Goal: Task Accomplishment & Management: Complete application form

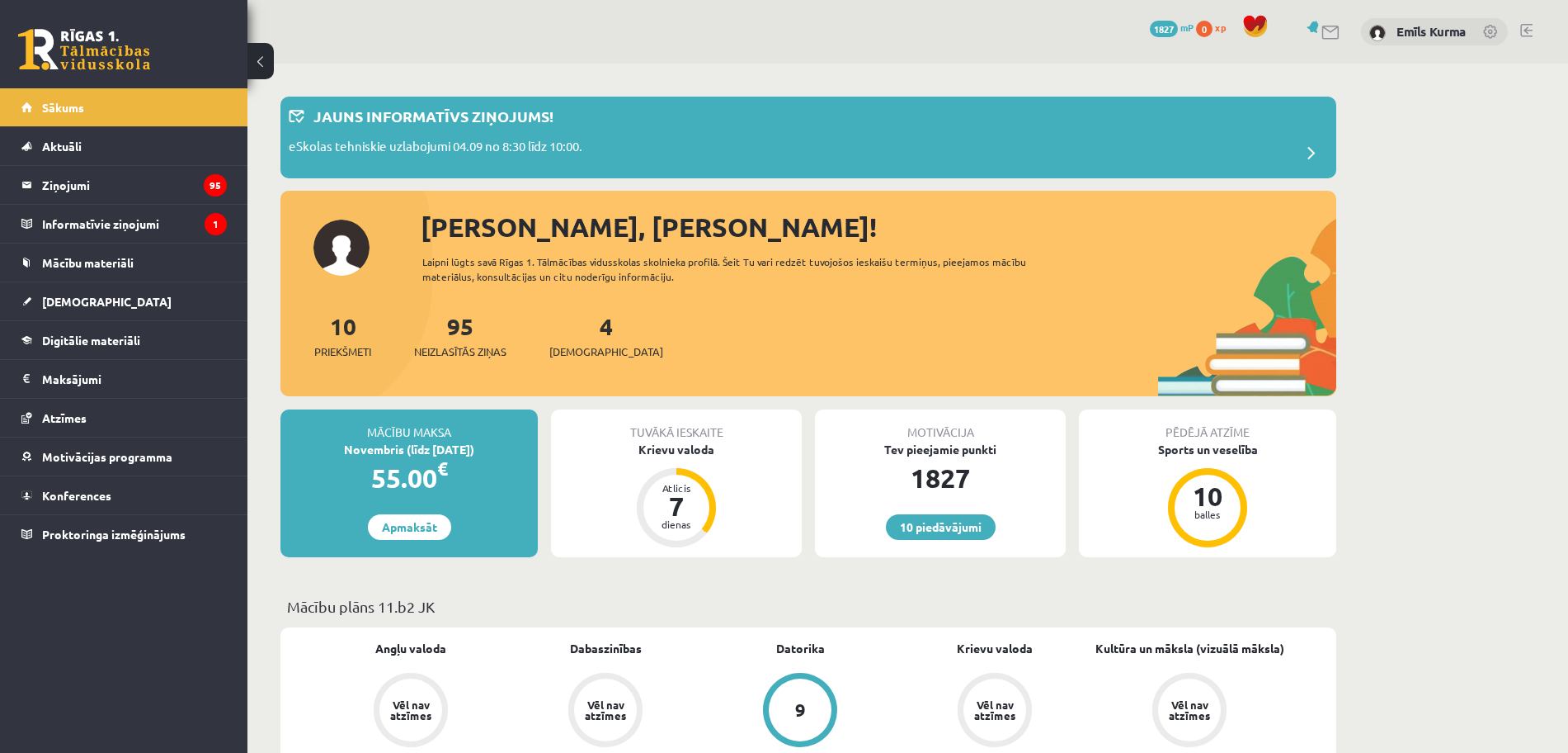
scroll to position [310, 0]
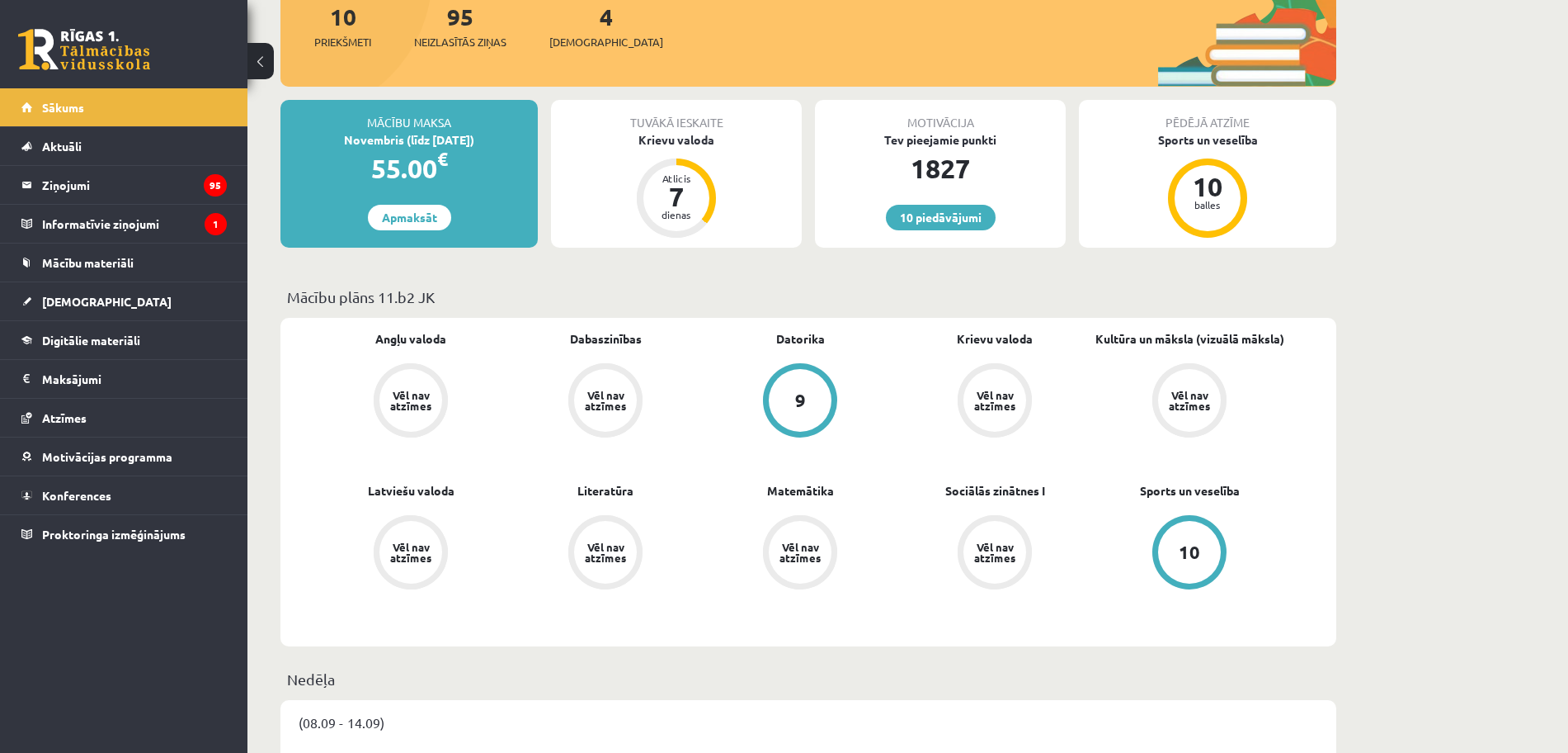
click at [722, 199] on div "Tuvākā ieskaite Krievu valoda Atlicis 7 dienas" at bounding box center [677, 173] width 251 height 148
click at [655, 190] on div "7" at bounding box center [677, 196] width 50 height 27
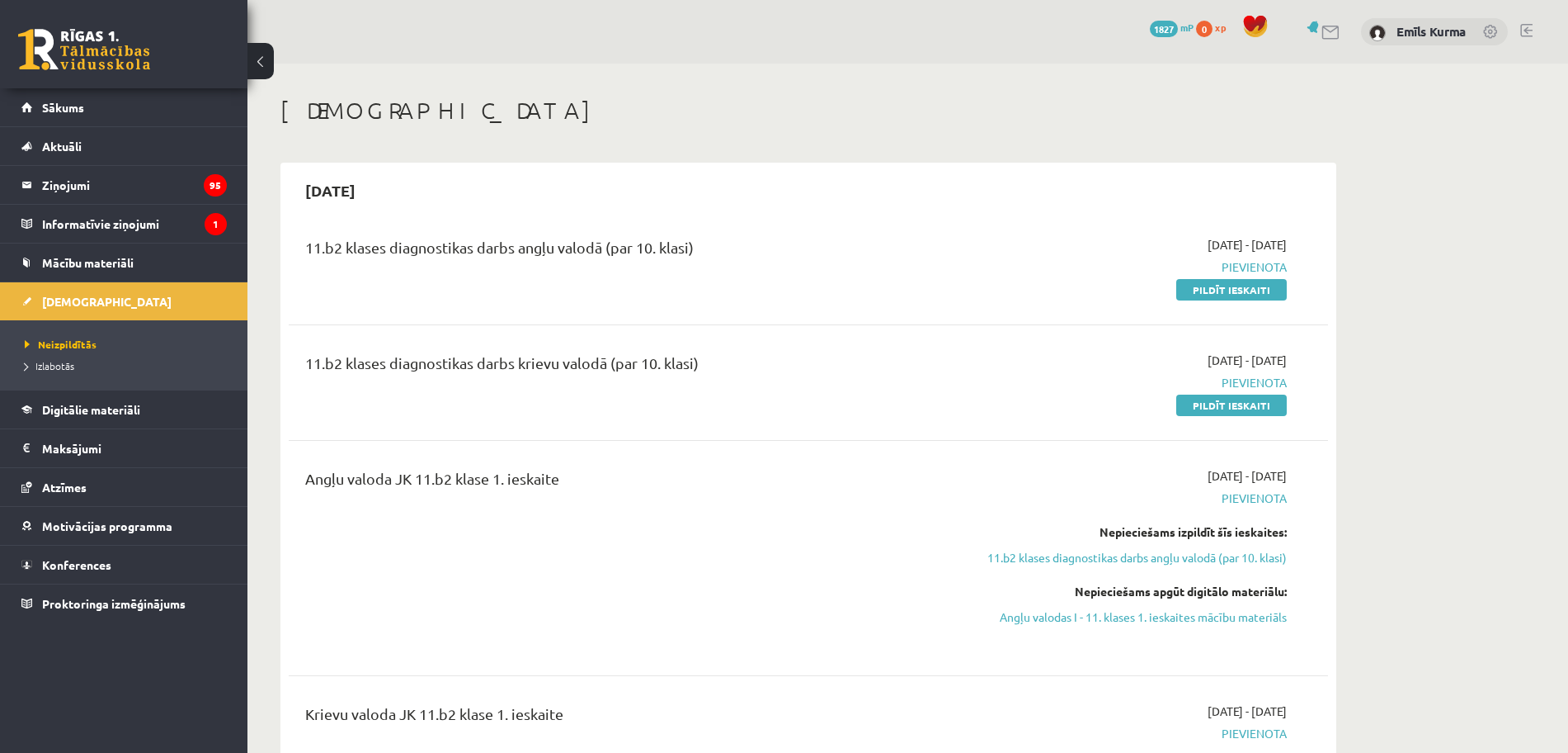
click at [1218, 288] on link "Pildīt ieskaiti" at bounding box center [1231, 289] width 111 height 21
click at [1248, 305] on div "11.b2 klases diagnostikas darbs angļu valodā (par 10. klasi) 2025-09-01 - 2025-…" at bounding box center [807, 266] width 1039 height 95
click at [1259, 276] on div "2025-09-01 - 2025-09-15 Pievienota Pildīt ieskaiti" at bounding box center [1131, 267] width 336 height 62
click at [1256, 296] on link "Pildīt ieskaiti" at bounding box center [1231, 289] width 111 height 21
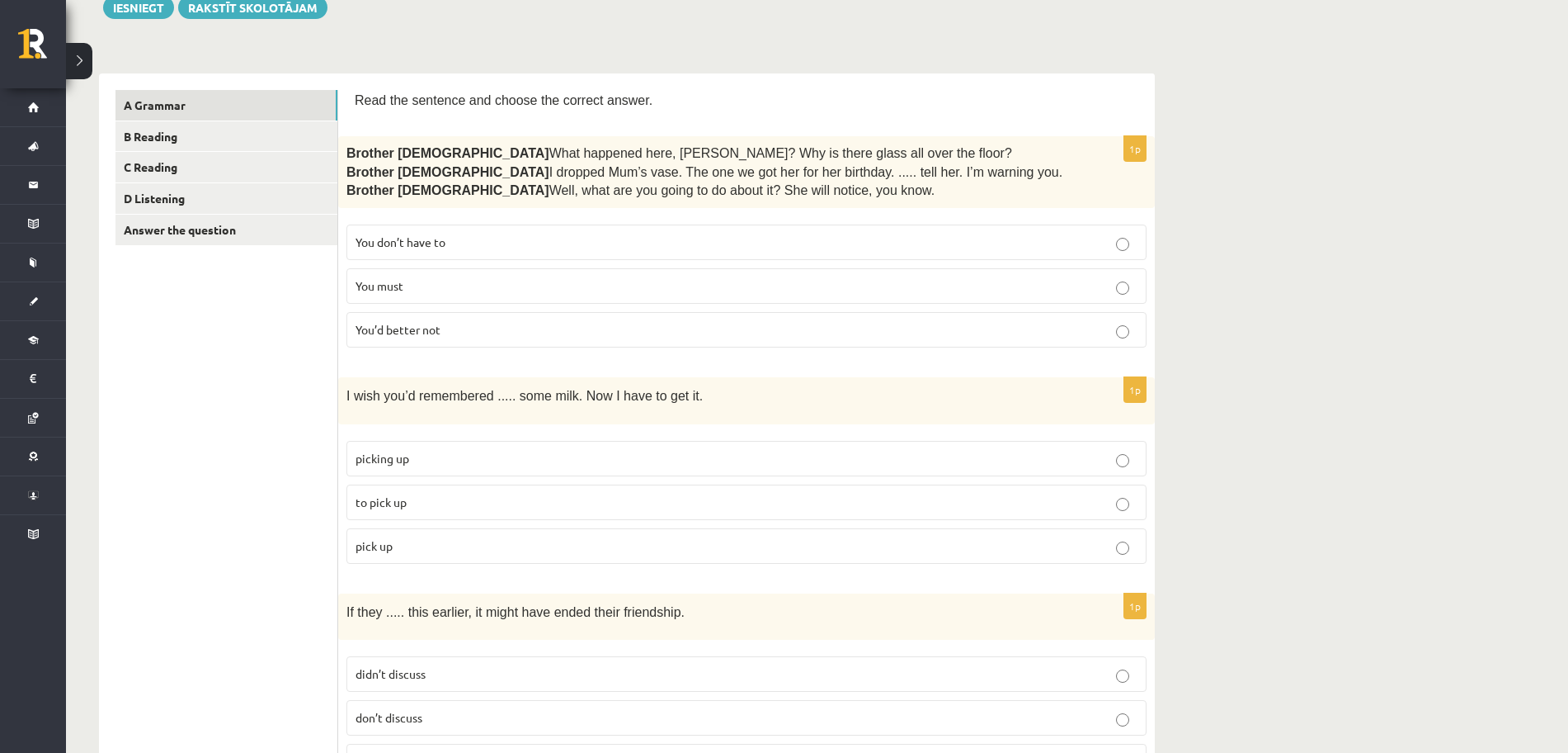
scroll to position [104, 0]
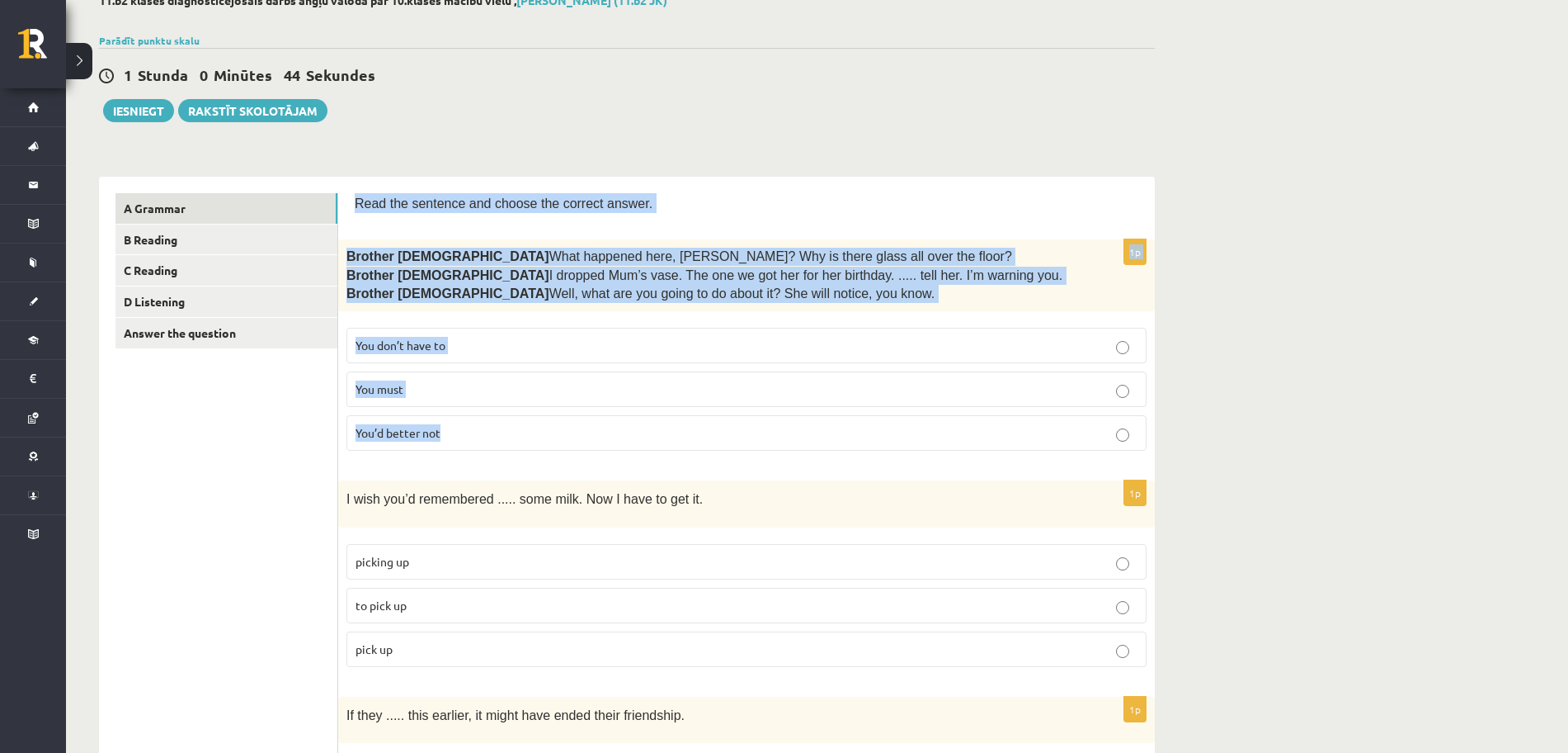
drag, startPoint x: 353, startPoint y: 203, endPoint x: 888, endPoint y: 451, distance: 589.7
copy form "Read the sentence and choose the correct answer. 1p Brother 1  What happened he…"
click at [507, 433] on p "You’d better not" at bounding box center [746, 433] width 782 height 18
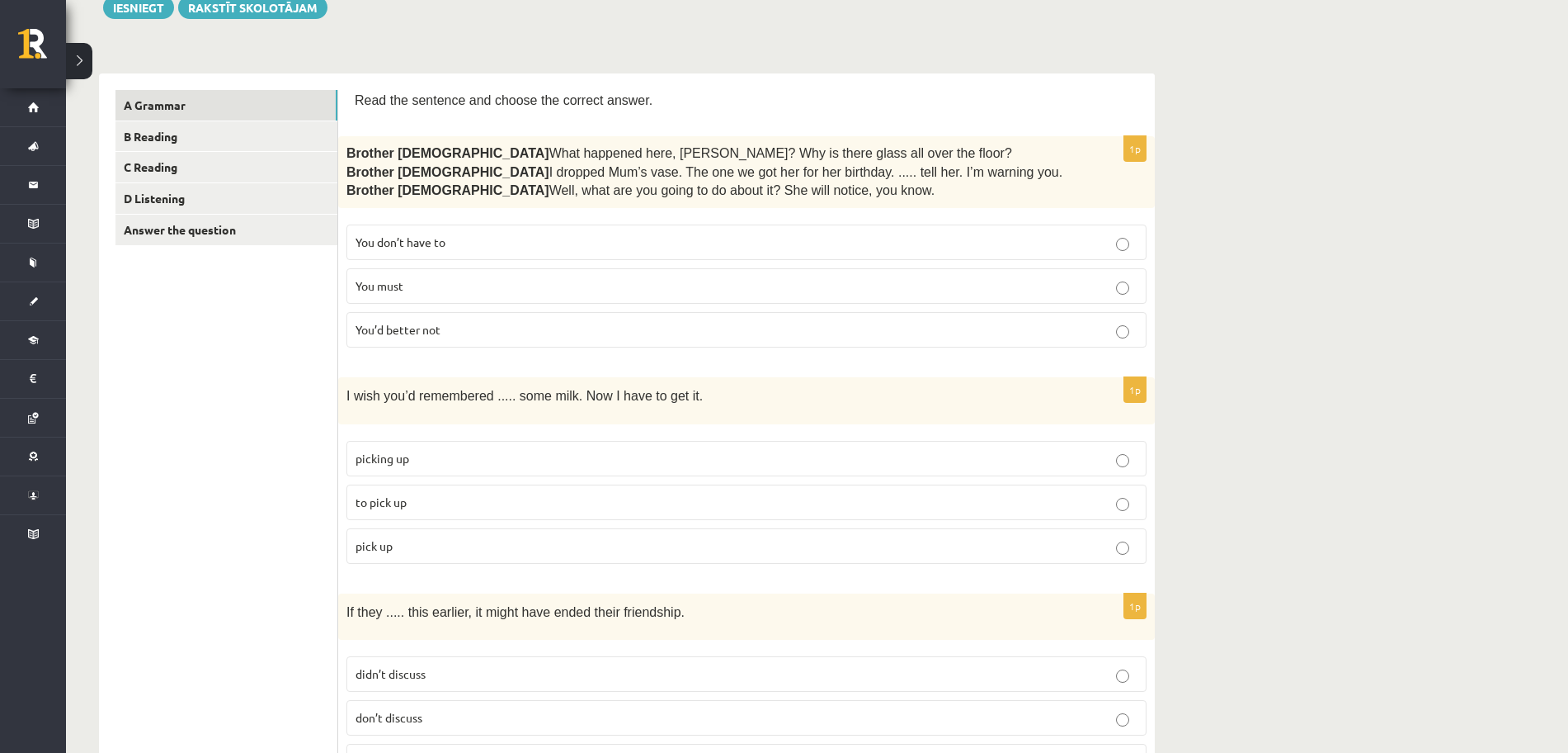
scroll to position [310, 0]
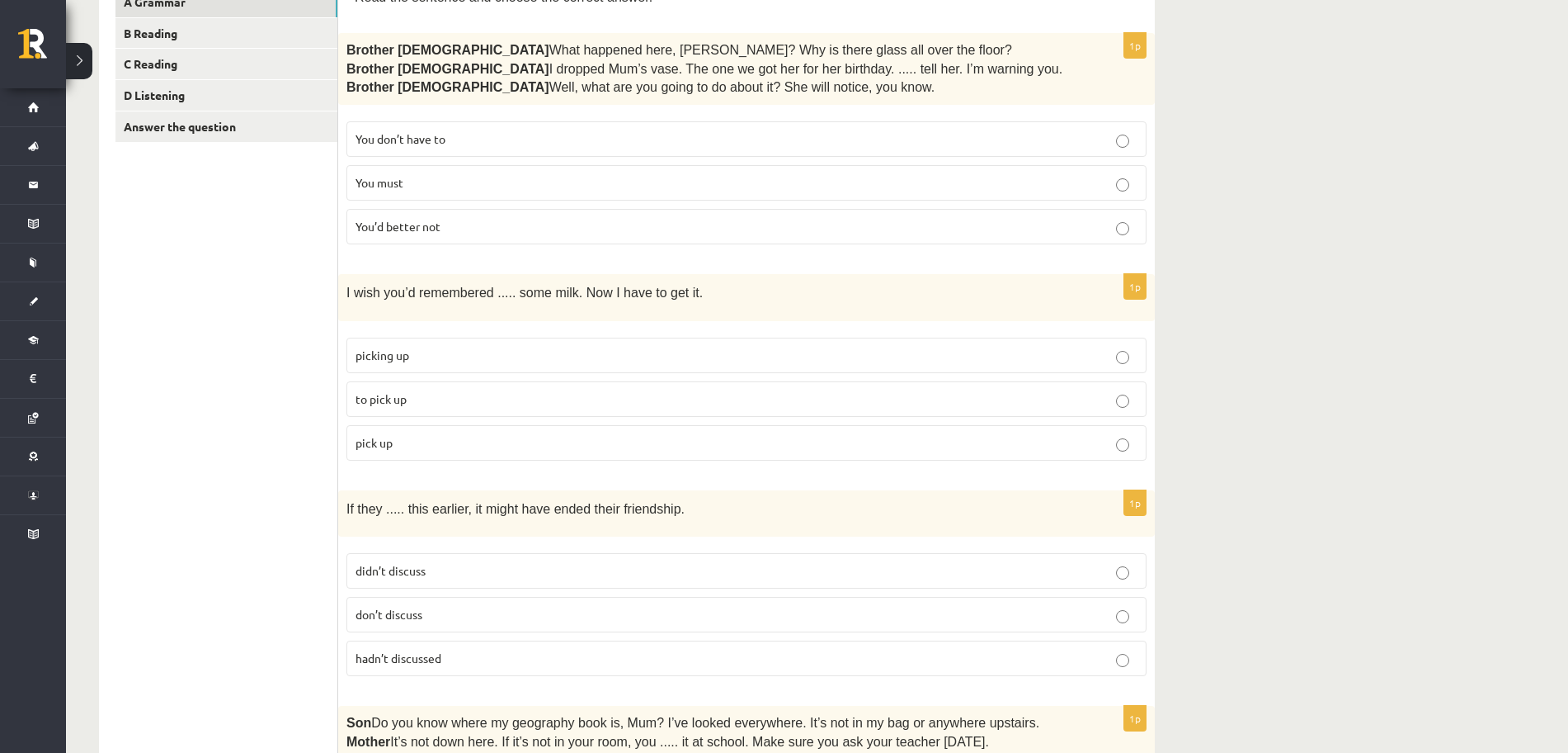
drag, startPoint x: 338, startPoint y: 293, endPoint x: 521, endPoint y: 434, distance: 231.0
drag, startPoint x: 340, startPoint y: 288, endPoint x: 501, endPoint y: 441, distance: 222.1
click at [501, 441] on div "1p I wish you’d remembered ..... some milk. Now I have to get it. picking up to…" at bounding box center [746, 373] width 816 height 199
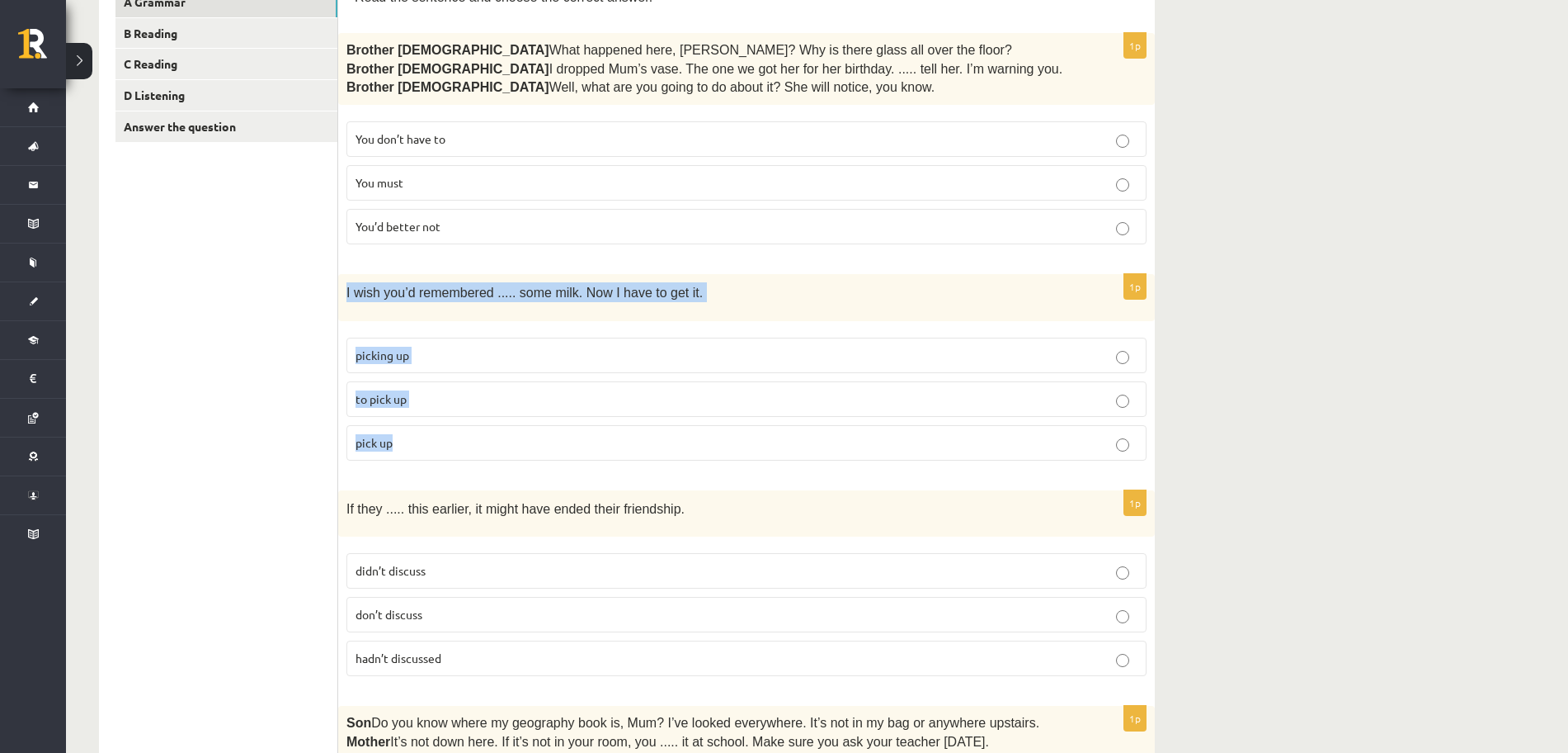
copy div "I wish you’d remembered ..... some milk. Now I have to get it. picking up to pi…"
click at [477, 399] on p "to pick up" at bounding box center [746, 399] width 782 height 18
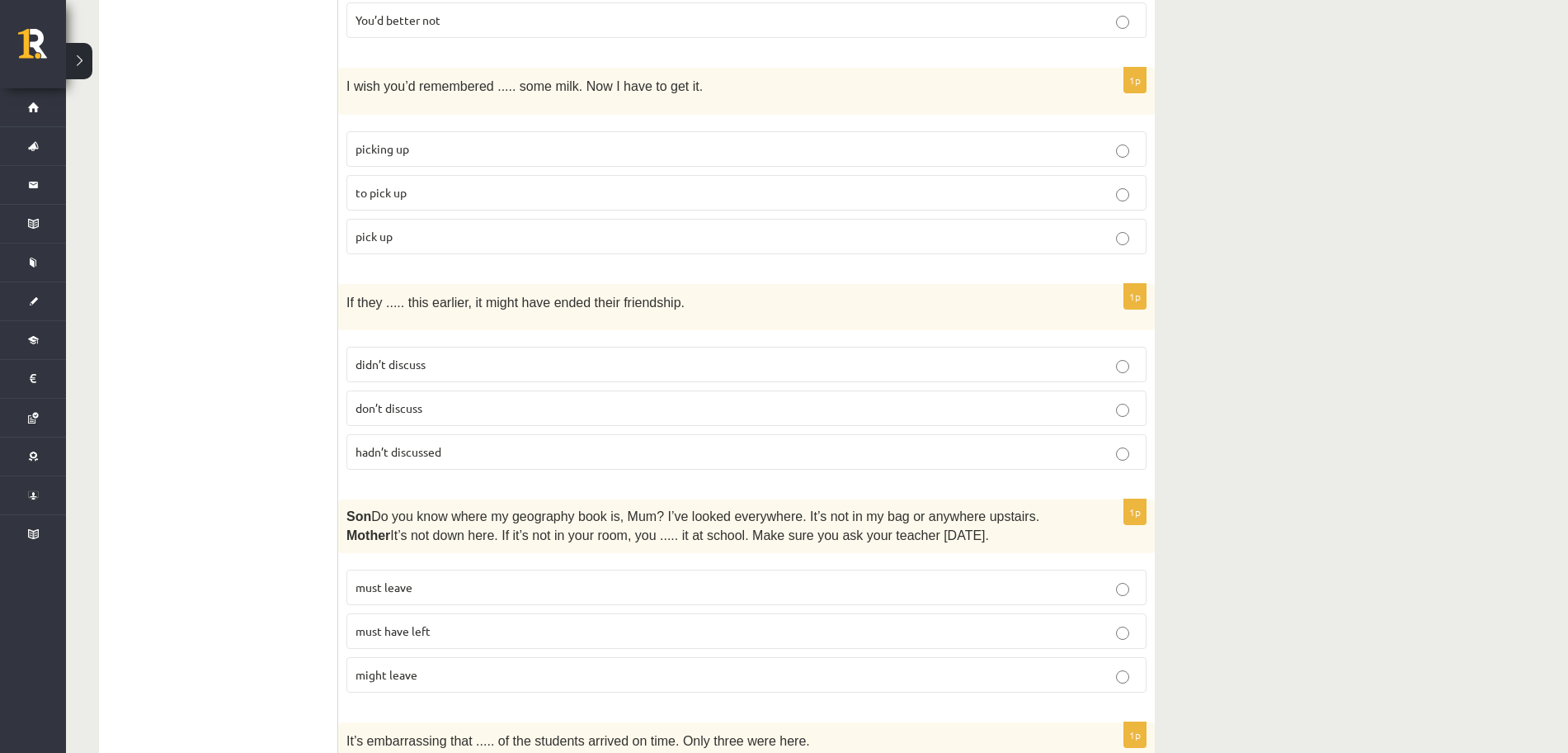
scroll to position [619, 0]
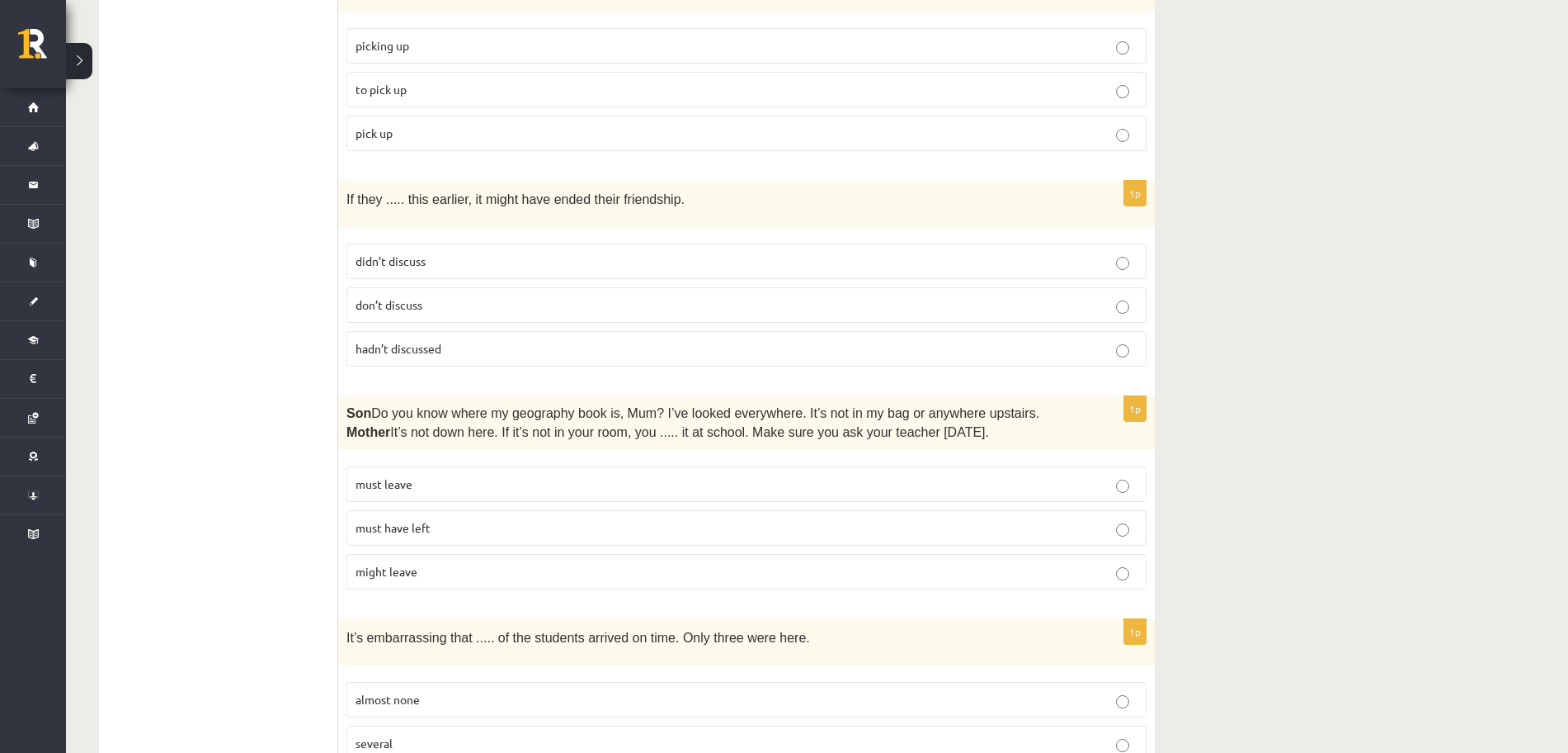
click at [400, 250] on label "didn’t discuss" at bounding box center [746, 261] width 800 height 35
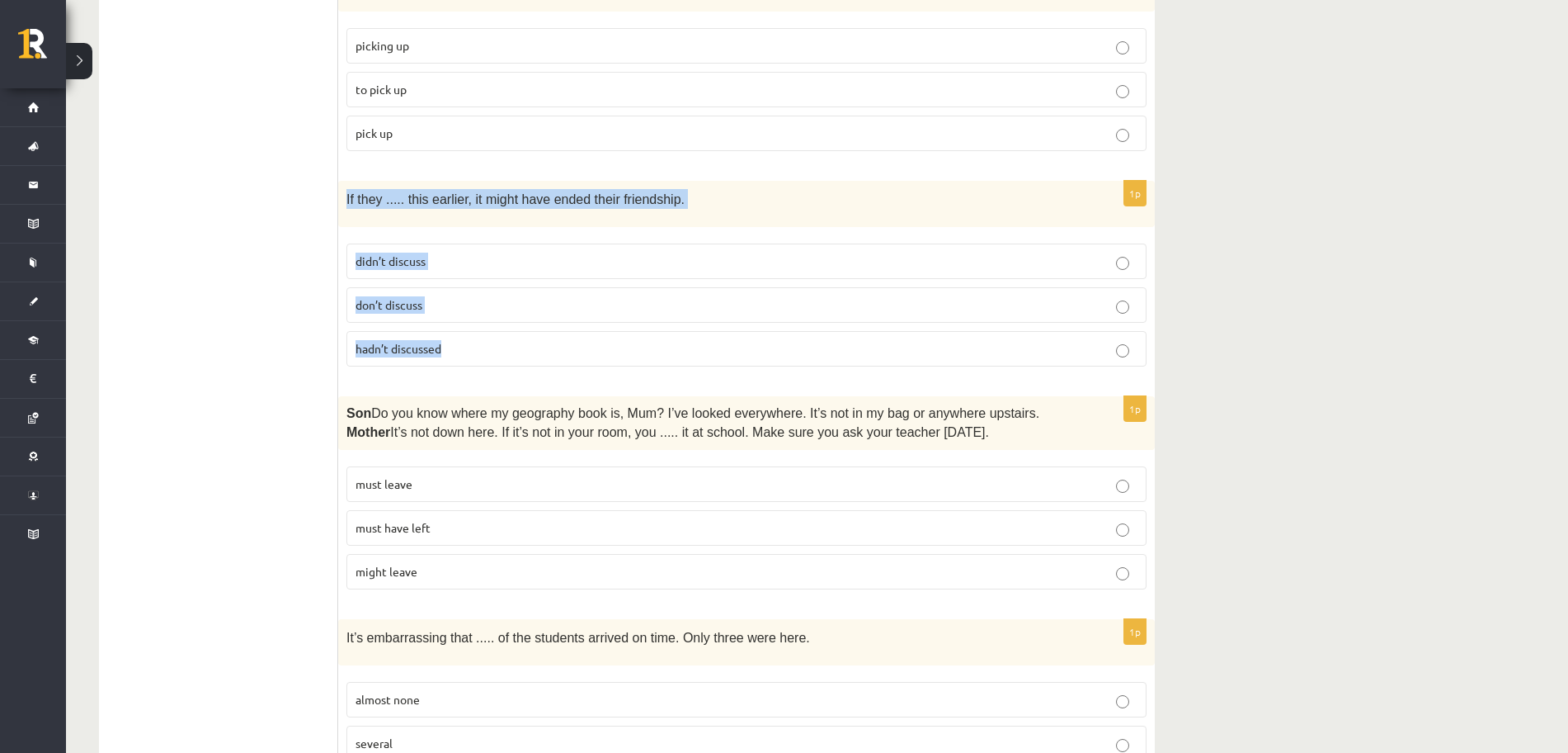
drag, startPoint x: 340, startPoint y: 191, endPoint x: 447, endPoint y: 353, distance: 194.1
click at [447, 354] on div "1p If they ..... this earlier, it might have ended their friendship. didn’t dis…" at bounding box center [746, 280] width 816 height 199
copy div "If they ..... this earlier, it might have ended their friendship. didn’t discus…"
click at [460, 342] on p "hadn’t discussed" at bounding box center [746, 349] width 782 height 18
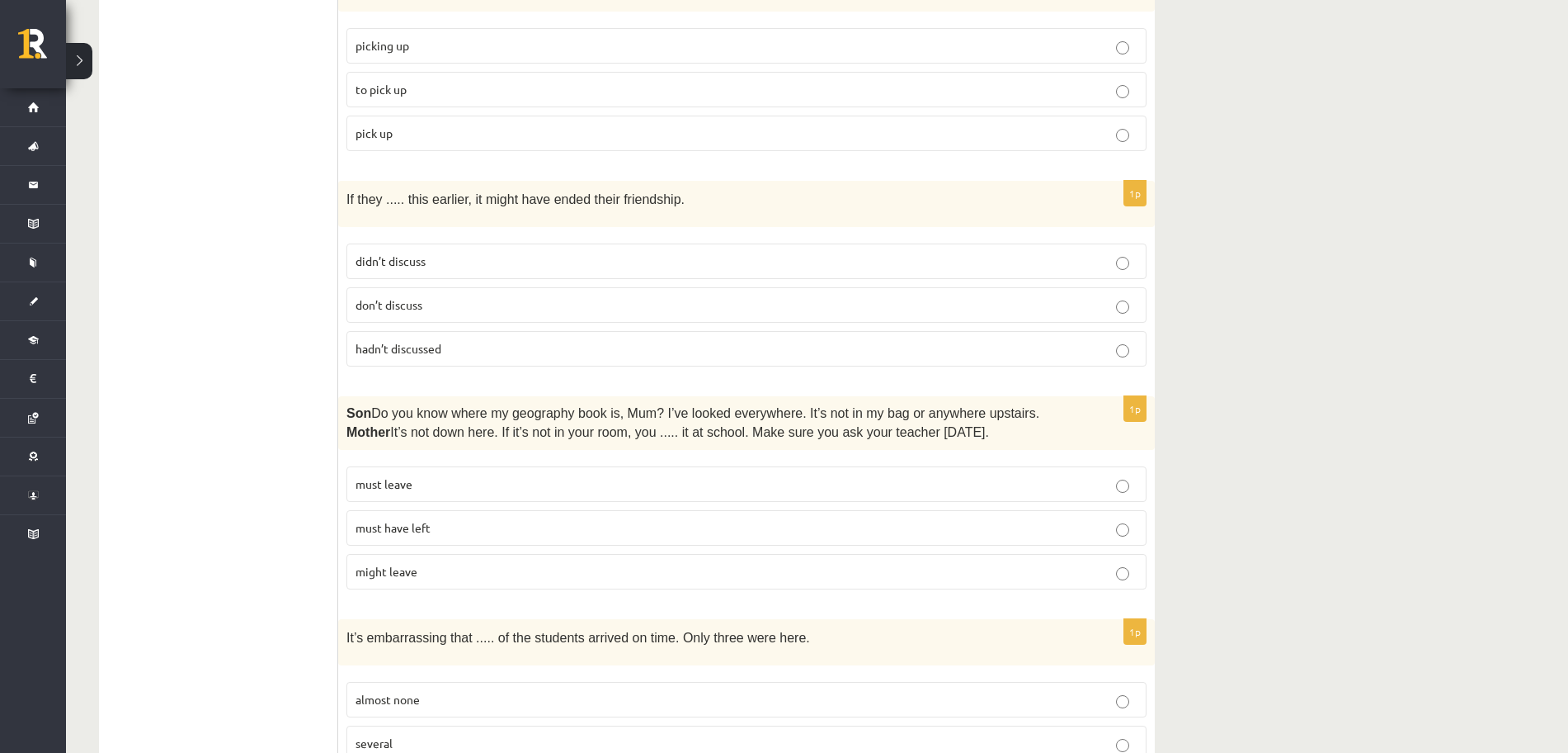
scroll to position [826, 0]
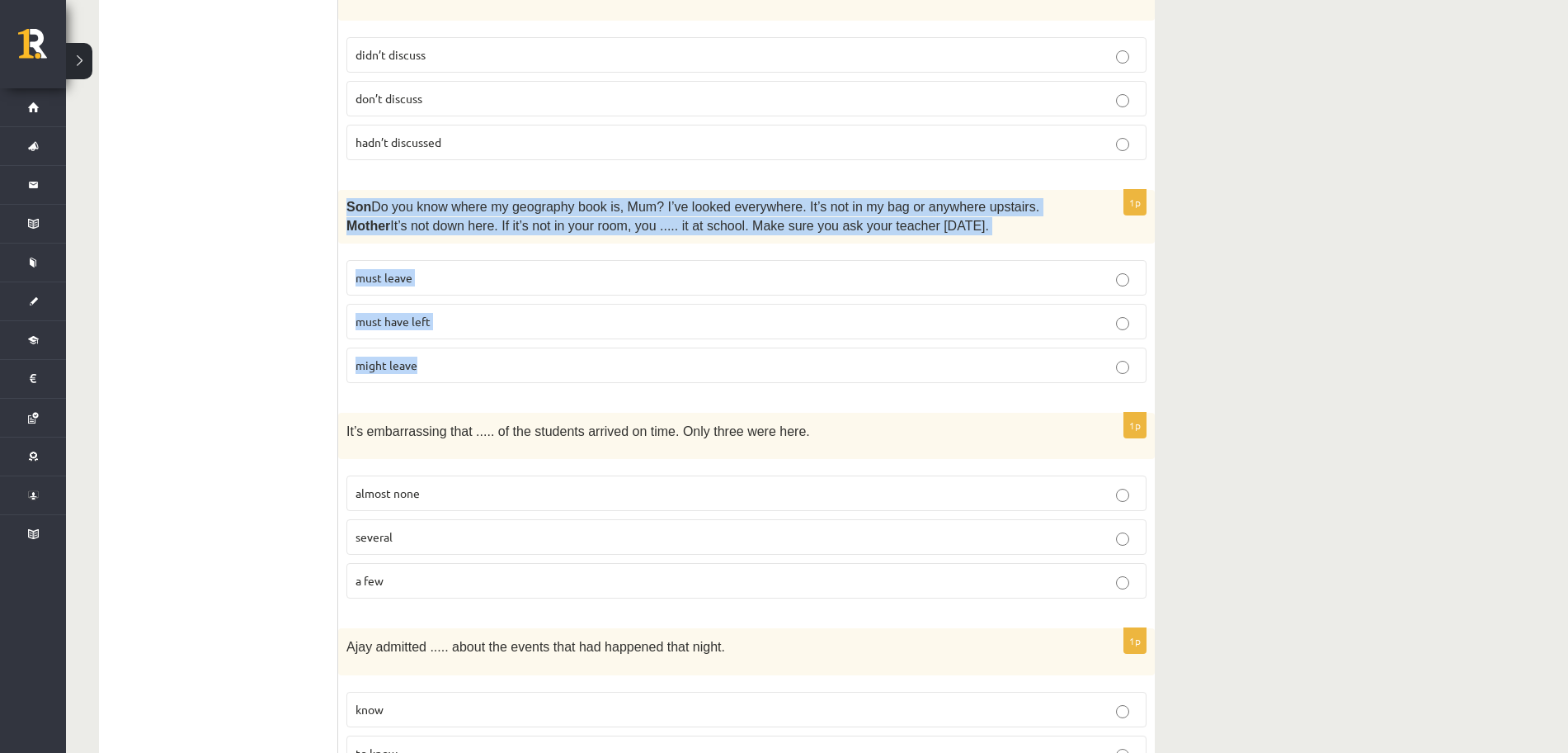
drag, startPoint x: 344, startPoint y: 199, endPoint x: 525, endPoint y: 370, distance: 249.0
click at [525, 370] on div "1p Son  Do you know where my geography book is, Mum? I’ve looked everywhere. It…" at bounding box center [746, 293] width 816 height 206
copy div "Son  Do you know where my geography book is, Mum? I’ve looked everywhere. It’s …"
click at [467, 319] on p "must have left" at bounding box center [746, 322] width 782 height 18
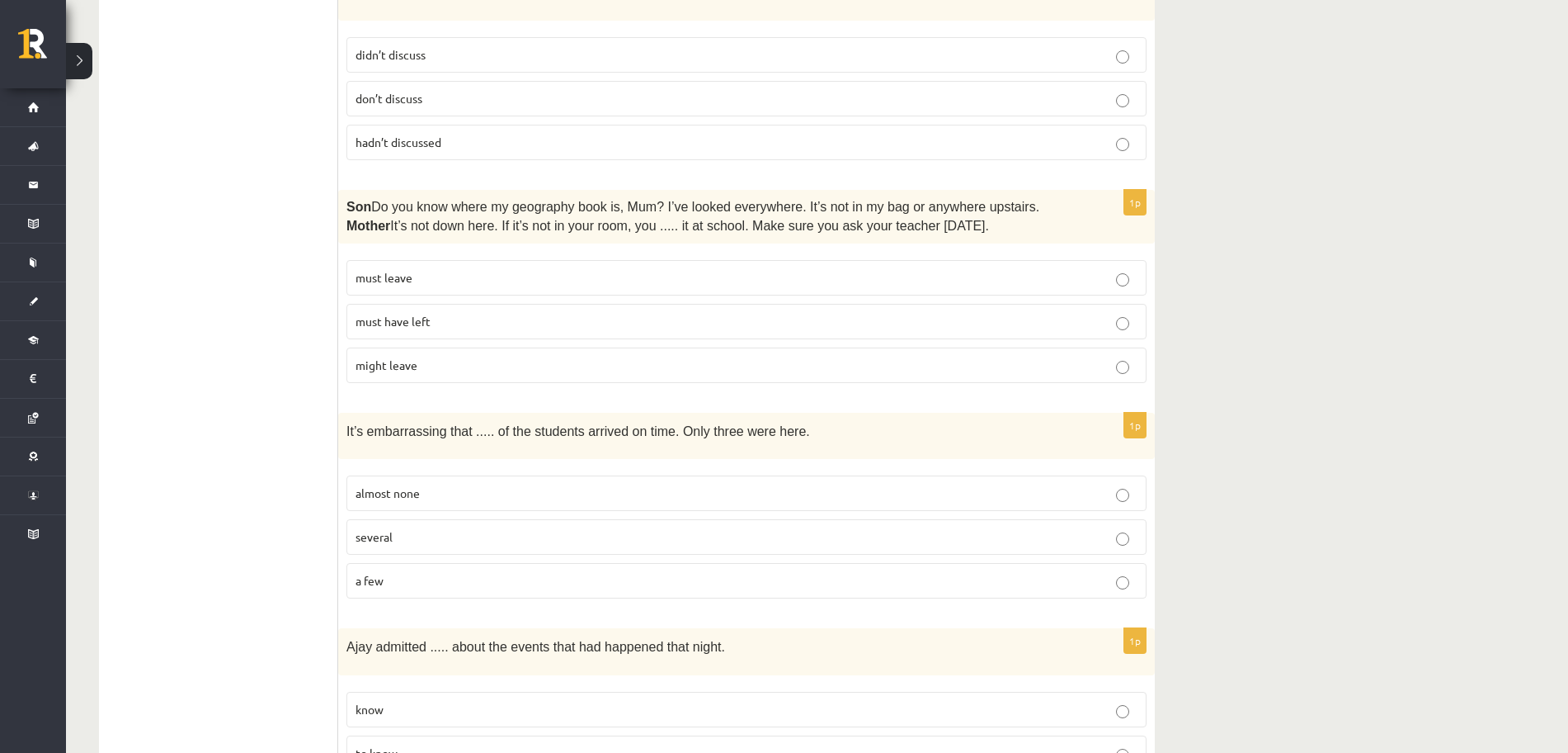
scroll to position [1032, 0]
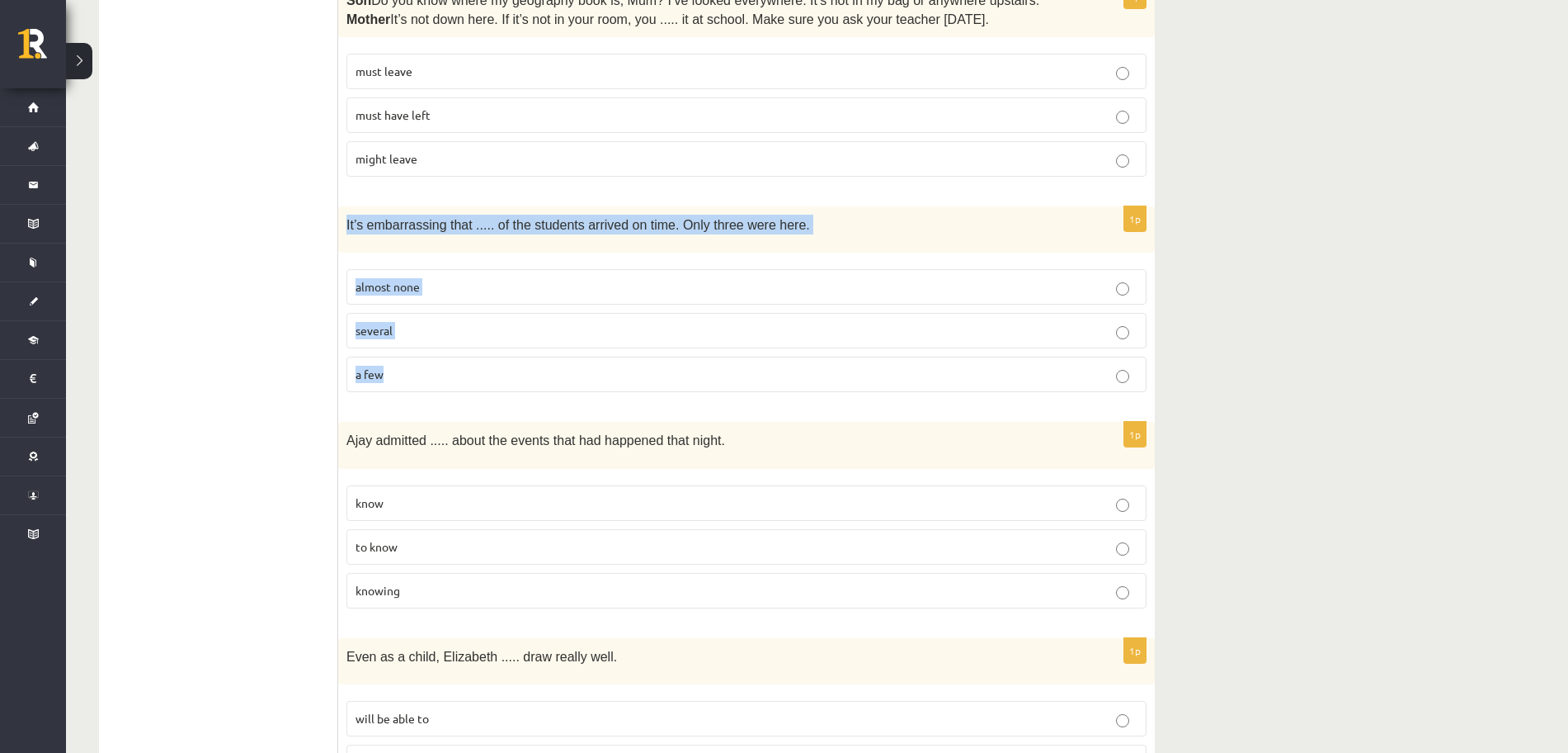
drag, startPoint x: 345, startPoint y: 224, endPoint x: 557, endPoint y: 365, distance: 254.6
click at [557, 365] on div "1p It’s embarrassing that ..... of the students arrived on time. Only three wer…" at bounding box center [746, 305] width 816 height 199
copy div "It’s embarrassing that ..... of the students arrived on time. Only three were h…"
click at [510, 285] on p "almost none" at bounding box center [746, 287] width 782 height 18
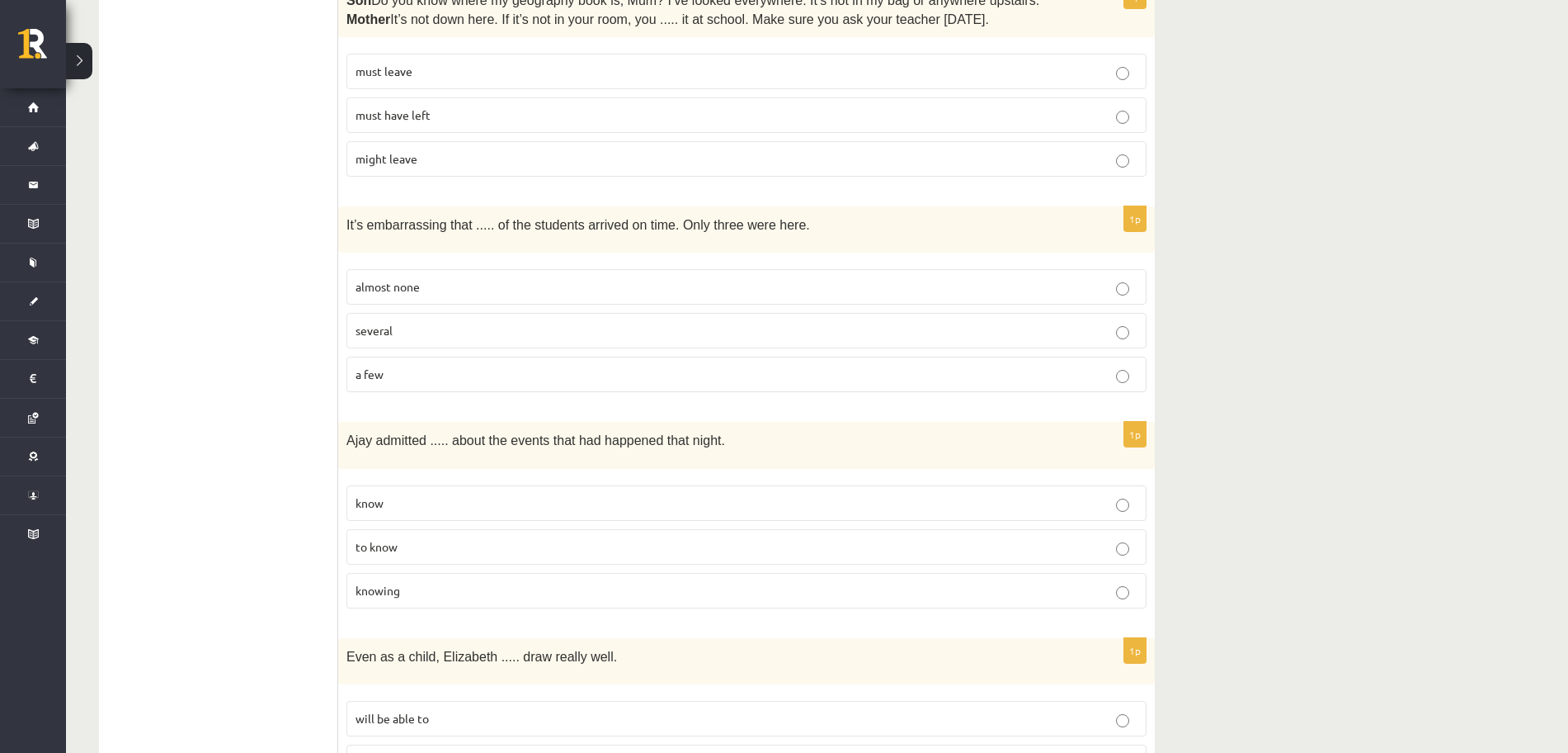
scroll to position [1238, 0]
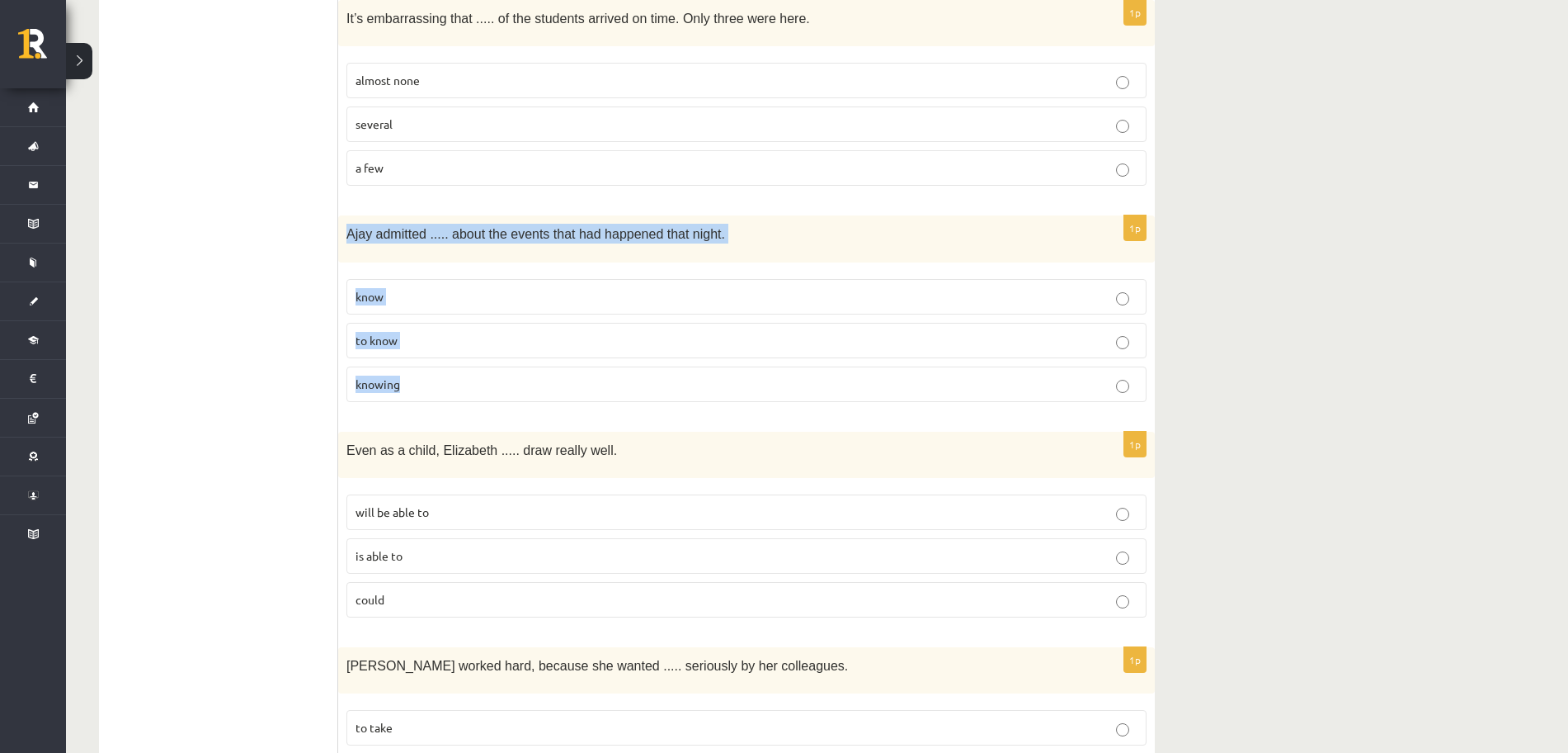
drag, startPoint x: 340, startPoint y: 235, endPoint x: 493, endPoint y: 398, distance: 223.6
click at [493, 398] on div "1p Ajay admitted ..... about the events that had happened that night. know to k…" at bounding box center [746, 314] width 816 height 199
copy div "Ajay admitted ..... about the events that had happened that night. know to know…"
click at [478, 384] on p "knowing" at bounding box center [746, 384] width 782 height 18
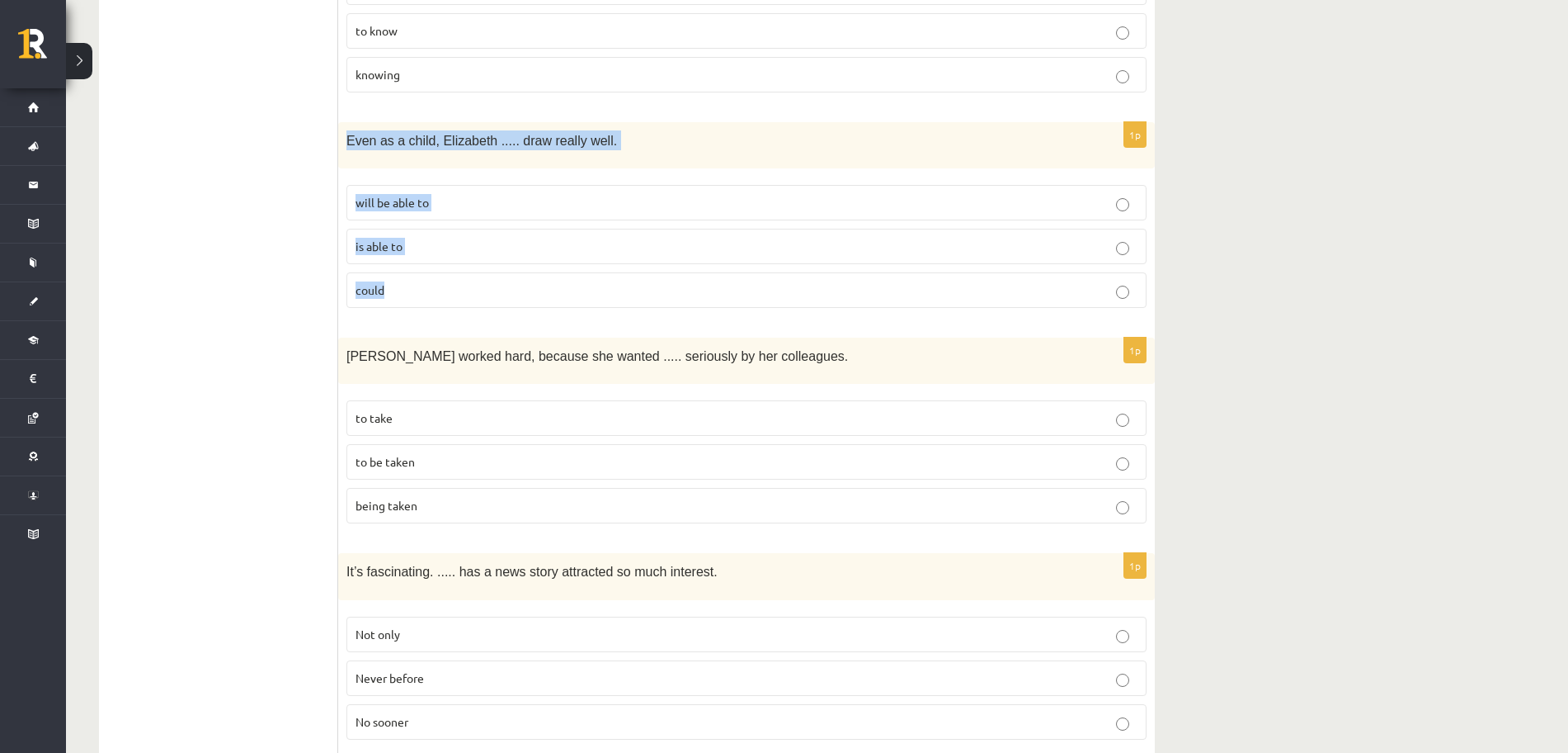
drag, startPoint x: 340, startPoint y: 139, endPoint x: 513, endPoint y: 284, distance: 225.7
click at [513, 284] on div "1p Even as a child, Elizabeth ..... draw really well. will be able to is able t…" at bounding box center [746, 221] width 816 height 199
copy div "Even as a child, Elizabeth ..... draw really well. will be able to is able to c…"
click at [478, 299] on label "could" at bounding box center [746, 290] width 800 height 35
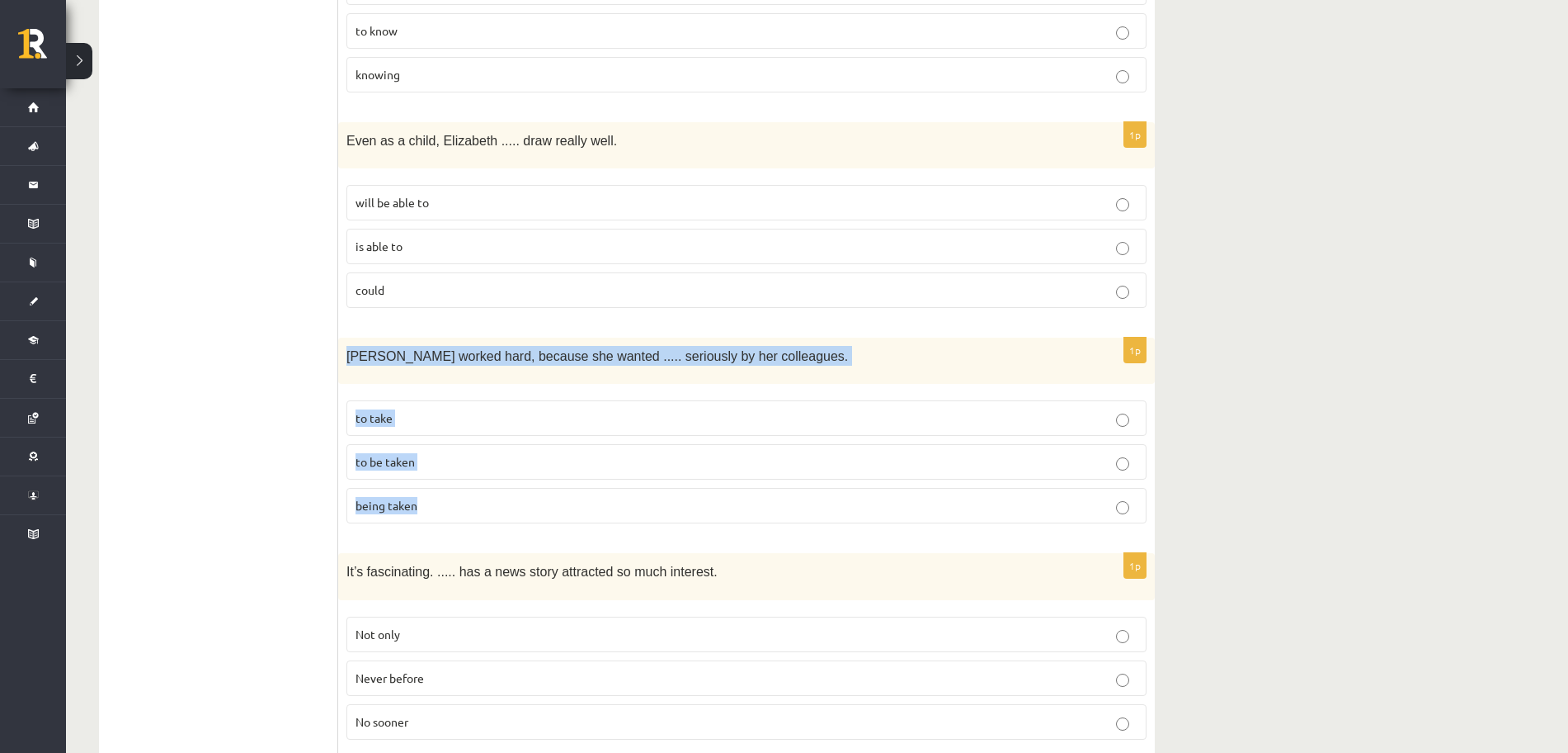
drag, startPoint x: 341, startPoint y: 353, endPoint x: 499, endPoint y: 497, distance: 213.8
click at [499, 497] on div "1p Emma worked hard, because she wanted ..... seriously by her colleagues. to t…" at bounding box center [746, 437] width 816 height 199
copy div "Emma worked hard, because she wanted ..... seriously by her colleagues. to take…"
click at [425, 460] on p "to be taken" at bounding box center [746, 462] width 782 height 18
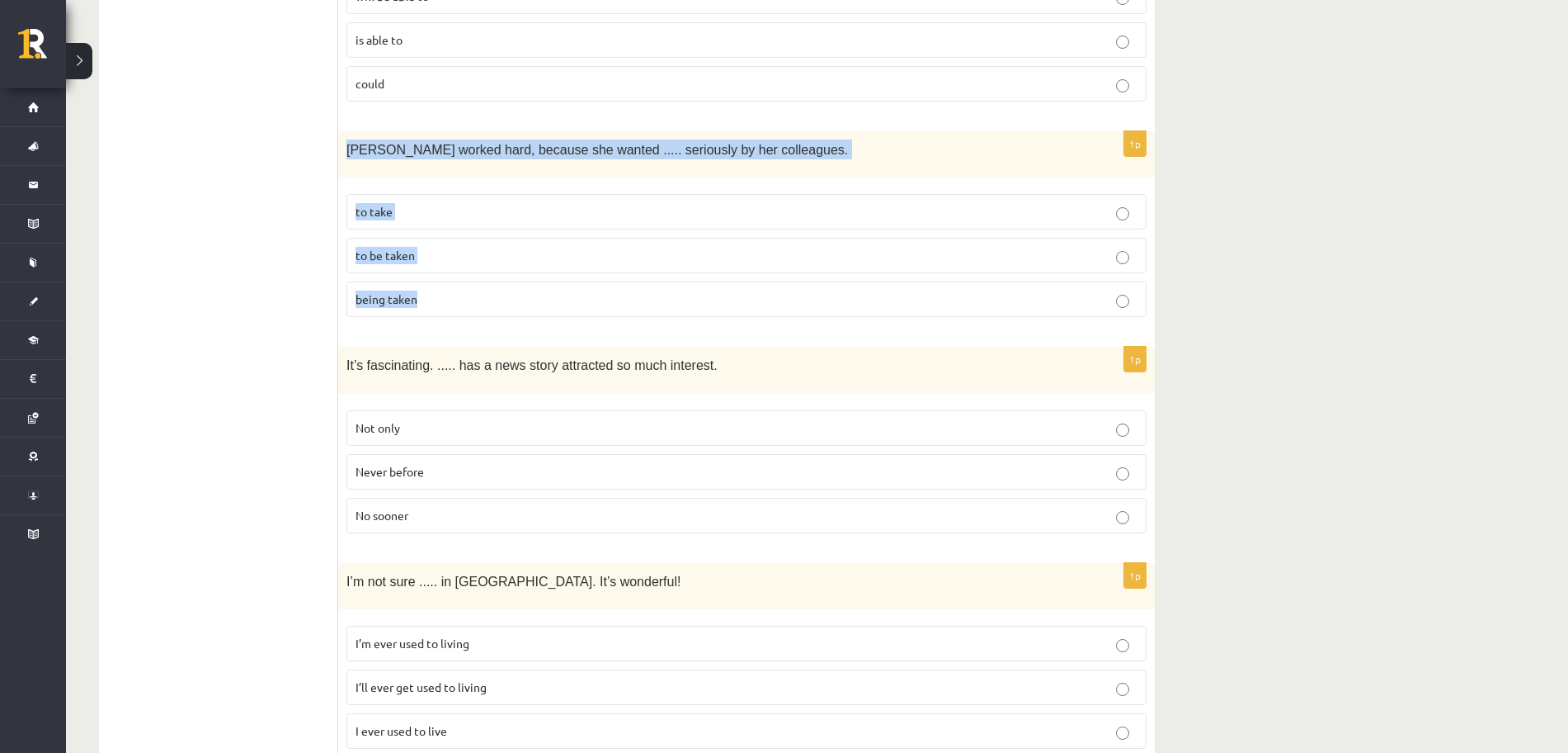
scroll to position [1857, 0]
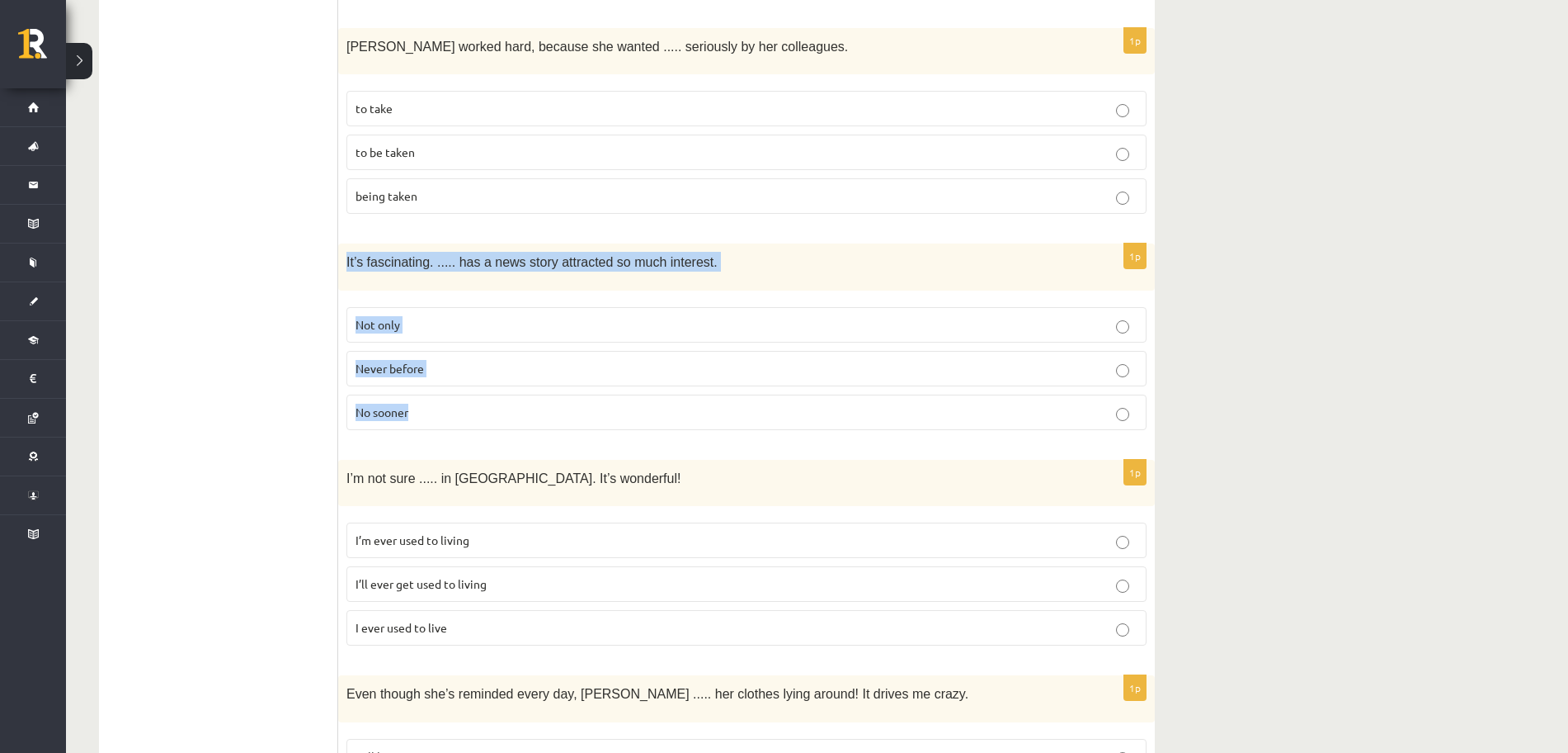
drag, startPoint x: 344, startPoint y: 258, endPoint x: 489, endPoint y: 403, distance: 205.1
click at [489, 403] on div "1p It’s fascinating. ..... has a news story attracted so much interest. Not onl…" at bounding box center [746, 342] width 816 height 199
copy div "It’s fascinating. ..... has a news story attracted so much interest. Not only N…"
click at [447, 365] on p "Never before" at bounding box center [746, 369] width 782 height 18
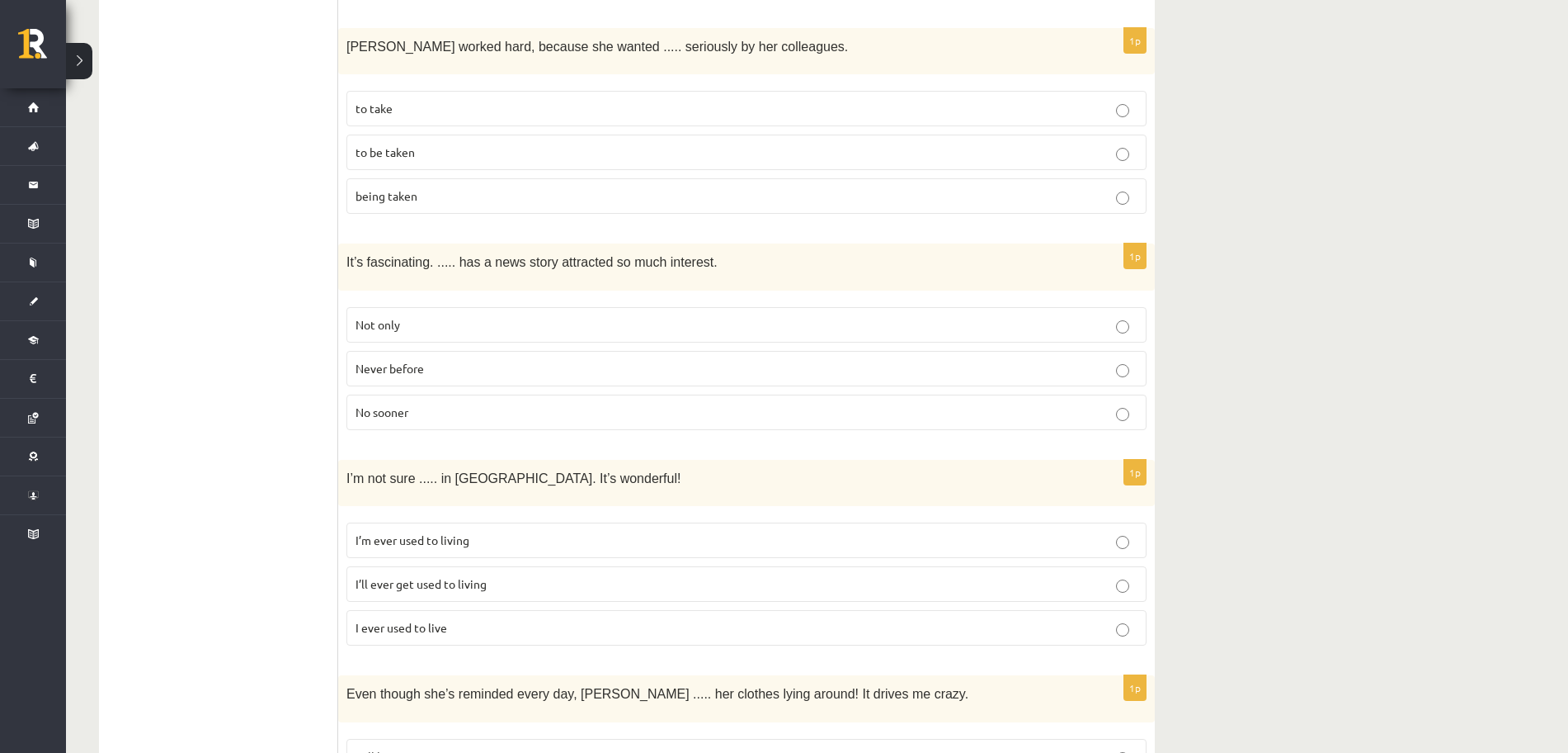
scroll to position [2063, 0]
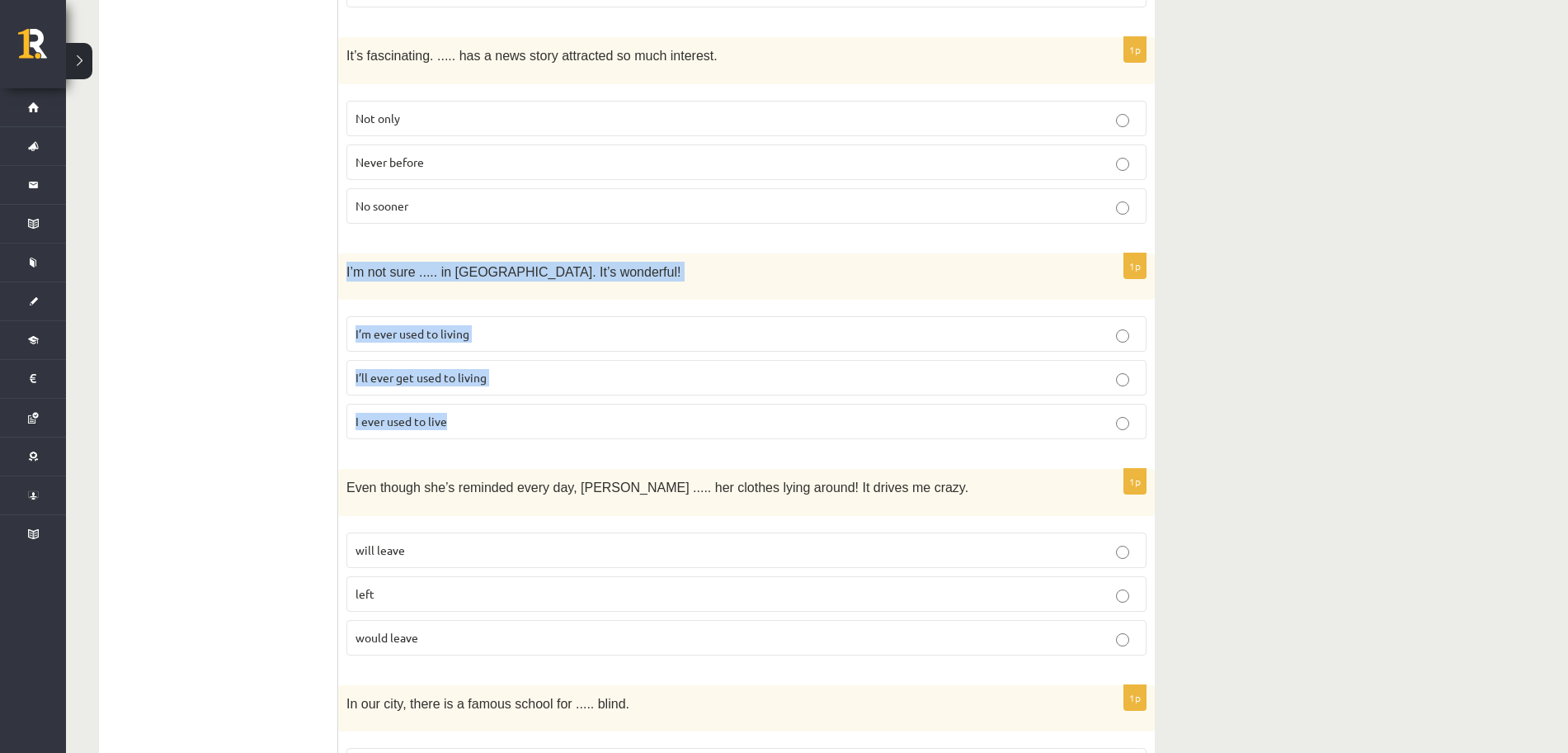
drag, startPoint x: 367, startPoint y: 271, endPoint x: 489, endPoint y: 419, distance: 191.8
click at [489, 419] on div "1p I’m not sure ..... in Paris. It’s wonderful! I’m ever used to living I’ll ev…" at bounding box center [746, 352] width 816 height 199
copy div "I’m not sure ..... in Paris. It’s wonderful! I’m ever used to living I’ll ever …"
click at [453, 374] on span "I’ll ever get used to living" at bounding box center [421, 377] width 131 height 15
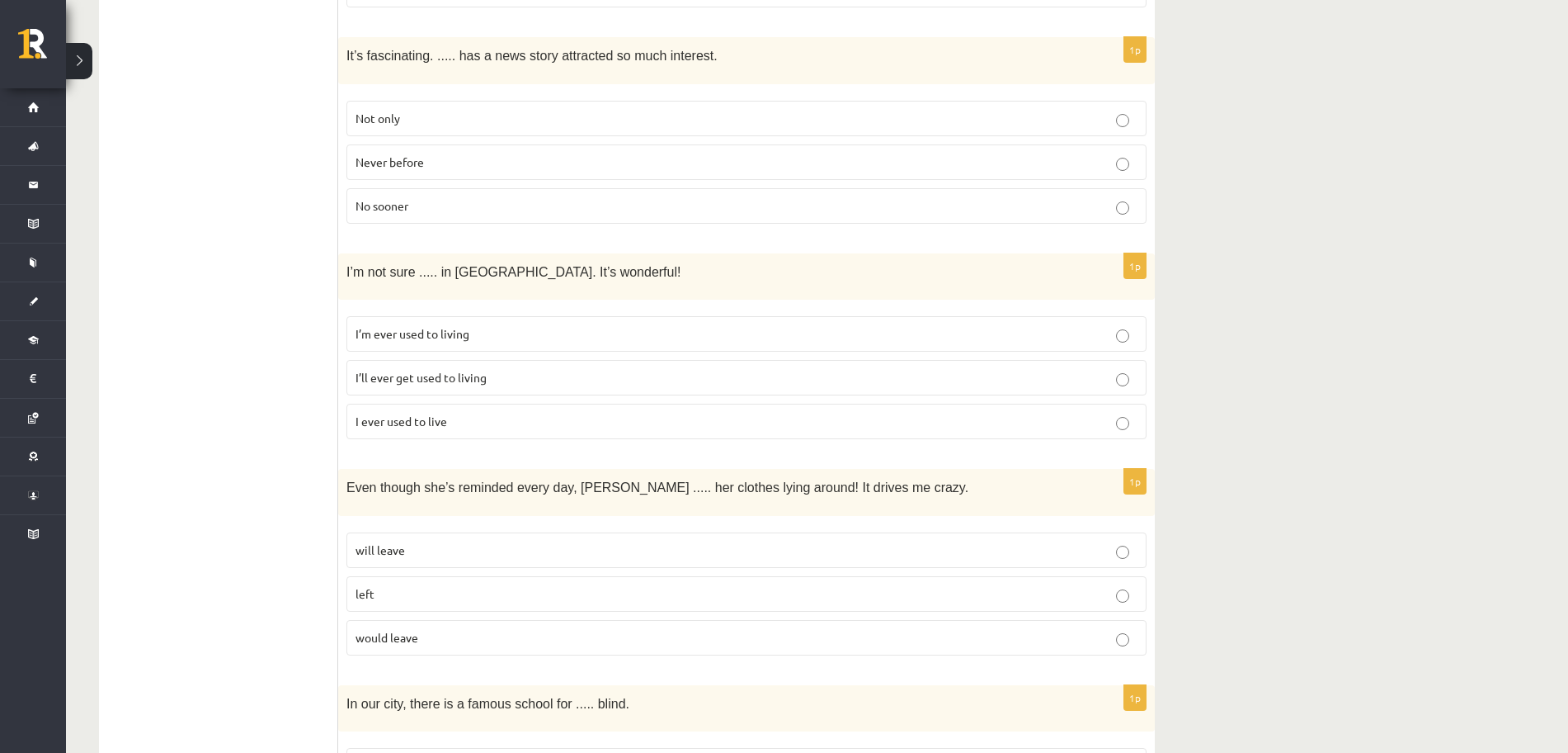
scroll to position [2270, 0]
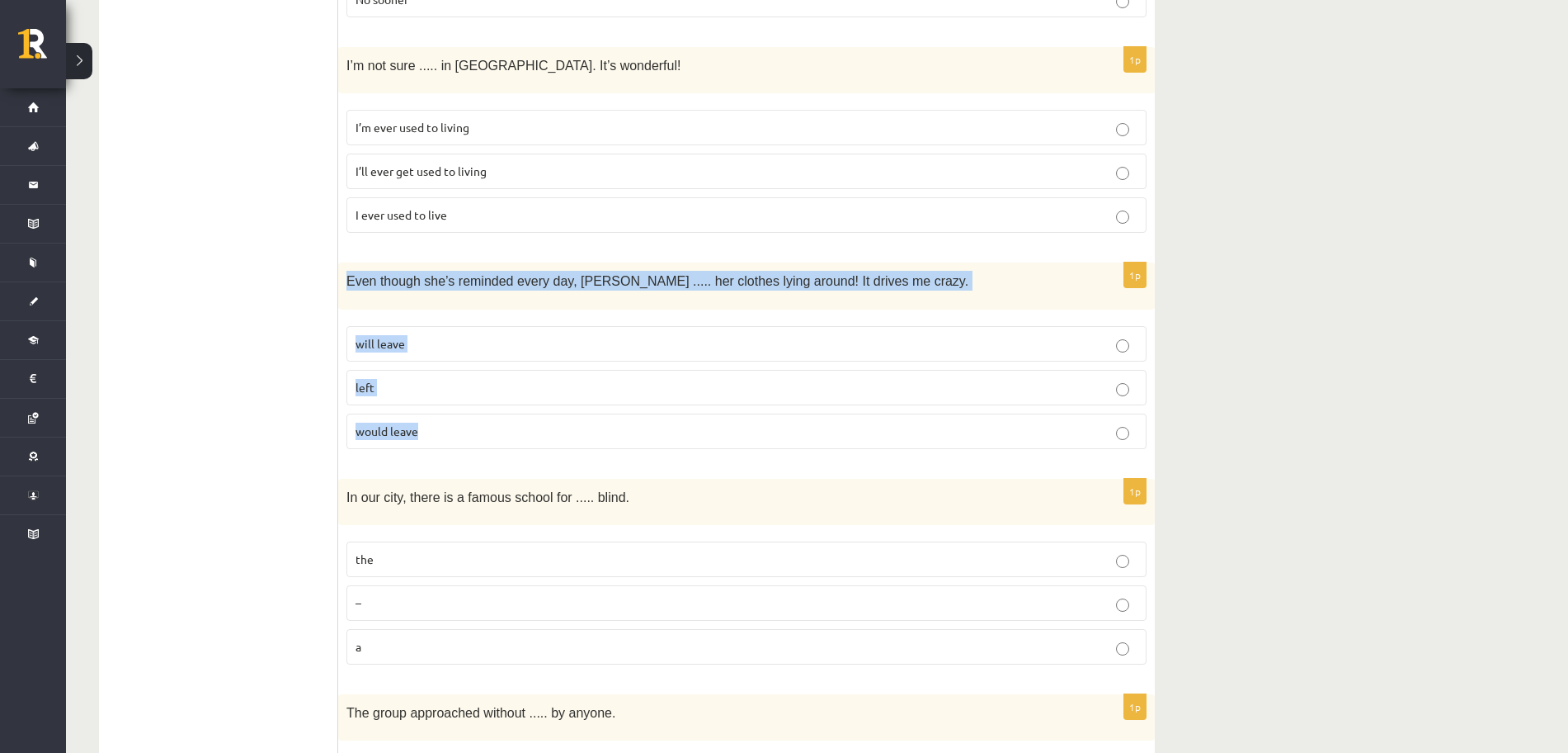
drag, startPoint x: 344, startPoint y: 279, endPoint x: 691, endPoint y: 455, distance: 389.1
click at [691, 455] on div "1p Even though she’s reminded every day, Cathy ..... her clothes lying around! …" at bounding box center [746, 362] width 816 height 199
click at [413, 344] on p "will leave" at bounding box center [746, 344] width 782 height 18
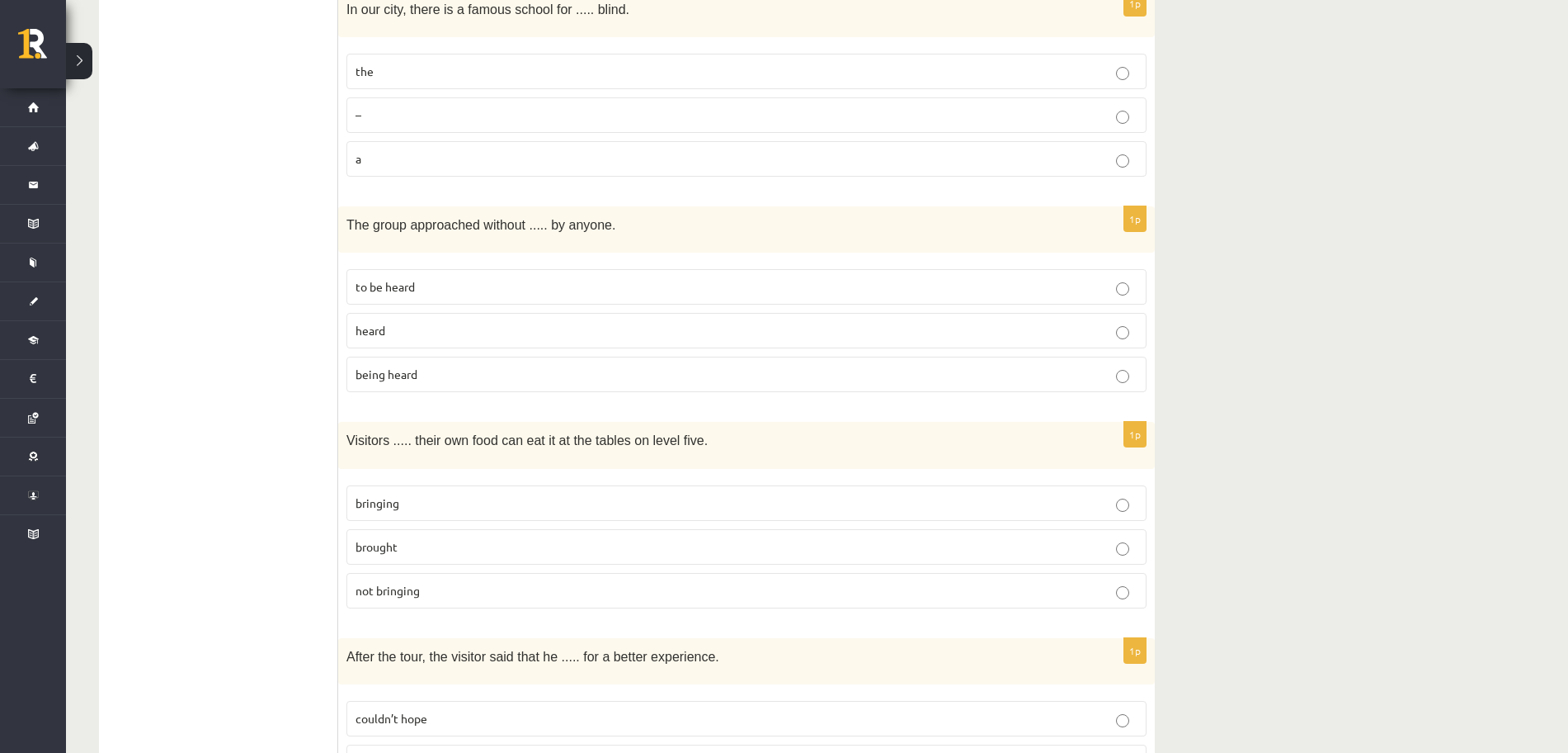
scroll to position [2448, 0]
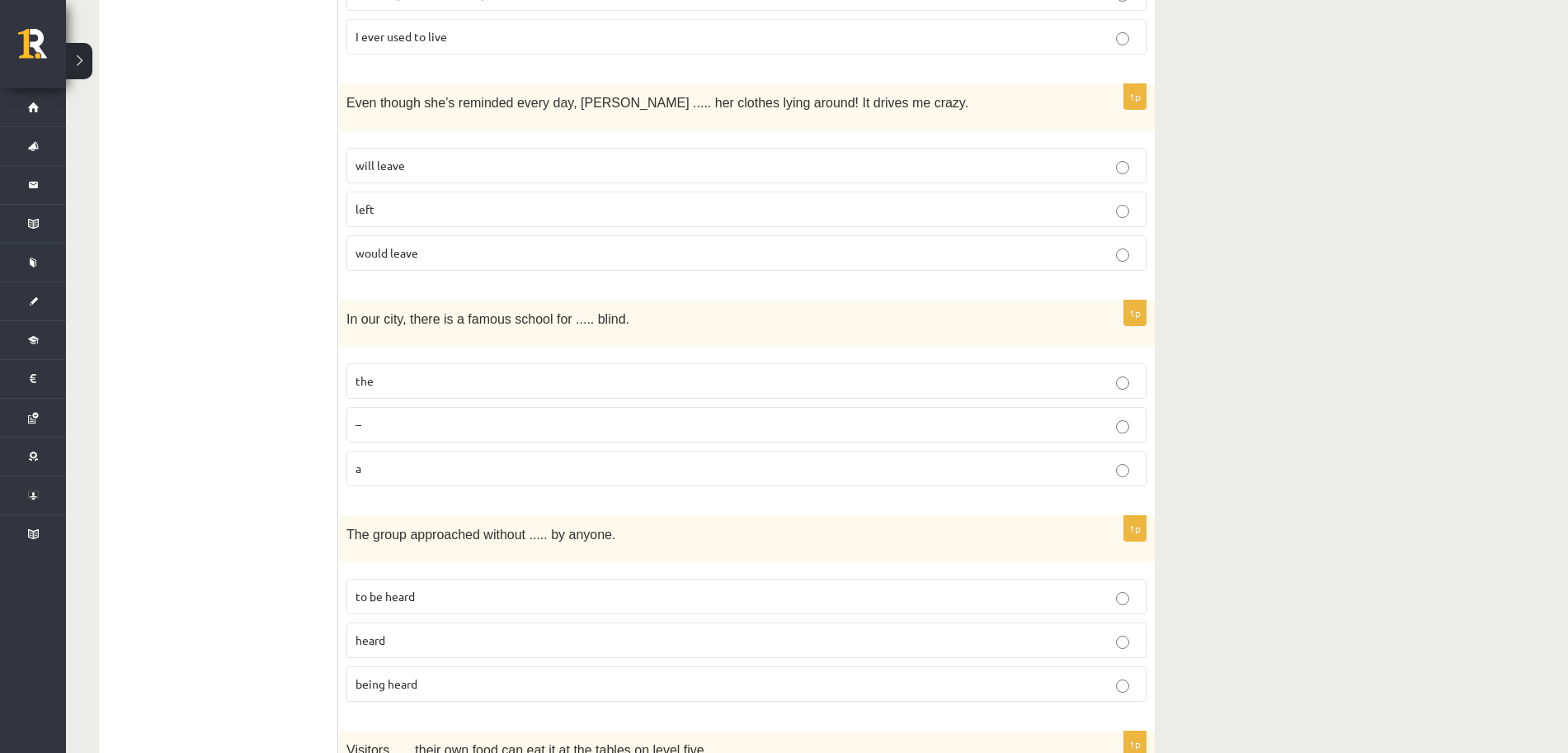
click at [273, 380] on ul "A Grammar B Reading C Reading D Listening Answer the question" at bounding box center [227, 58] width 223 height 4422
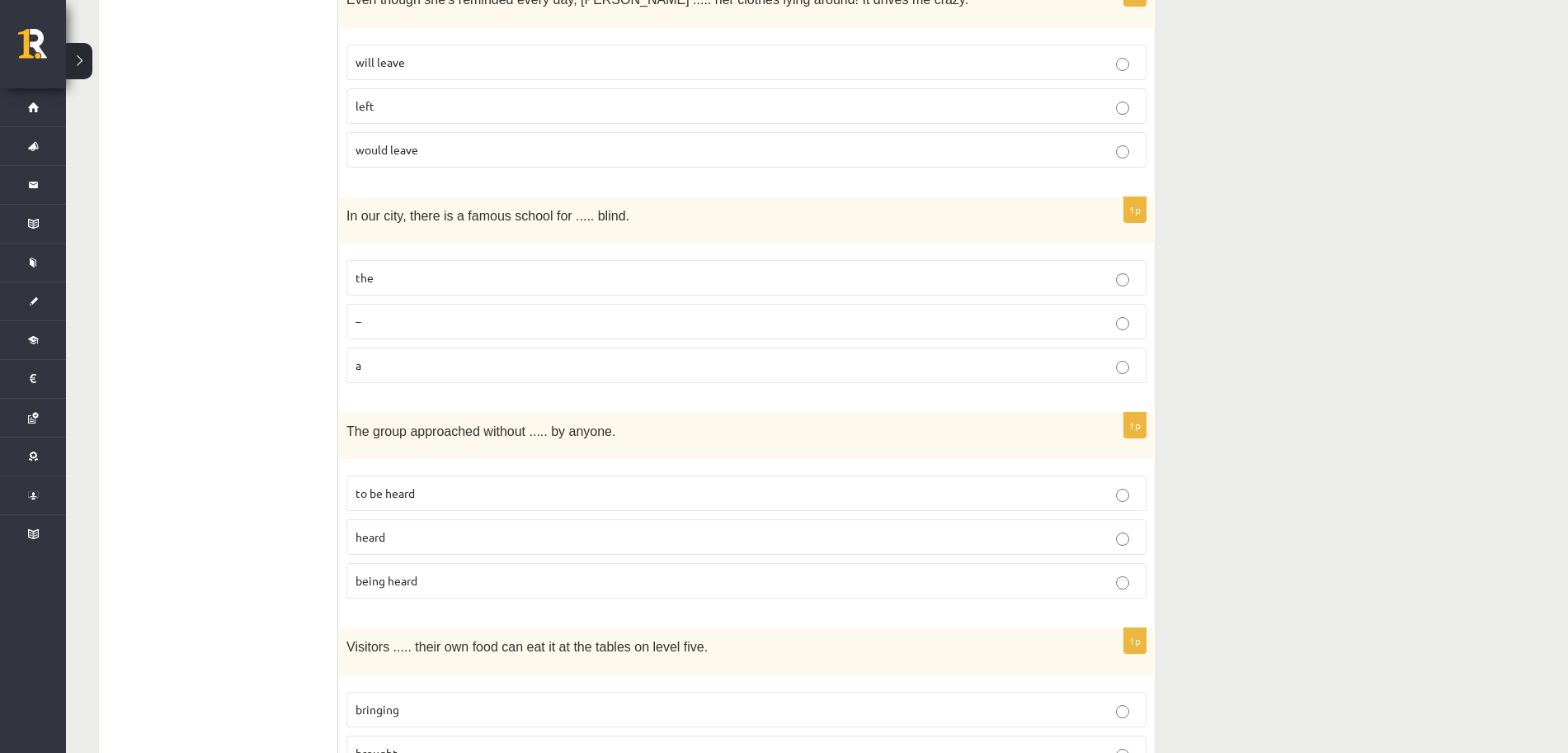
click at [436, 361] on p "a" at bounding box center [746, 365] width 782 height 18
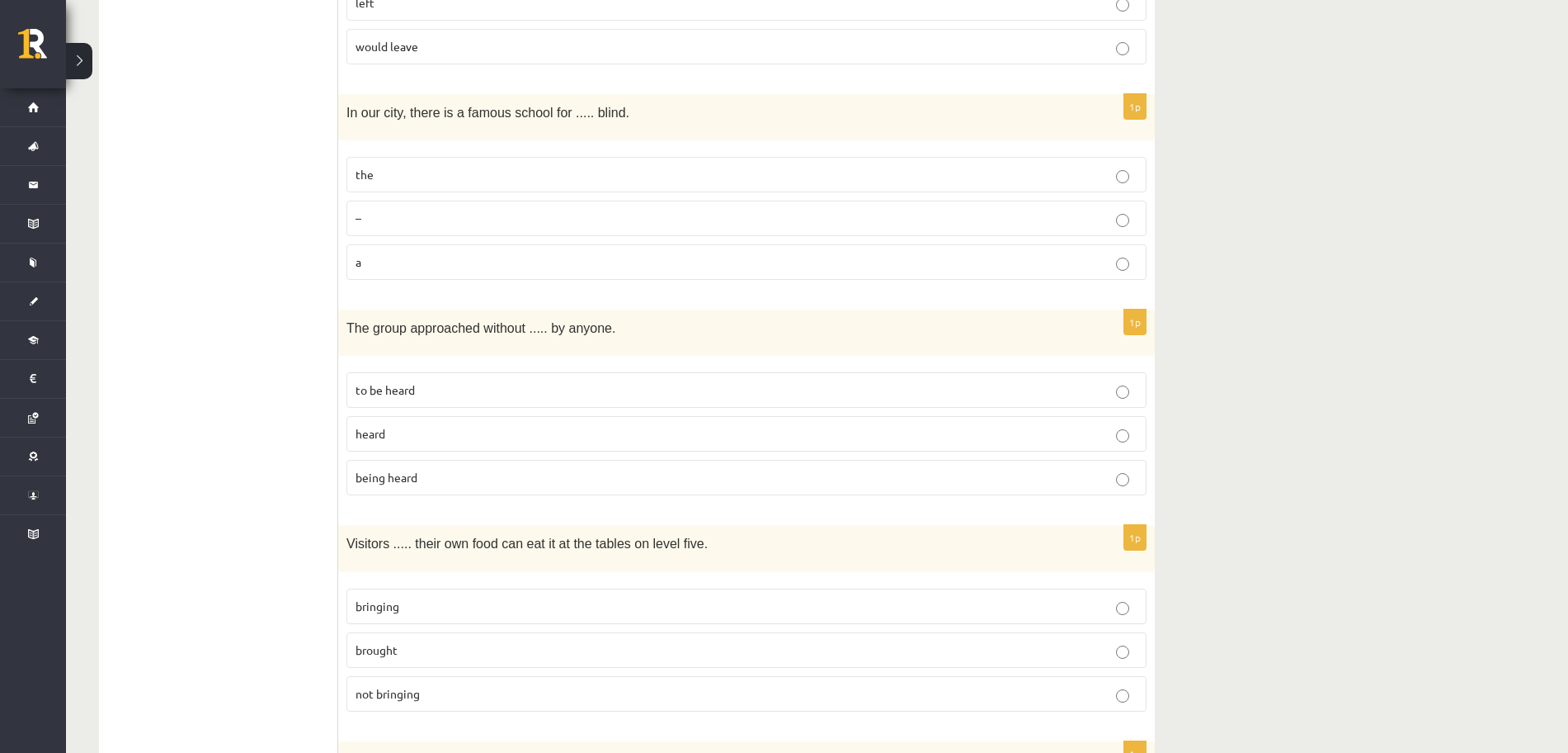
click at [455, 480] on p "being heard" at bounding box center [746, 478] width 782 height 18
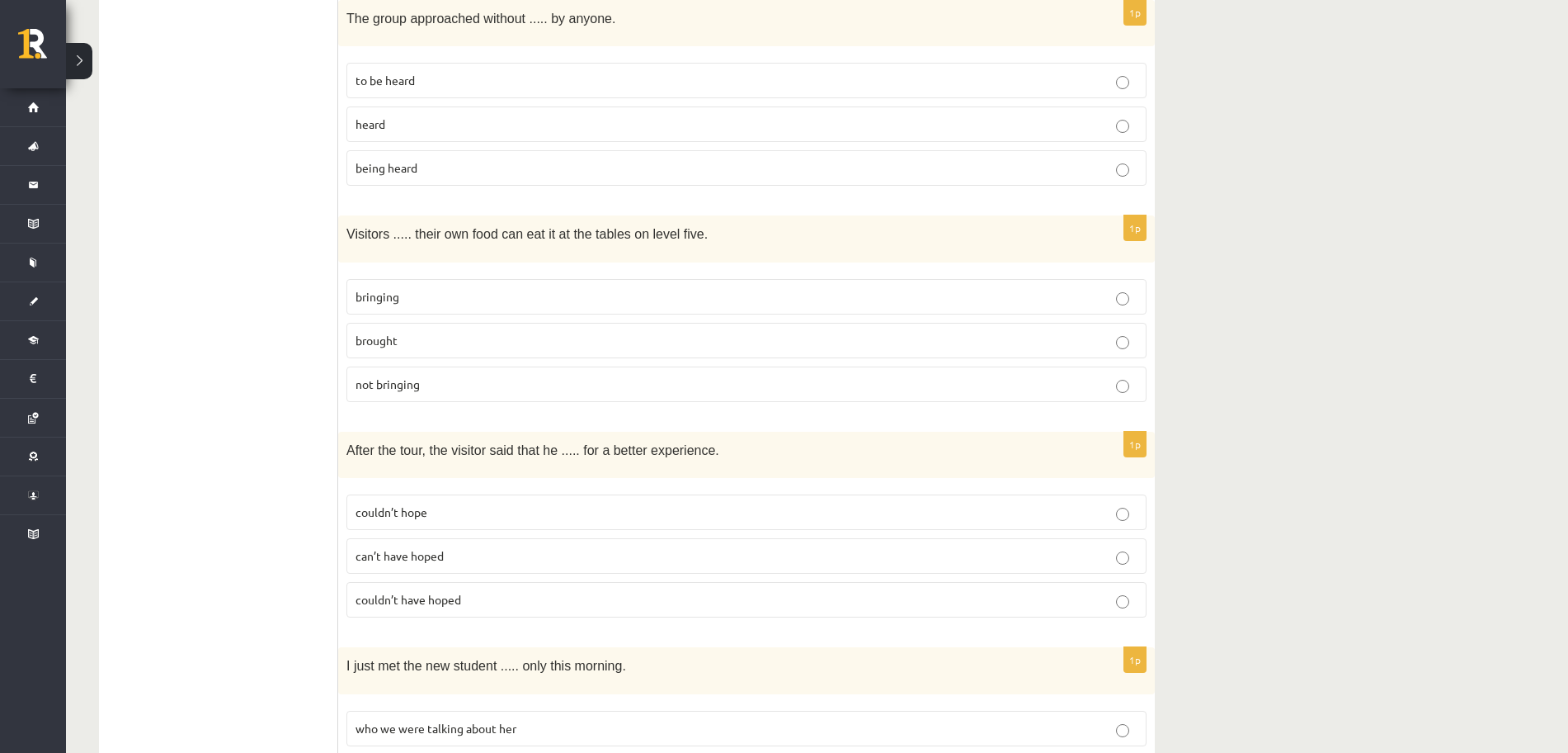
click at [441, 299] on p "bringing" at bounding box center [746, 297] width 782 height 18
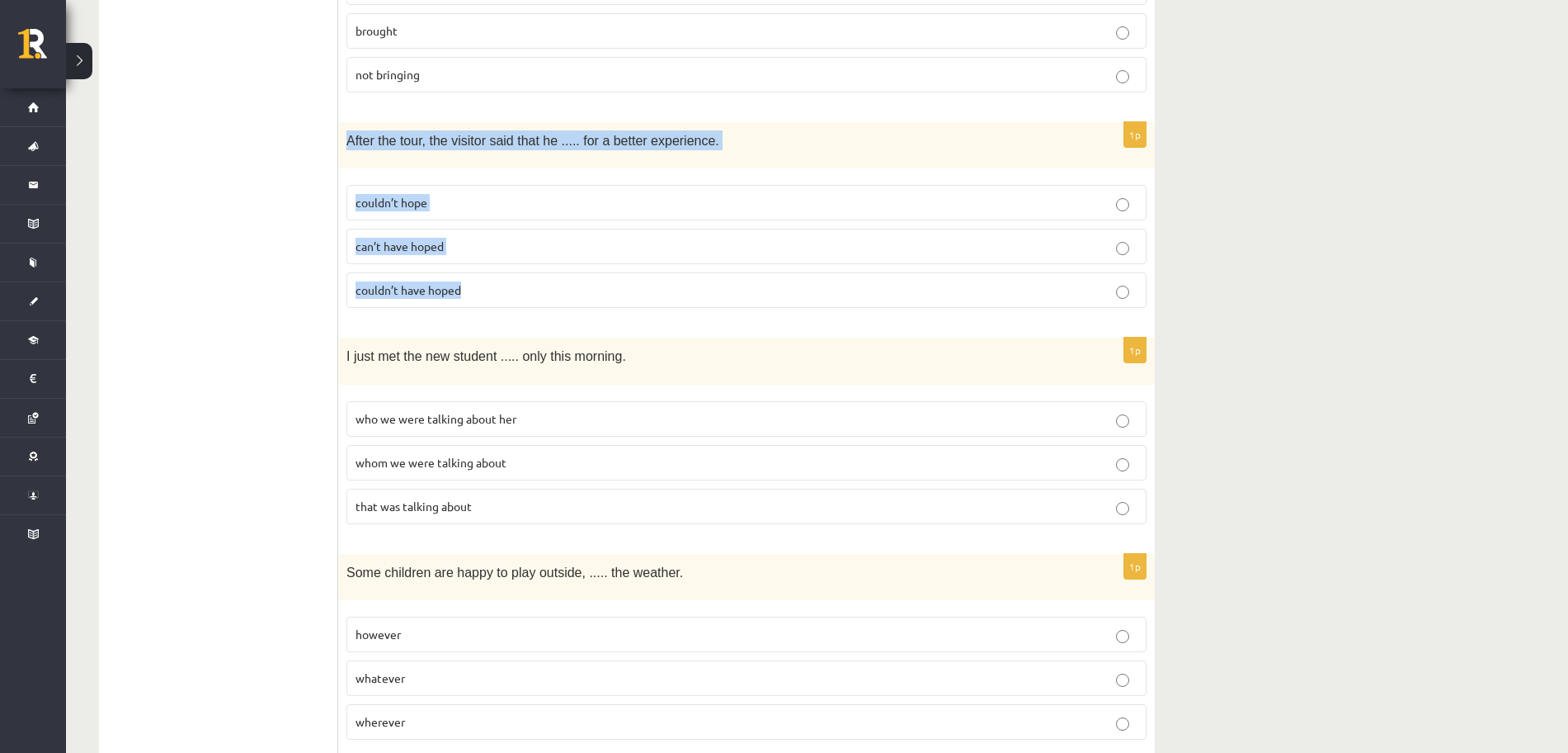
drag, startPoint x: 341, startPoint y: 141, endPoint x: 514, endPoint y: 283, distance: 223.8
click at [509, 281] on div "1p After the tour, the visitor said that he ..... for a better experience. coul…" at bounding box center [746, 221] width 816 height 199
click at [478, 288] on p "couldn’t have hoped" at bounding box center [746, 290] width 782 height 18
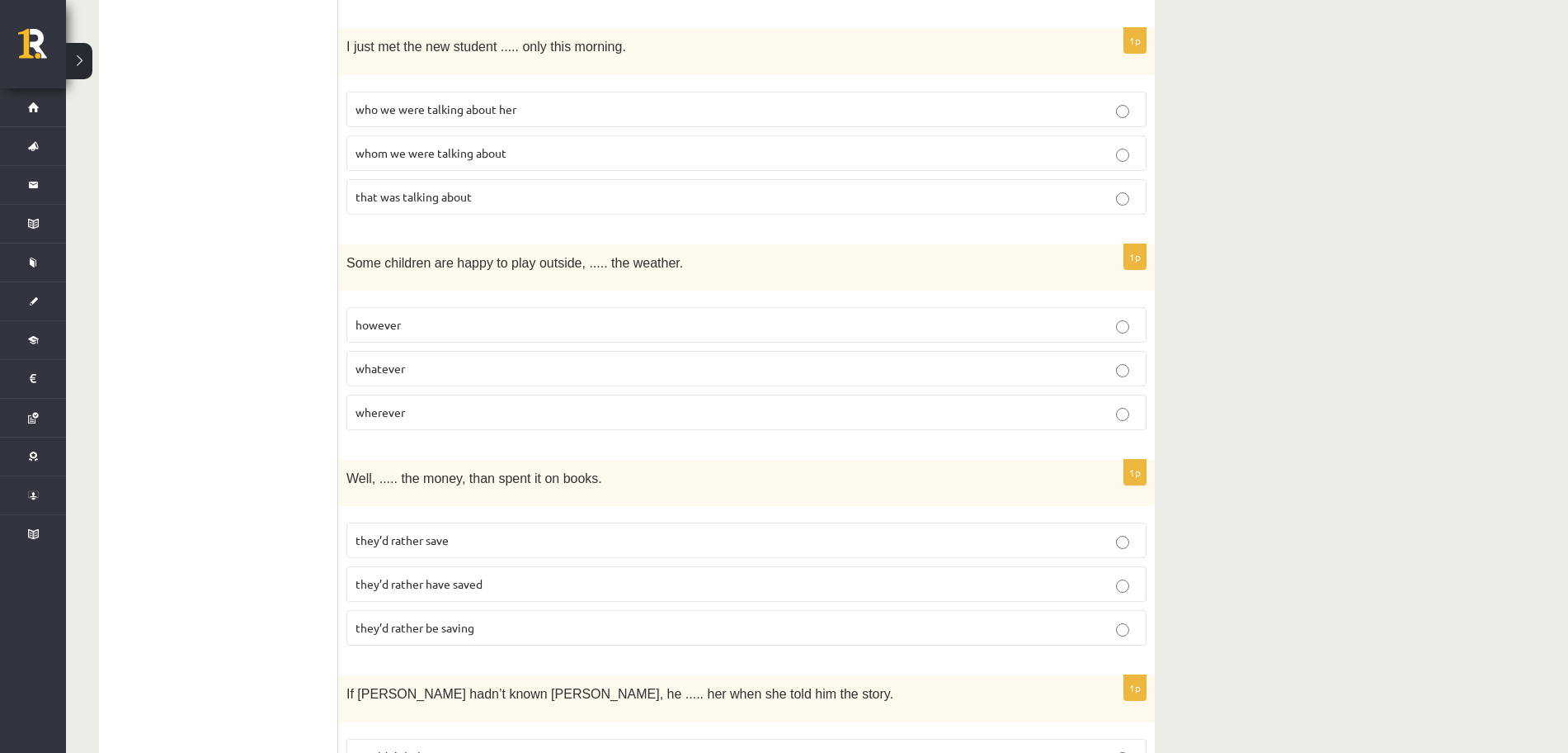
scroll to position [3480, 0]
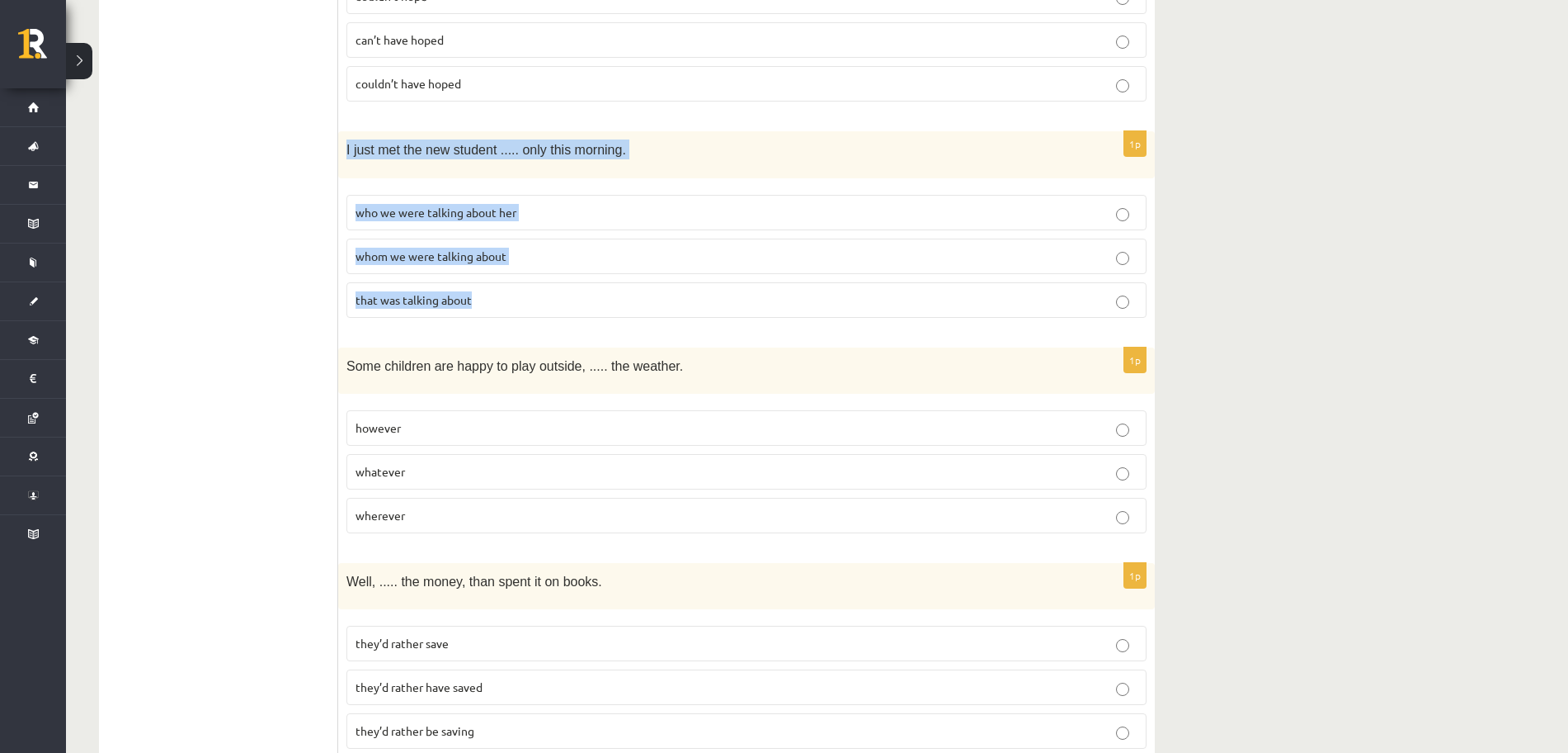
drag, startPoint x: 343, startPoint y: 149, endPoint x: 558, endPoint y: 285, distance: 254.4
click at [558, 285] on div "1p I just met the new student ..... only this morning. who we were talking abou…" at bounding box center [746, 230] width 816 height 199
click at [383, 255] on span "whom we were talking about" at bounding box center [431, 256] width 151 height 15
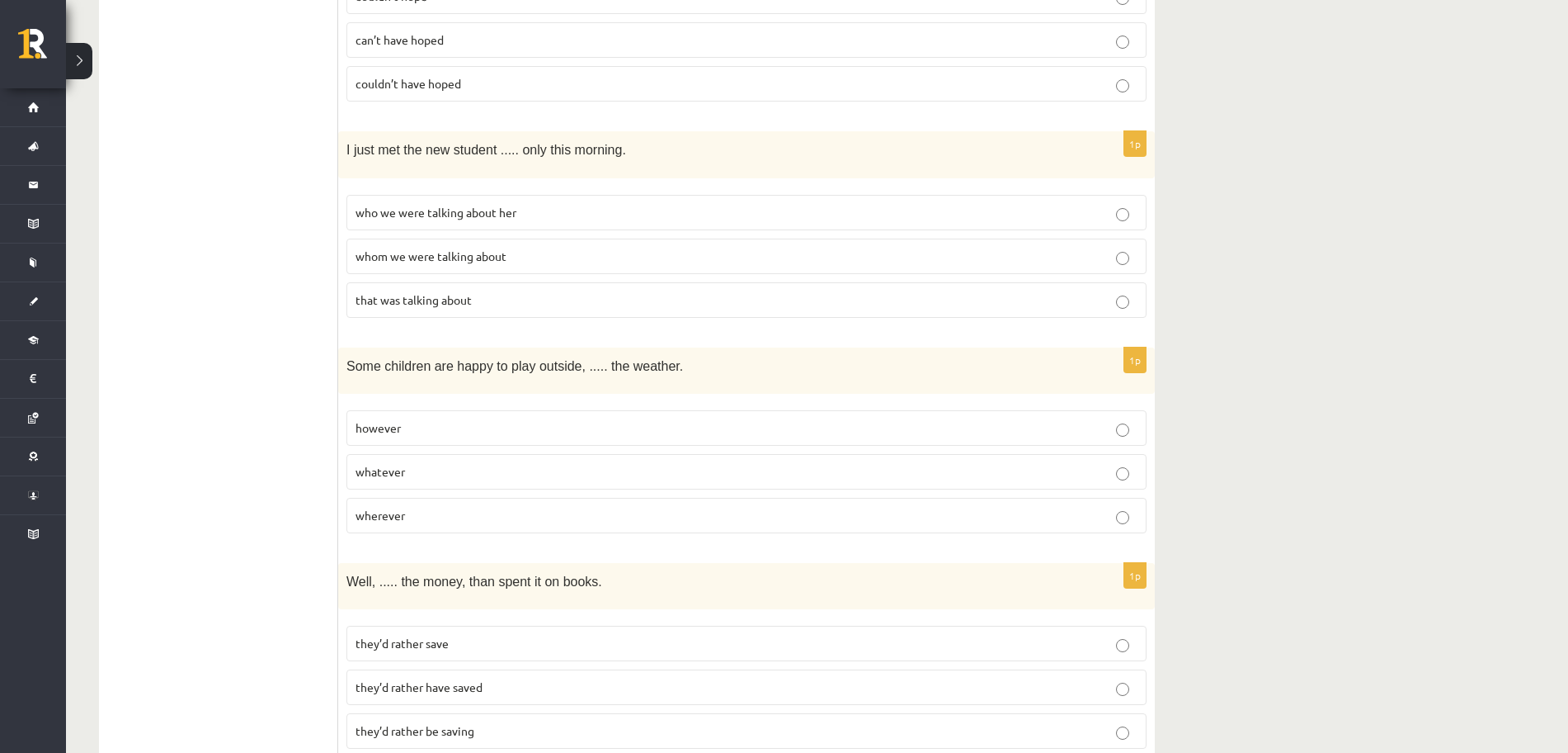
scroll to position [3789, 0]
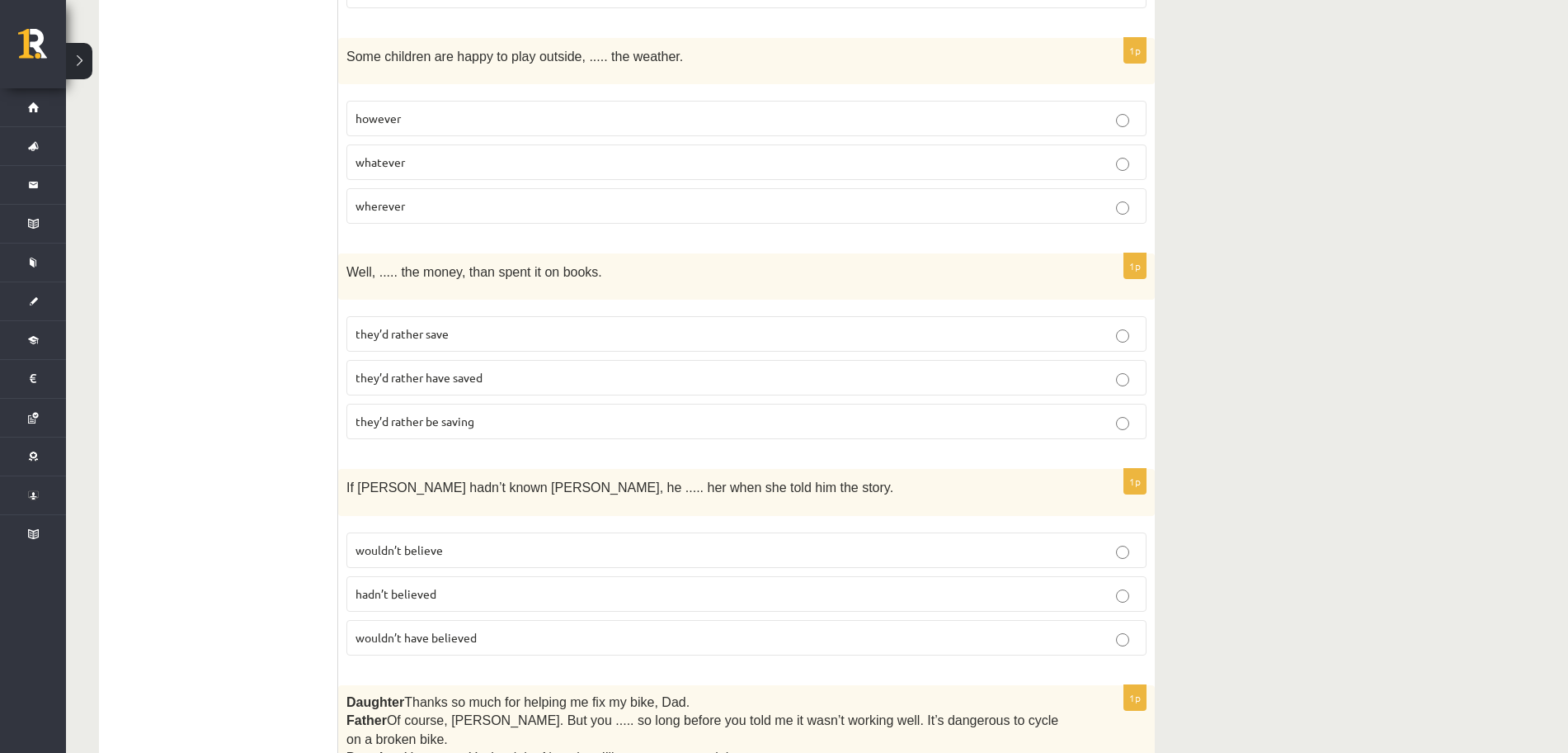
click at [424, 166] on p "whatever" at bounding box center [746, 162] width 782 height 18
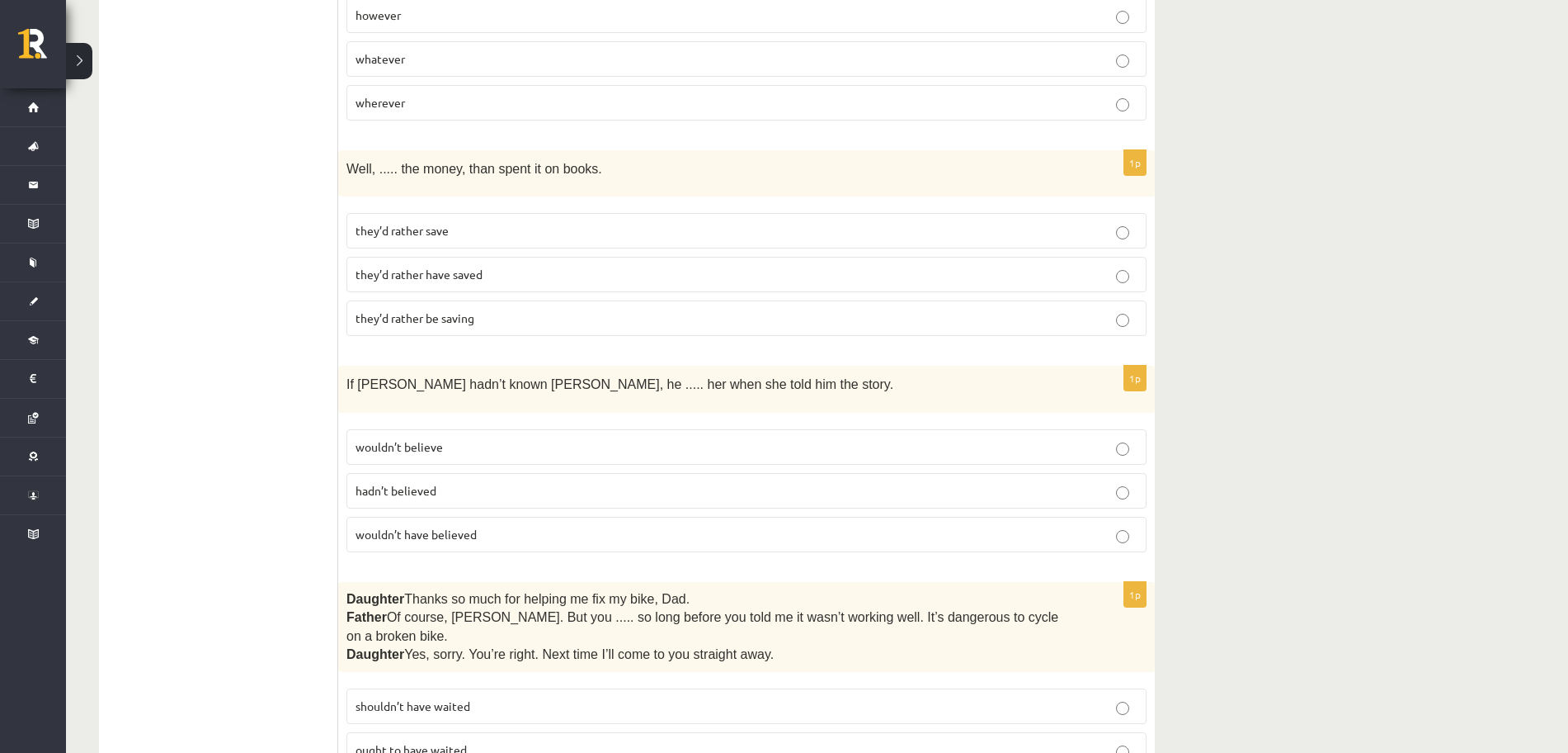
click at [364, 317] on span "they’d rather be saving" at bounding box center [415, 318] width 119 height 15
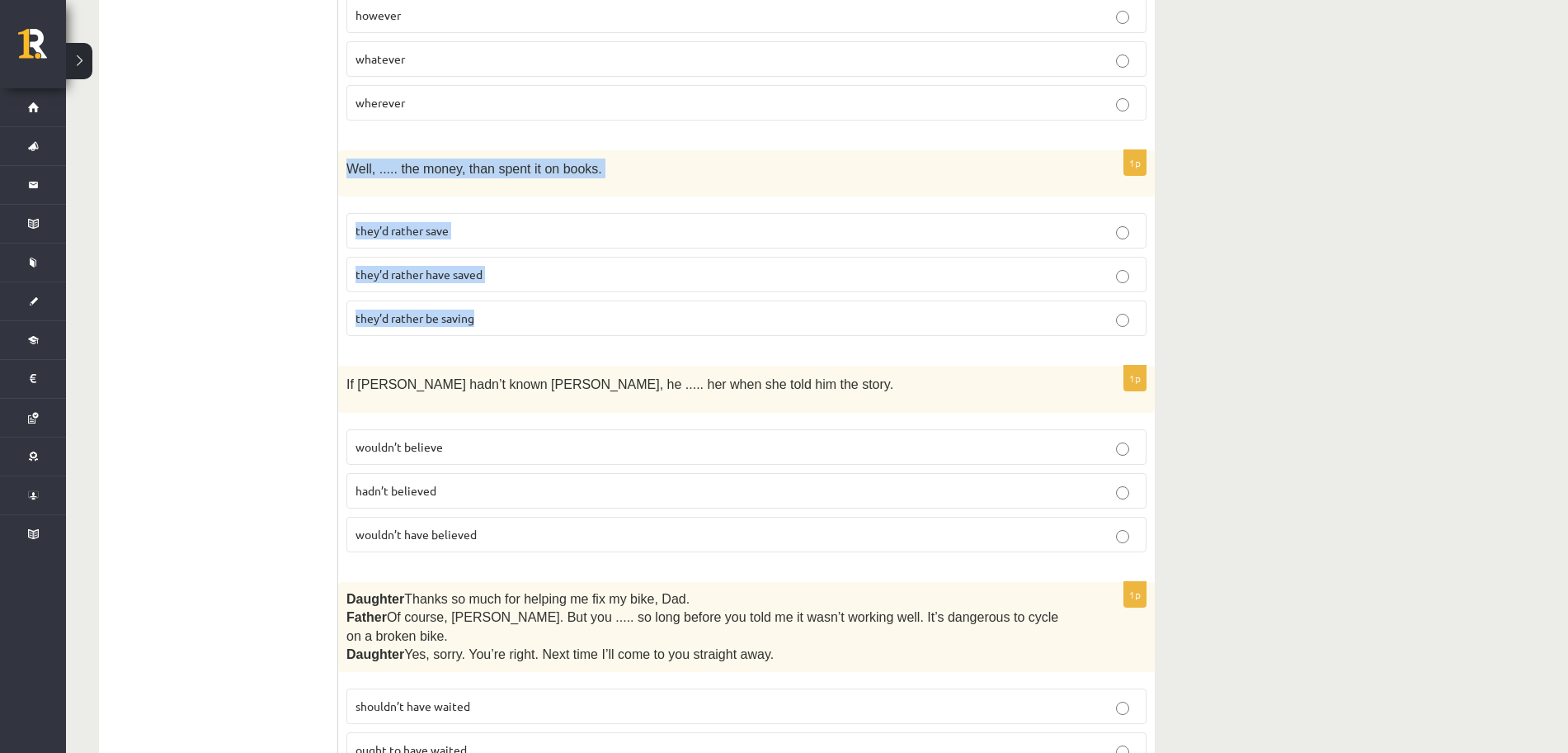
drag, startPoint x: 340, startPoint y: 165, endPoint x: 522, endPoint y: 338, distance: 251.1
click at [522, 338] on div "1p Well, ..... the money, than spent it on books. they’d rather save they’d rat…" at bounding box center [746, 250] width 816 height 199
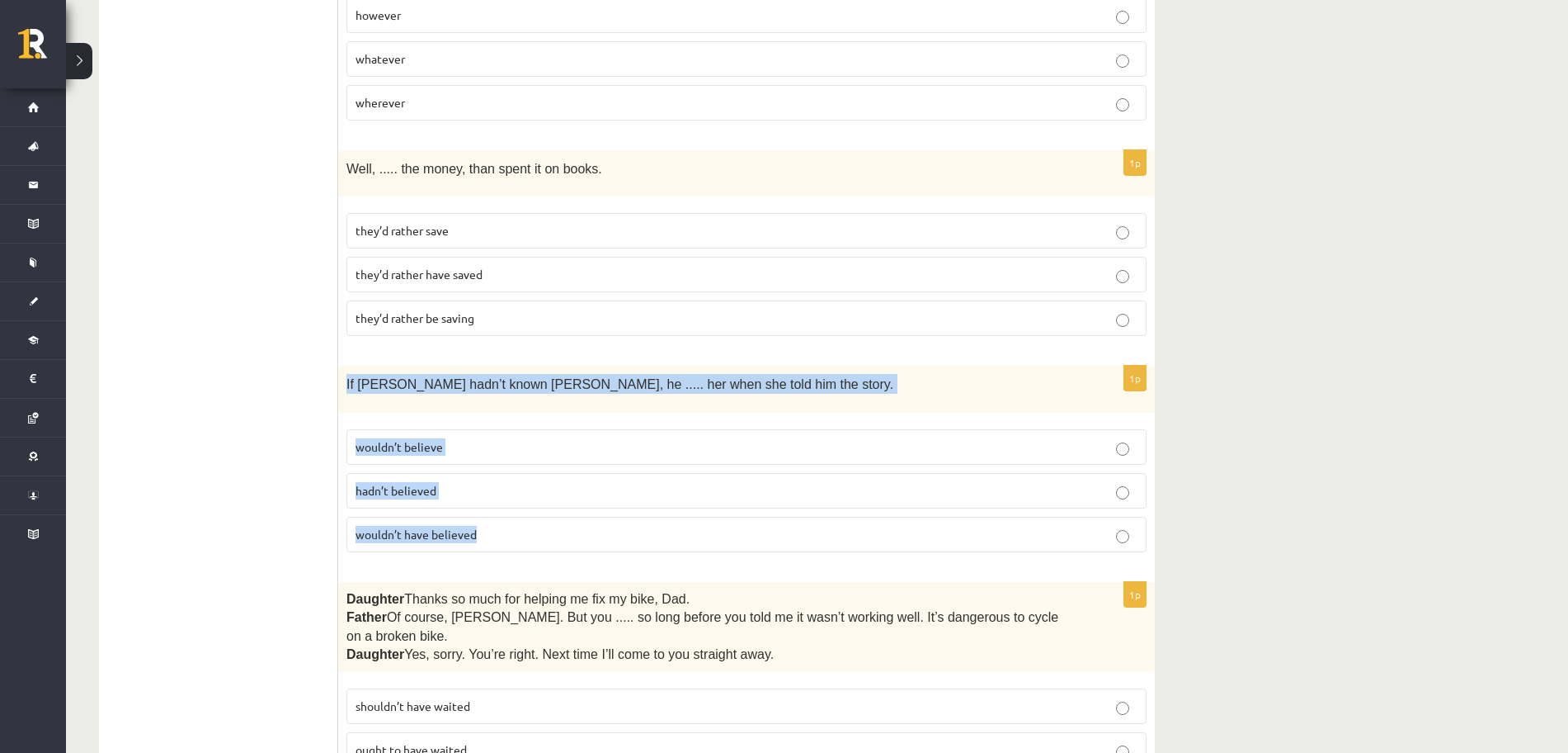
drag, startPoint x: 344, startPoint y: 377, endPoint x: 512, endPoint y: 535, distance: 230.6
click at [512, 535] on div "1p If Tom hadn’t known Mariam, he ..... her when she told him the story. wouldn…" at bounding box center [746, 465] width 816 height 199
click at [407, 534] on span "wouldn’t have believed" at bounding box center [416, 534] width 121 height 15
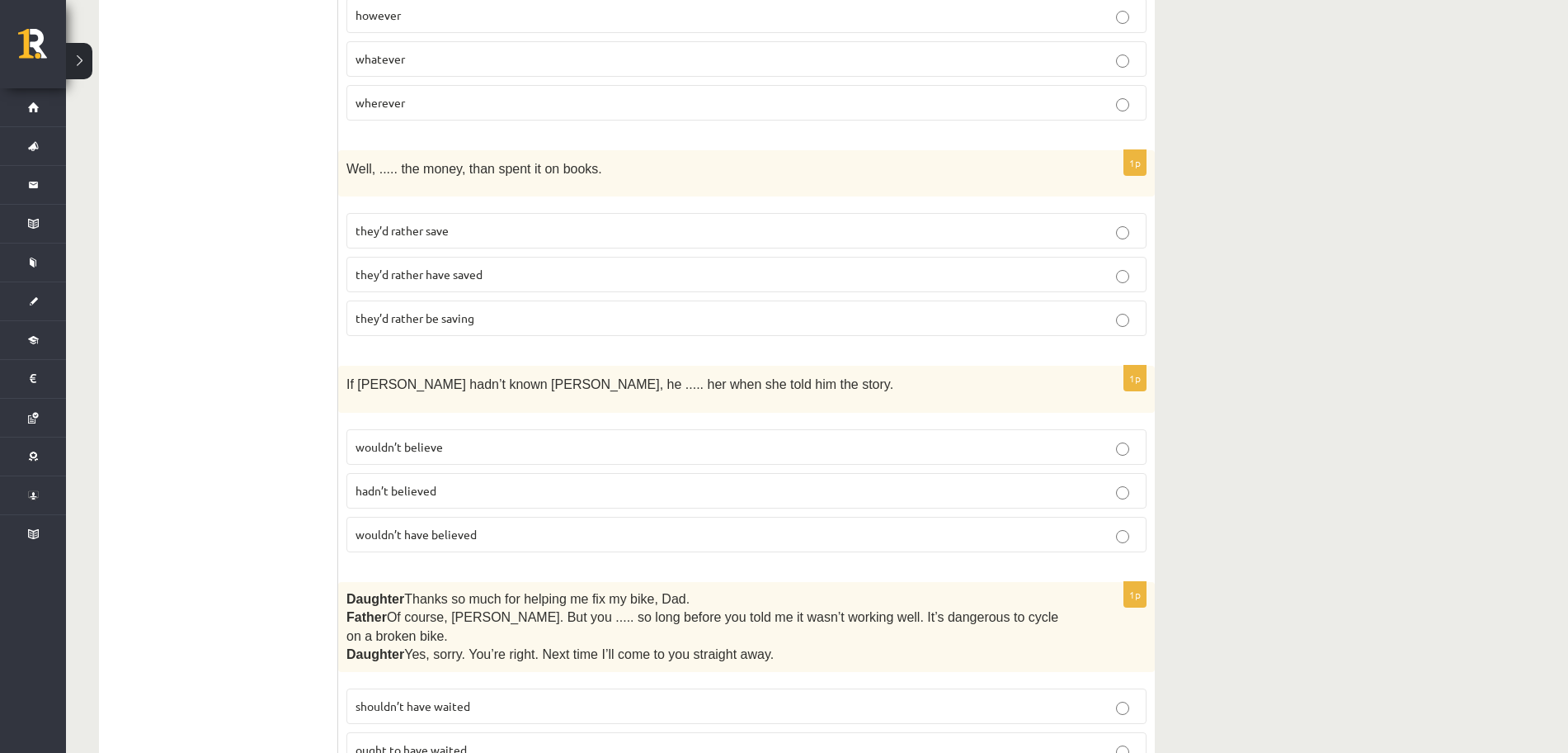
scroll to position [3996, 0]
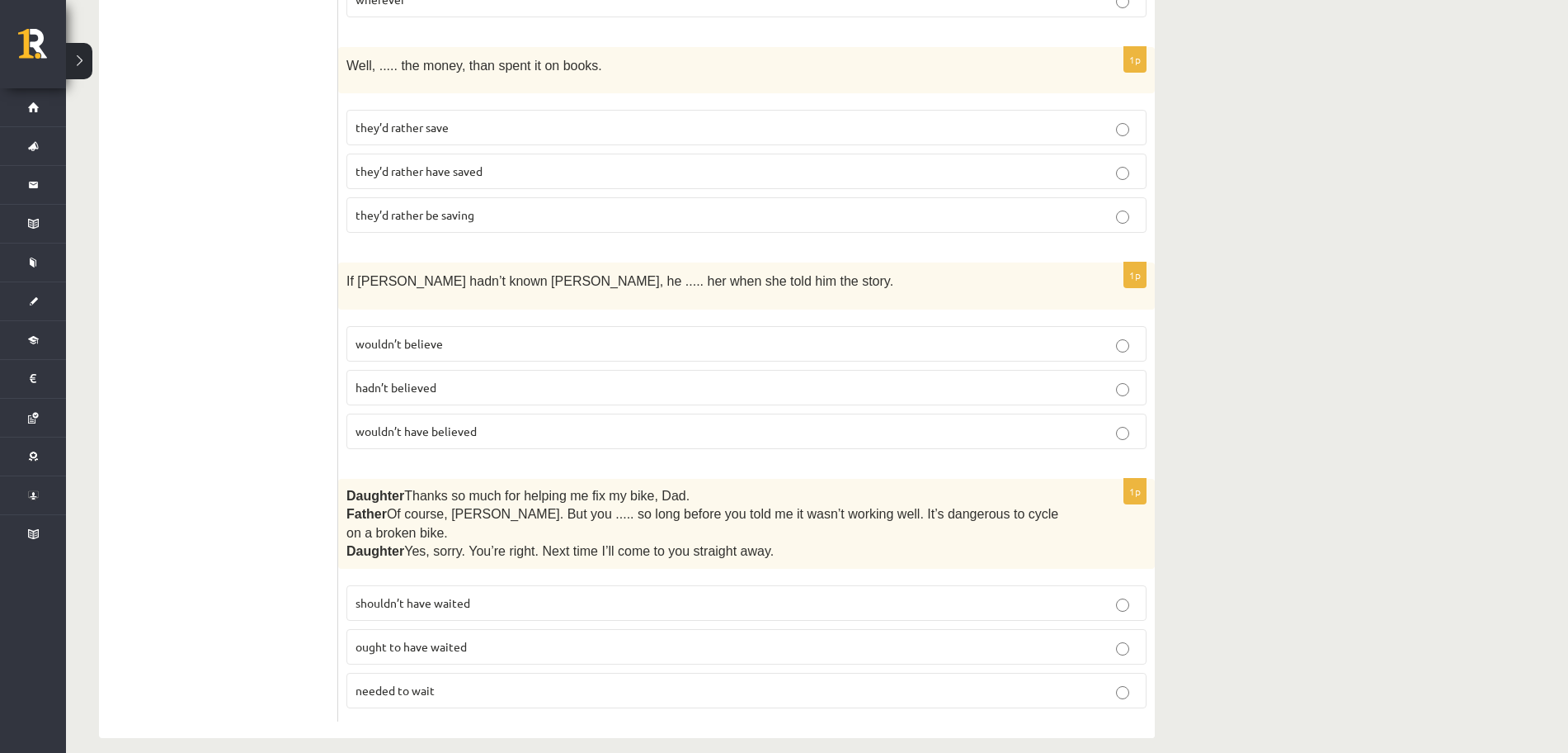
drag, startPoint x: 338, startPoint y: 491, endPoint x: 590, endPoint y: 664, distance: 305.7
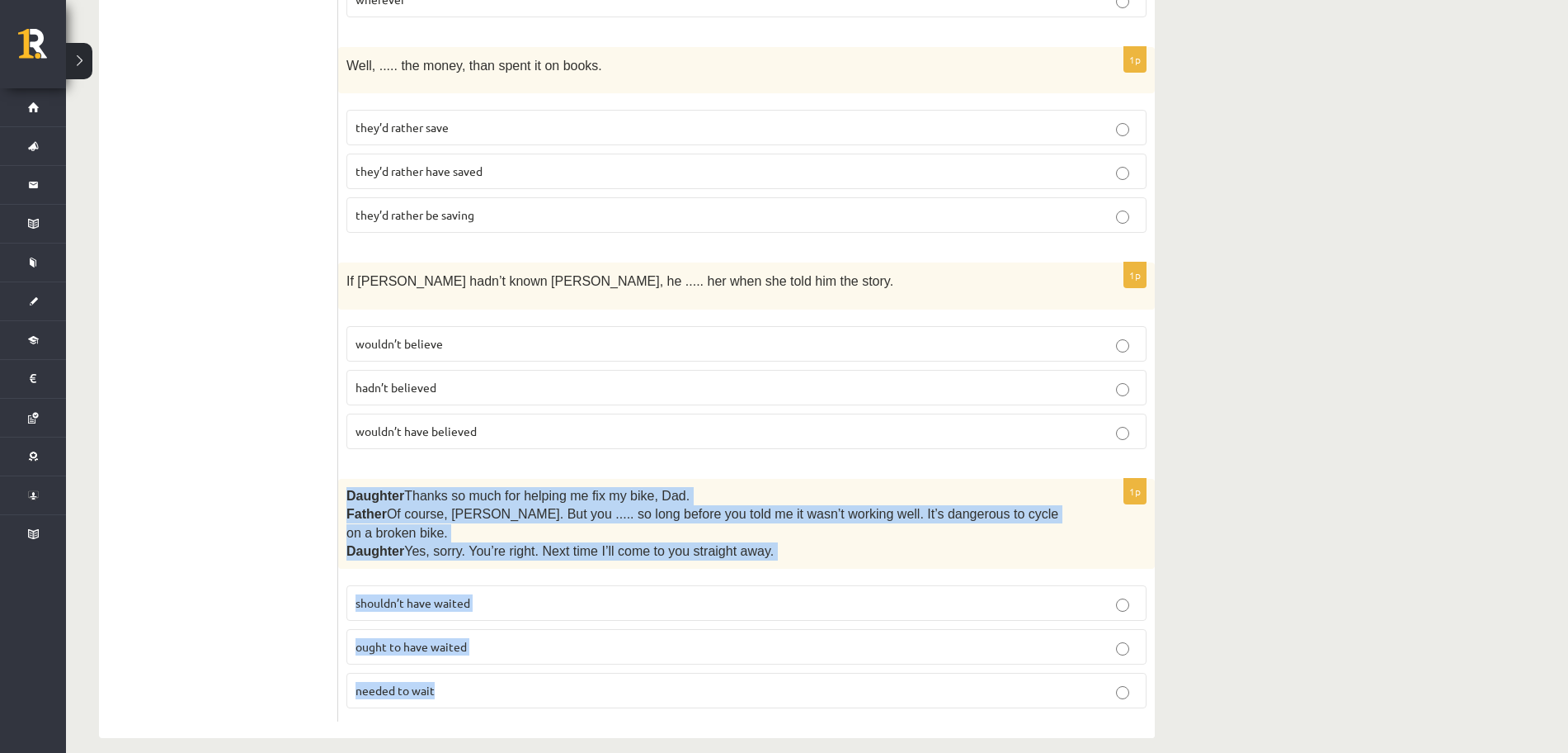
drag, startPoint x: 347, startPoint y: 490, endPoint x: 535, endPoint y: 644, distance: 243.0
click at [547, 670] on div "1p Daughter  Thanks so much for helping me fix my bike, Dad. Father  Of course,…" at bounding box center [746, 600] width 816 height 243
click at [498, 595] on p "shouldn’t have waited" at bounding box center [746, 603] width 782 height 18
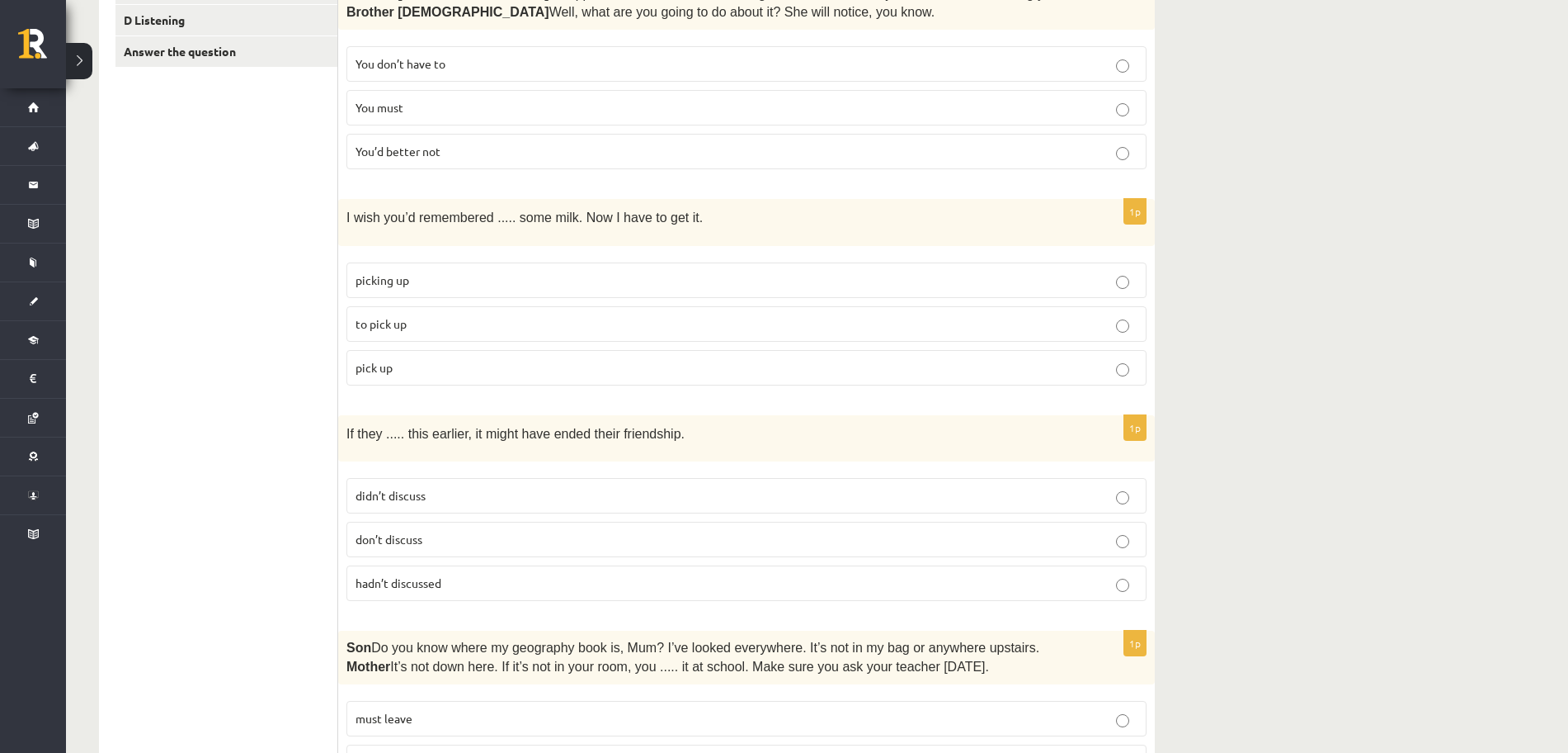
scroll to position [0, 0]
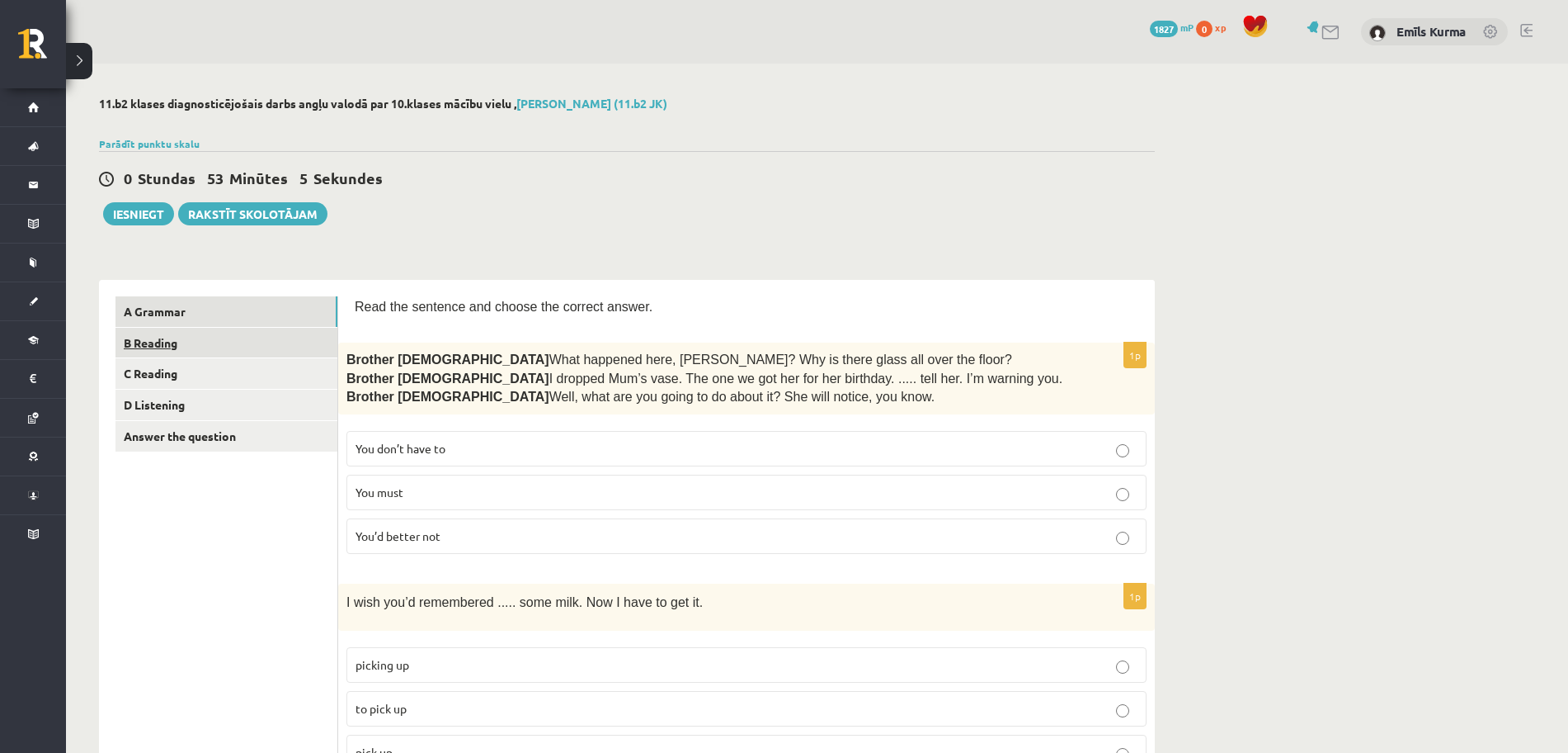
click at [202, 340] on link "B Reading" at bounding box center [226, 342] width 222 height 31
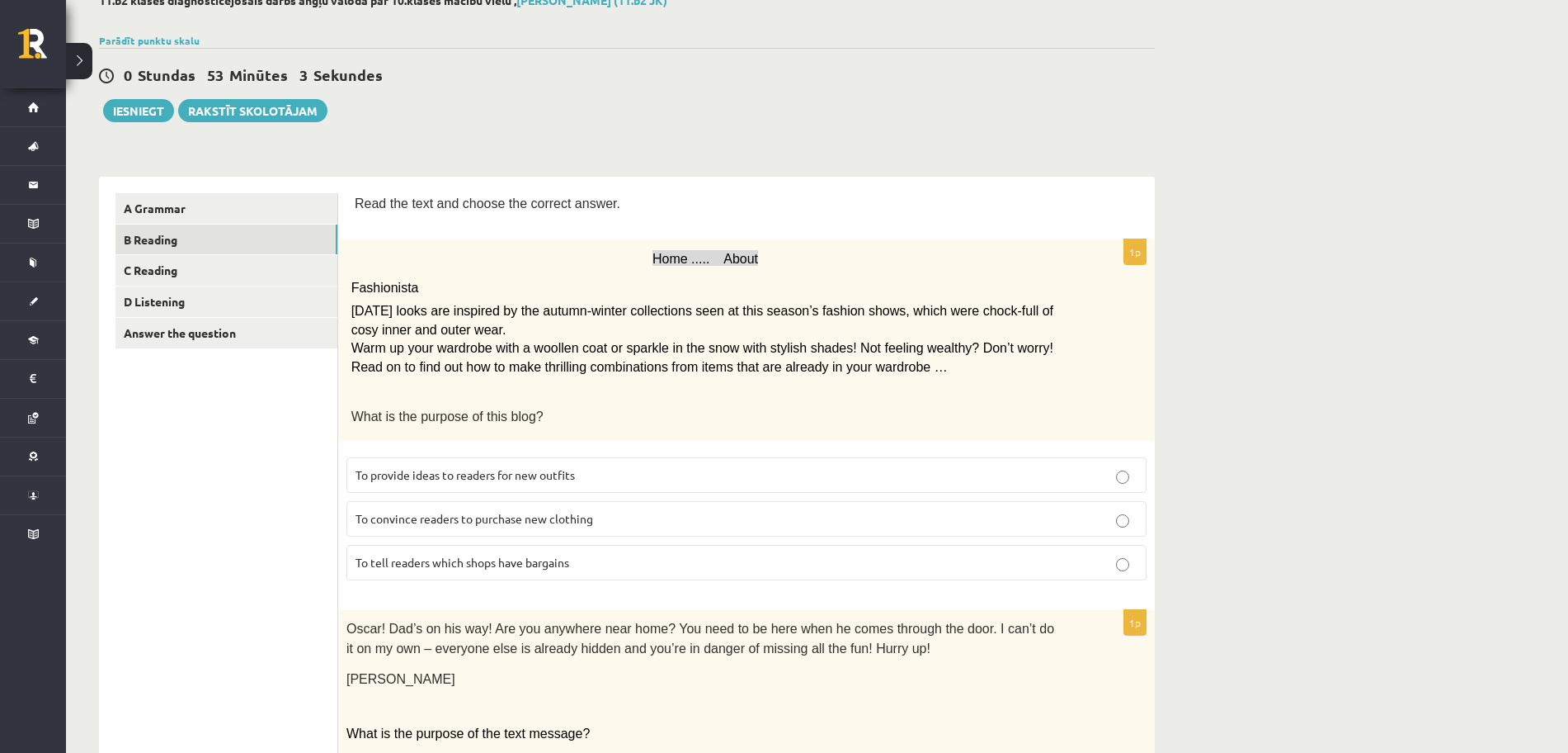
scroll to position [206, 0]
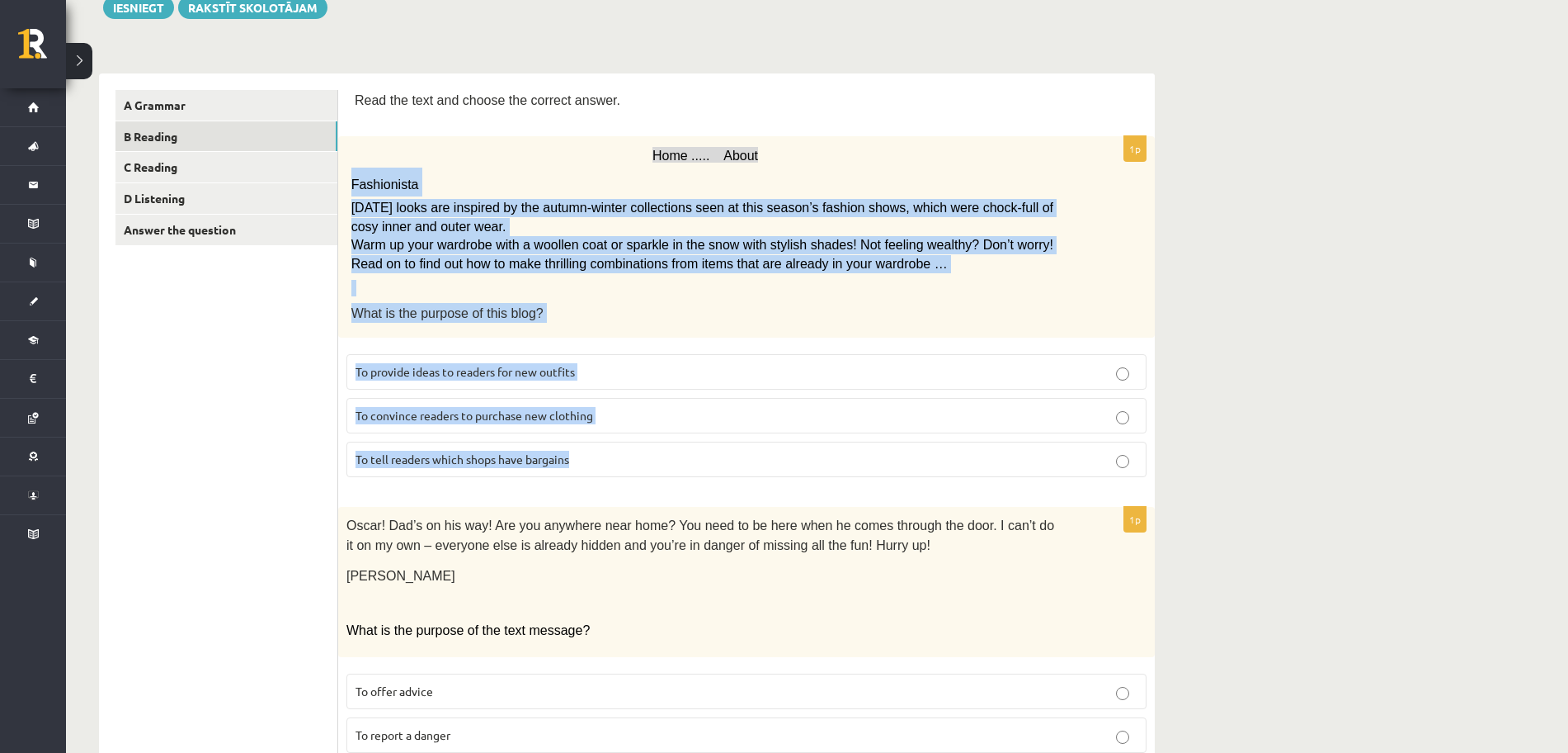
drag, startPoint x: 348, startPoint y: 177, endPoint x: 730, endPoint y: 448, distance: 468.4
click at [730, 448] on div "1p Home ..... About Fashionista Today’s looks are inspired by the autumn-winter…" at bounding box center [746, 313] width 816 height 354
click at [564, 375] on span "To provide ideas to readers for new outfits" at bounding box center [465, 371] width 219 height 15
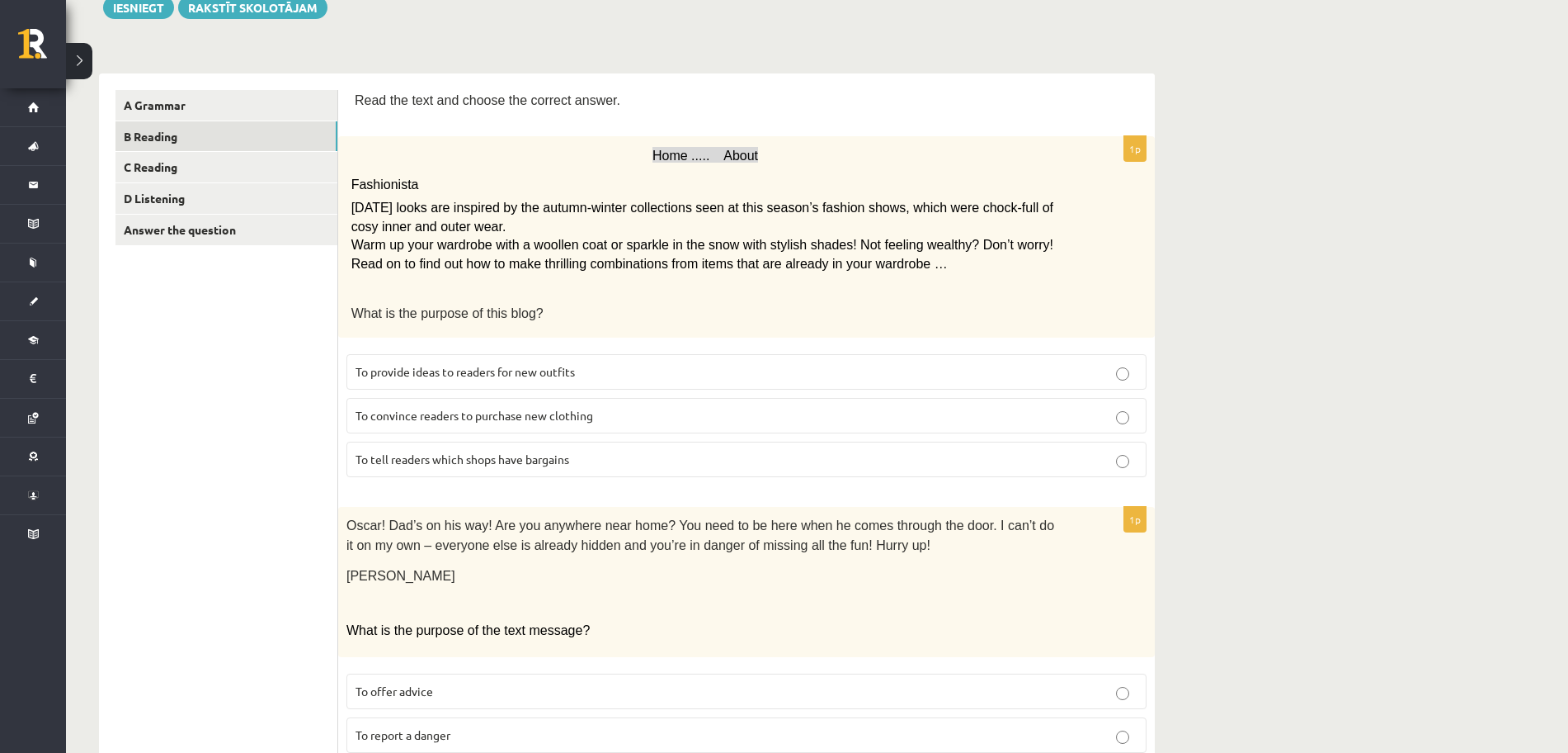
scroll to position [412, 0]
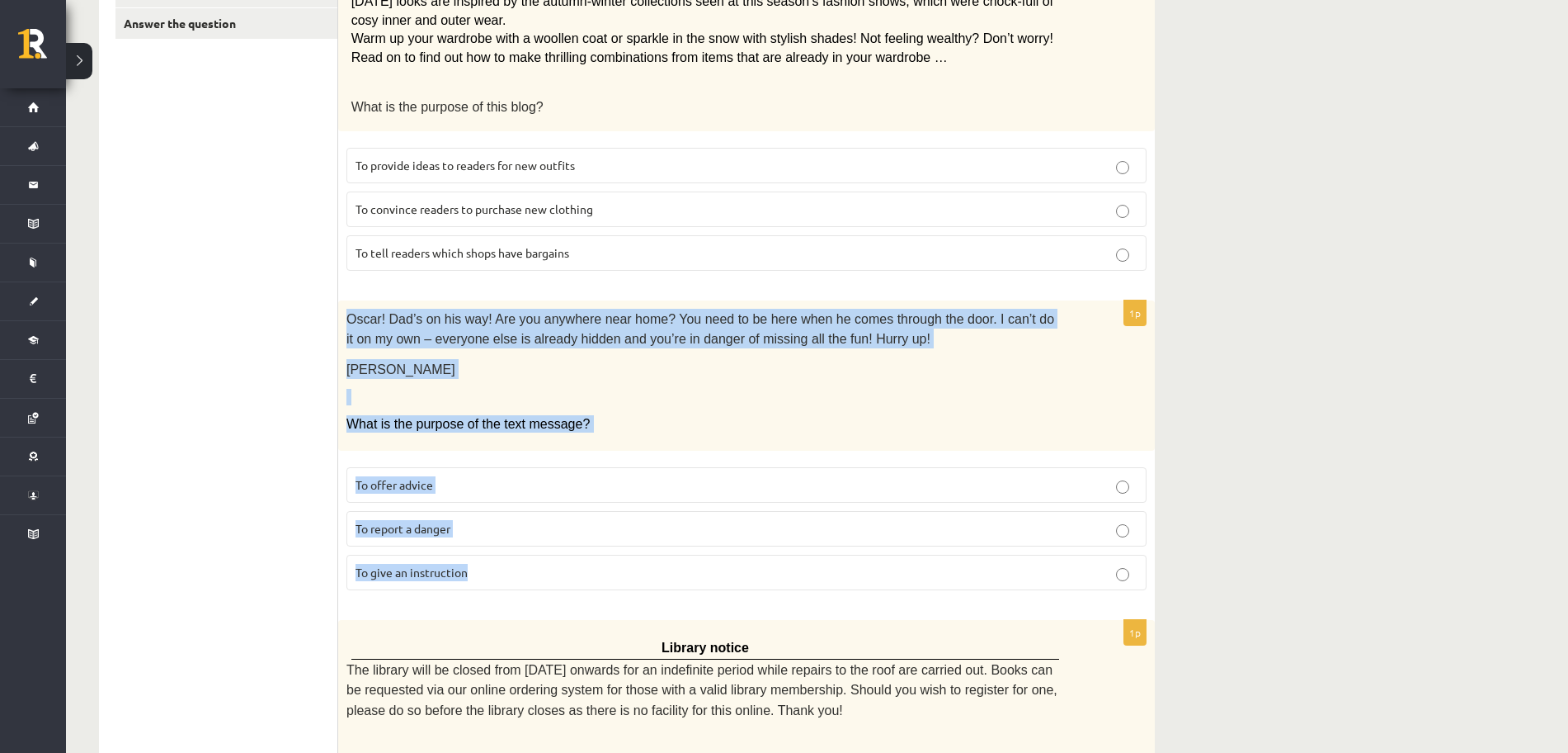
drag, startPoint x: 341, startPoint y: 317, endPoint x: 566, endPoint y: 571, distance: 339.3
click at [566, 571] on div "1p Oscar! Dad’s on his way! Are you anywhere near home? You need to be here whe…" at bounding box center [746, 452] width 816 height 303
click at [453, 582] on label "To give an instruction" at bounding box center [746, 572] width 800 height 35
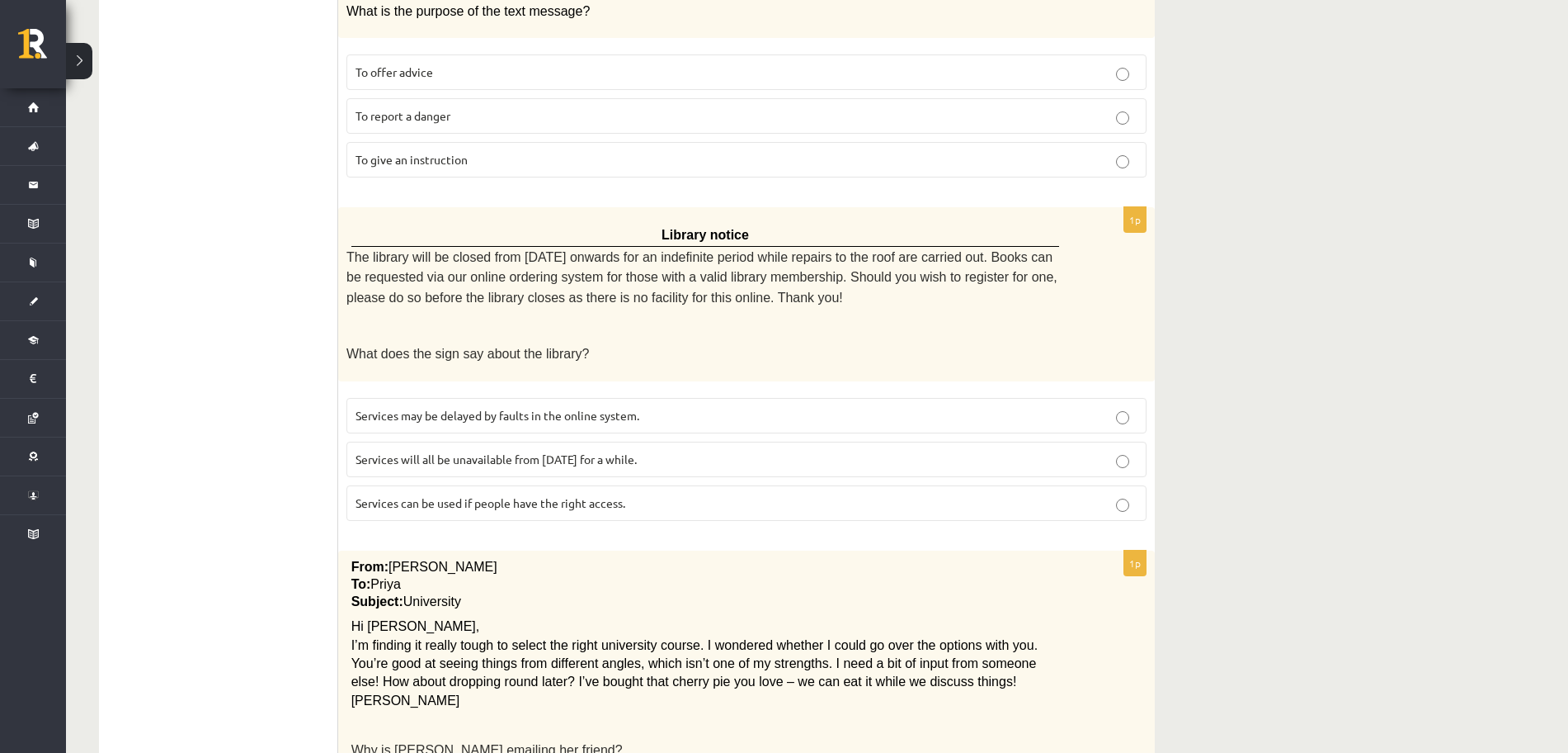
scroll to position [928, 0]
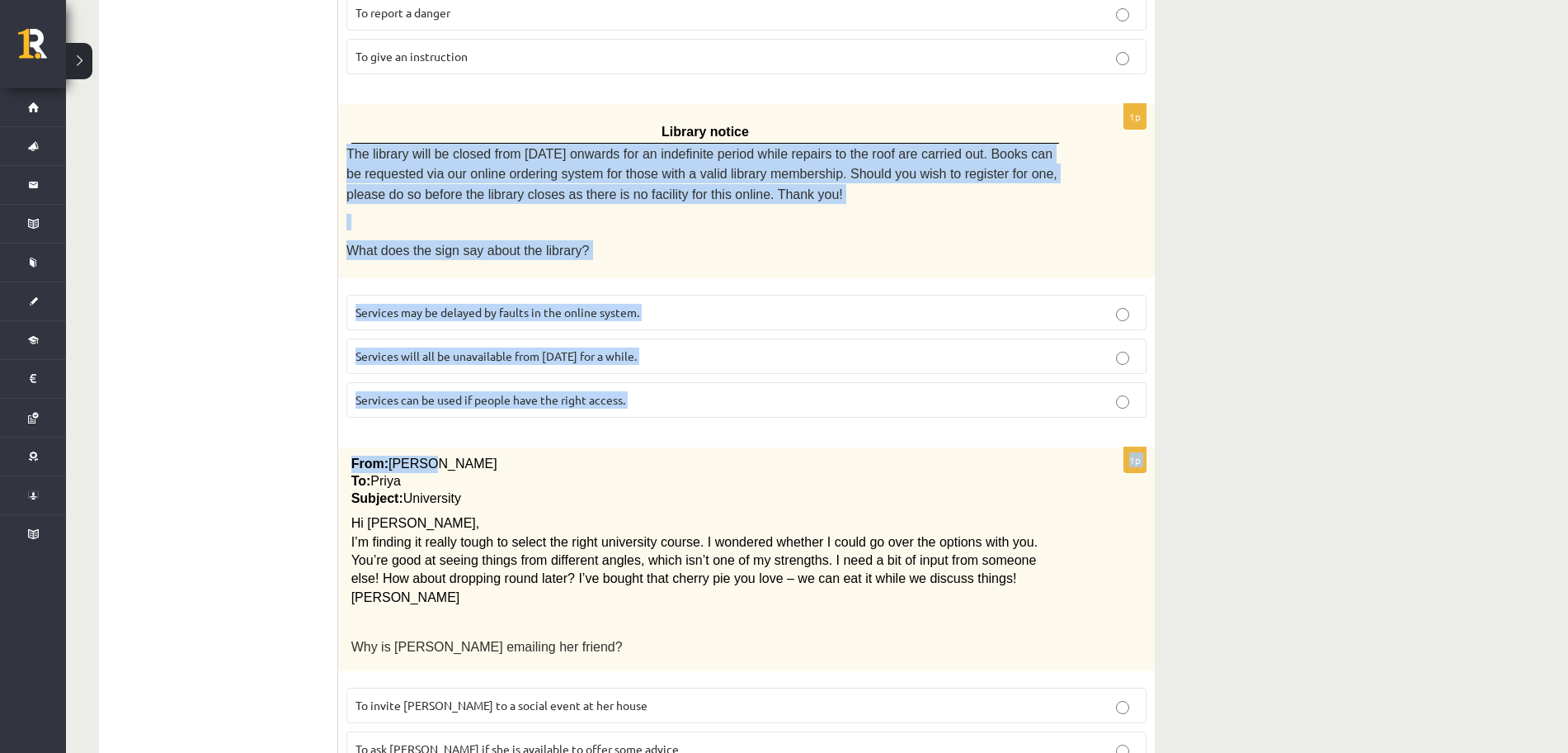
drag, startPoint x: 346, startPoint y: 153, endPoint x: 757, endPoint y: 441, distance: 501.9
click at [757, 441] on form "Read the text and choose the correct answer. 1p Home ..... About Fashionista To…" at bounding box center [746, 466] width 784 height 2199
click at [346, 151] on div "Library notice The library will be closed from Monday onwards for an indefinite…" at bounding box center [746, 191] width 816 height 174
drag, startPoint x: 346, startPoint y: 151, endPoint x: 632, endPoint y: 413, distance: 387.9
click at [632, 413] on div "1p Library notice The library will be closed from Monday onwards for an indefin…" at bounding box center [746, 267] width 816 height 327
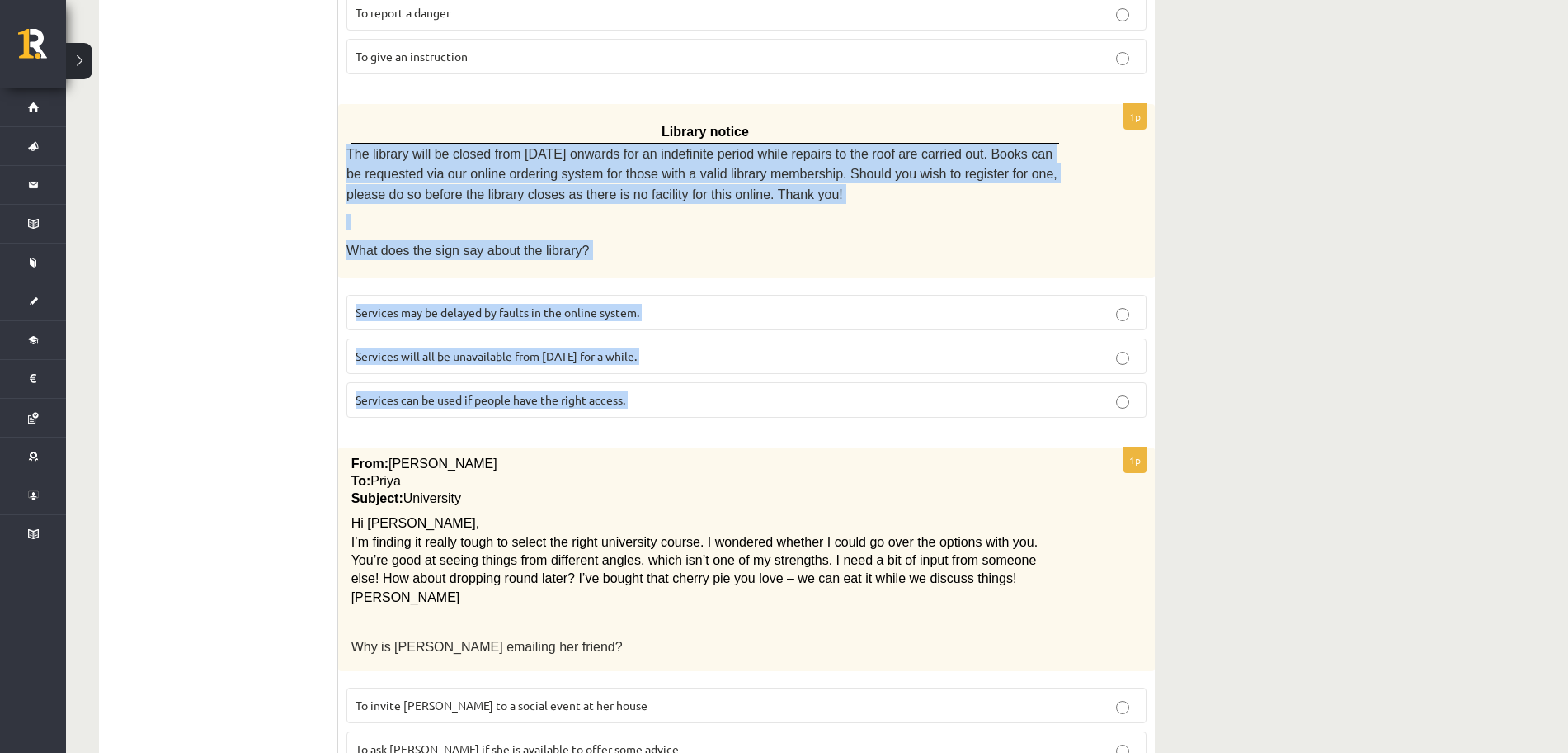
click at [478, 394] on span "Services can be used if people have the right access." at bounding box center [490, 399] width 270 height 15
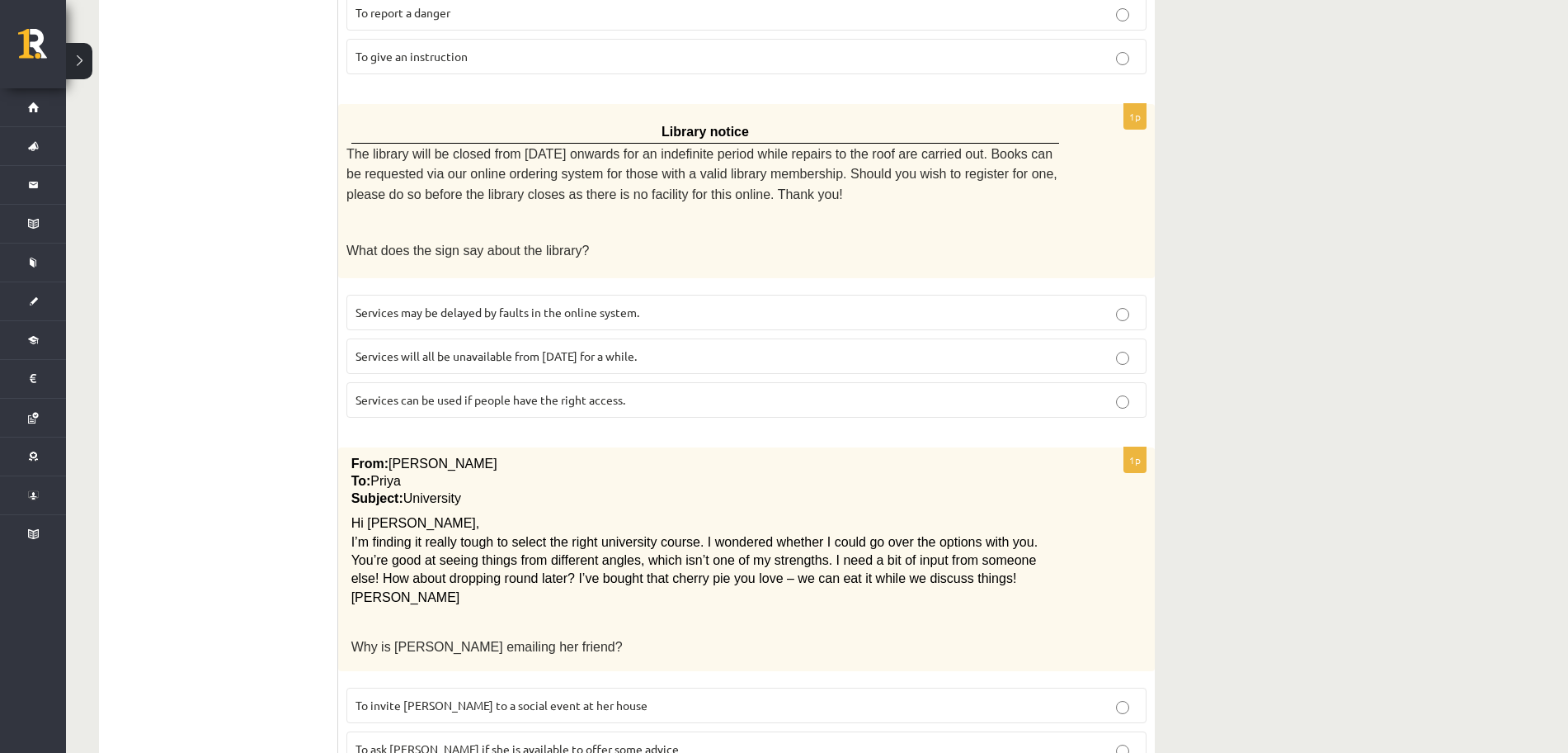
scroll to position [1238, 0]
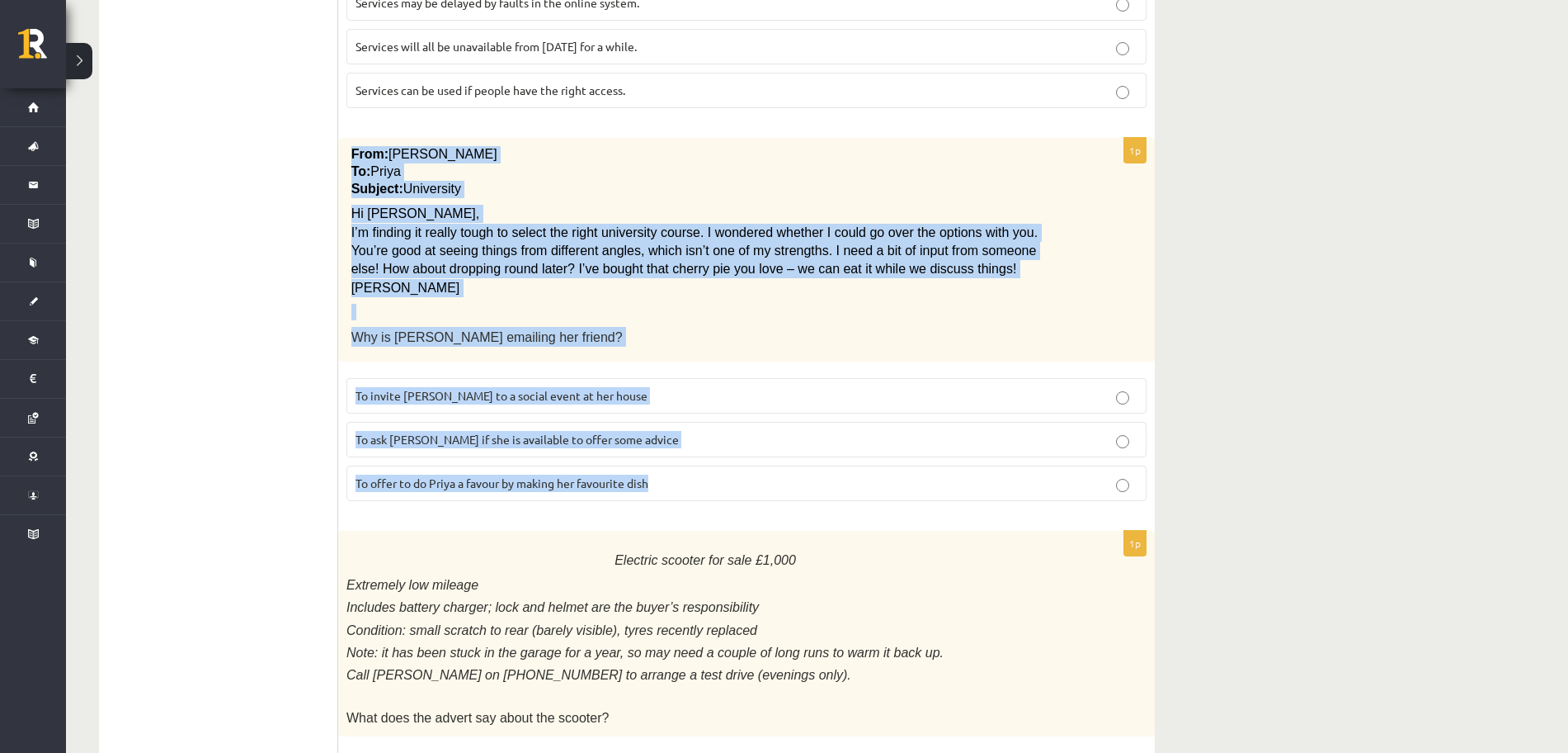
drag, startPoint x: 349, startPoint y: 151, endPoint x: 676, endPoint y: 481, distance: 464.6
click at [676, 481] on div "1p From: Emily To: Priya Subject: University Hi Priya, I’m finding it really to…" at bounding box center [746, 326] width 816 height 376
click at [418, 442] on span "To ask Priya if she is available to offer some advice" at bounding box center [517, 439] width 324 height 15
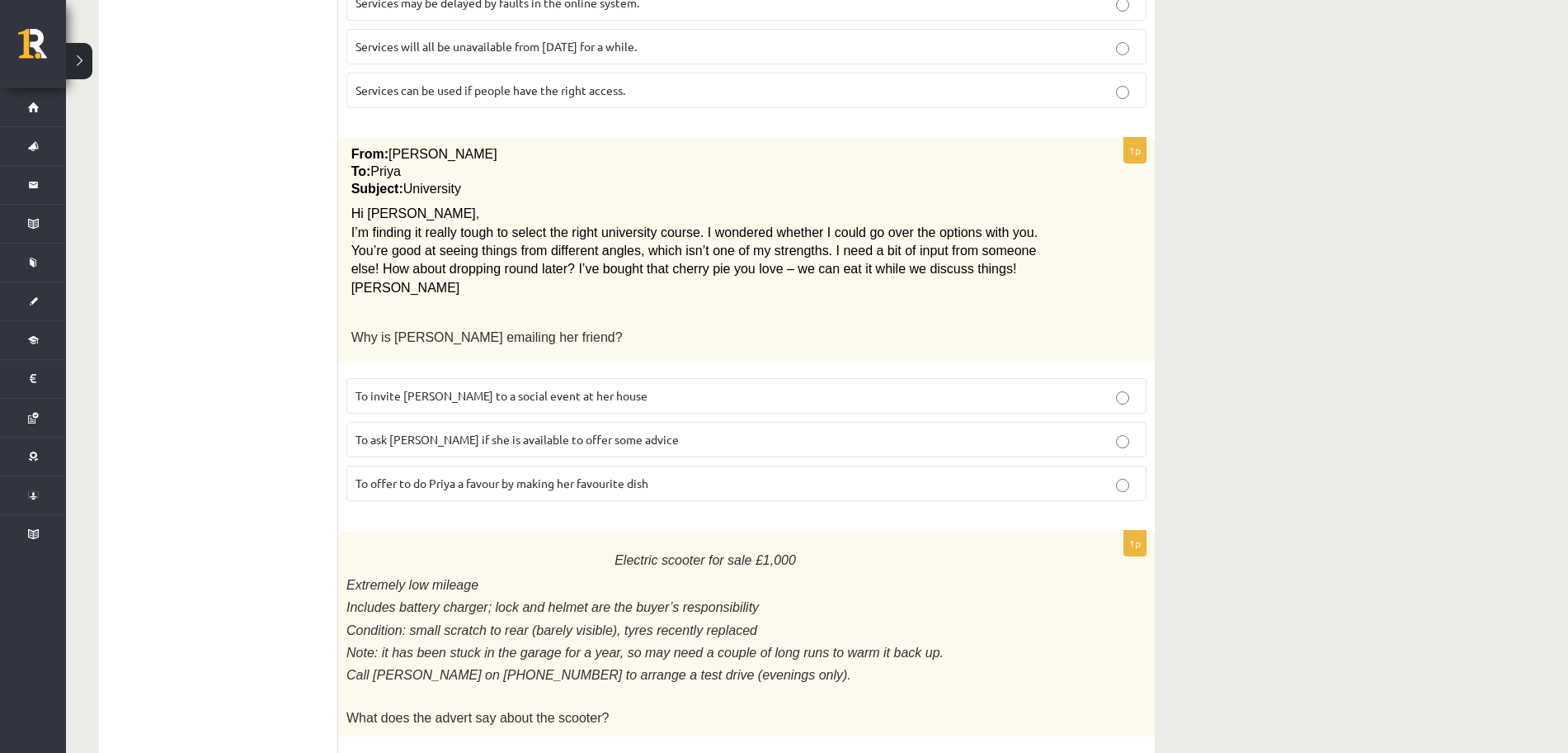
scroll to position [1444, 0]
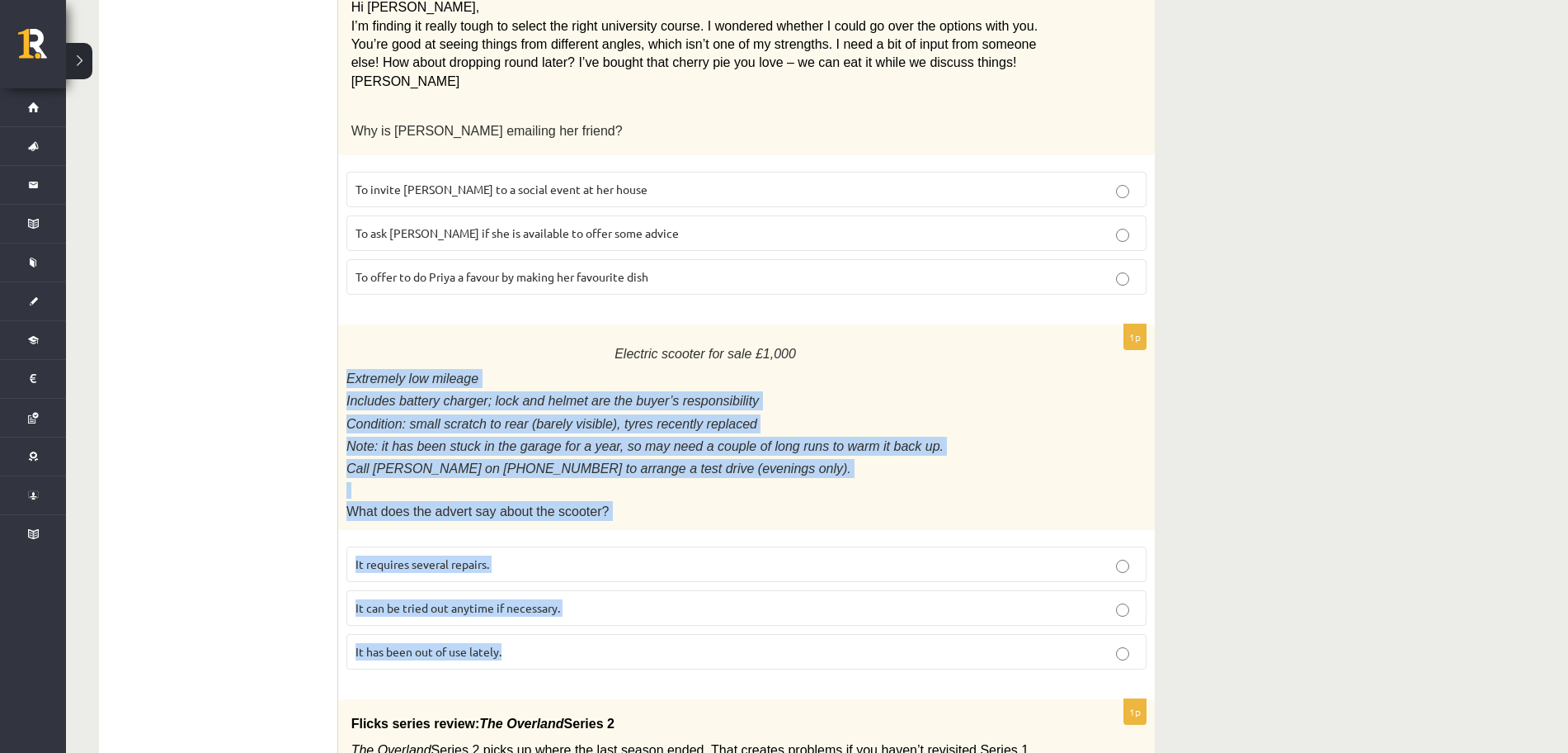
drag, startPoint x: 340, startPoint y: 374, endPoint x: 652, endPoint y: 645, distance: 413.3
click at [652, 645] on div "1p Electric scooter for sale £1,000 Extremely low mileage Includes battery char…" at bounding box center [746, 503] width 816 height 357
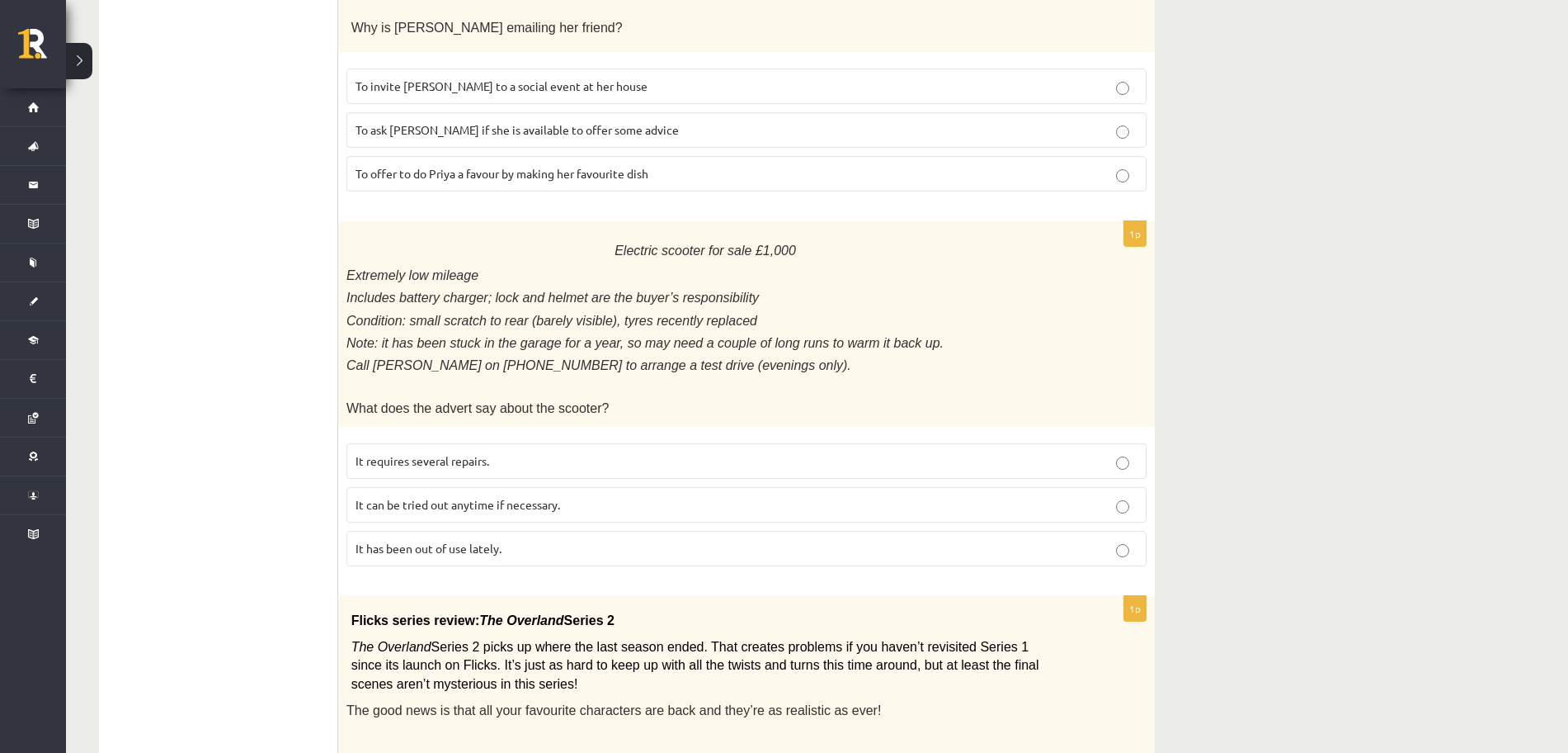
click at [509, 555] on p "It has been out of use lately." at bounding box center [746, 549] width 782 height 18
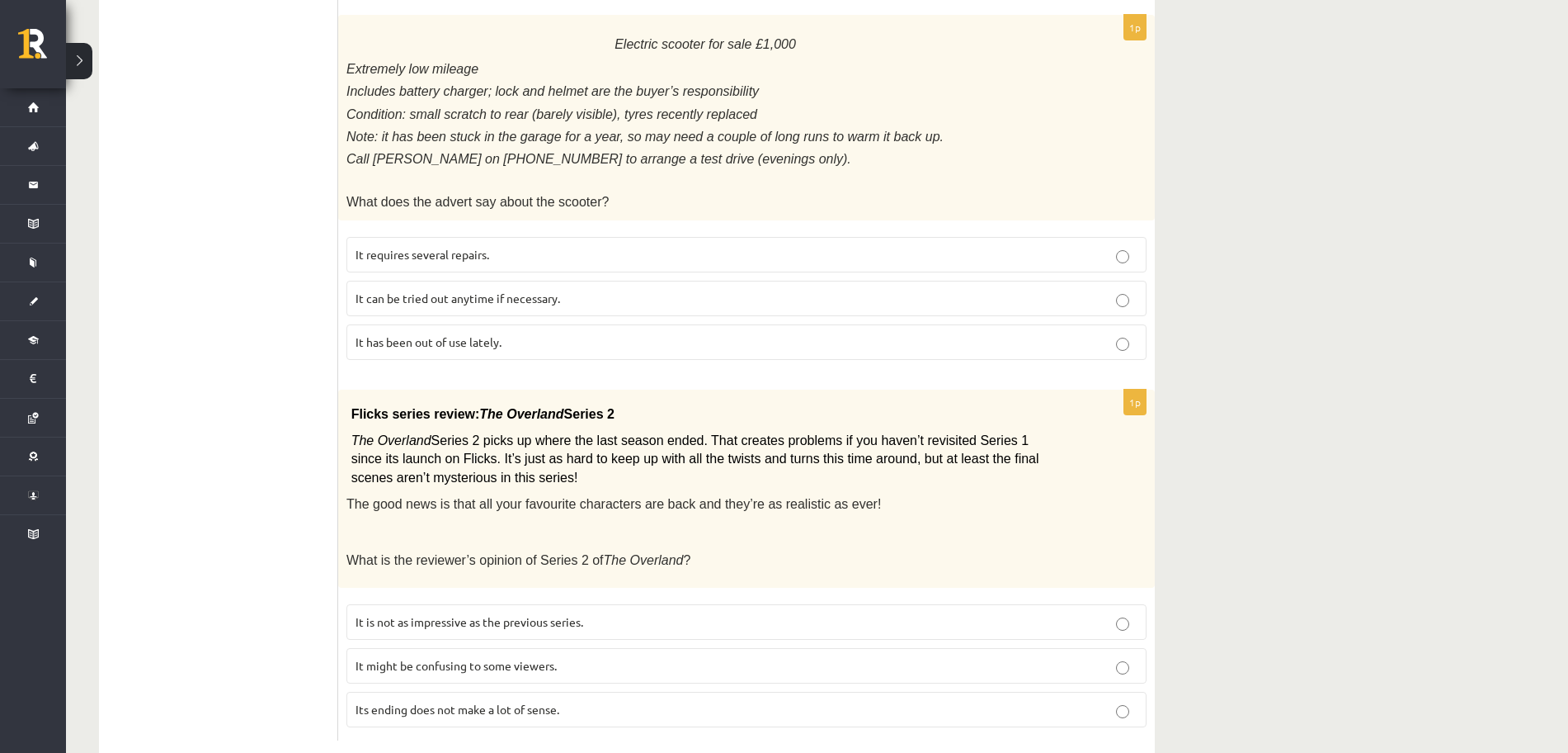
scroll to position [1791, 0]
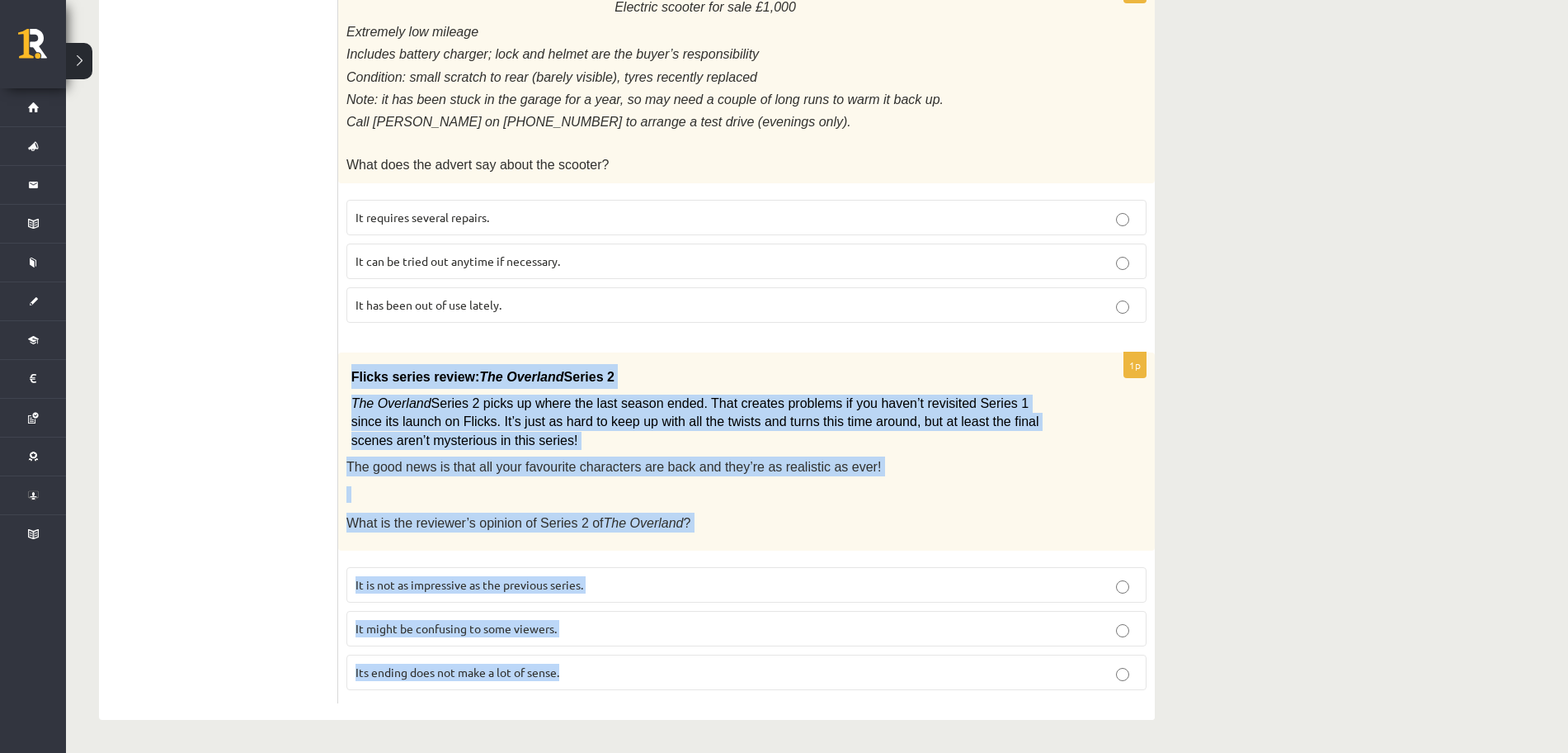
drag, startPoint x: 344, startPoint y: 374, endPoint x: 593, endPoint y: 682, distance: 396.1
click at [593, 682] on div "1p Flicks series review: The Overland Series 2 The Overland Series 2 picks up w…" at bounding box center [746, 527] width 816 height 351
click at [495, 632] on span "It might be confusing to some viewers." at bounding box center [456, 627] width 202 height 15
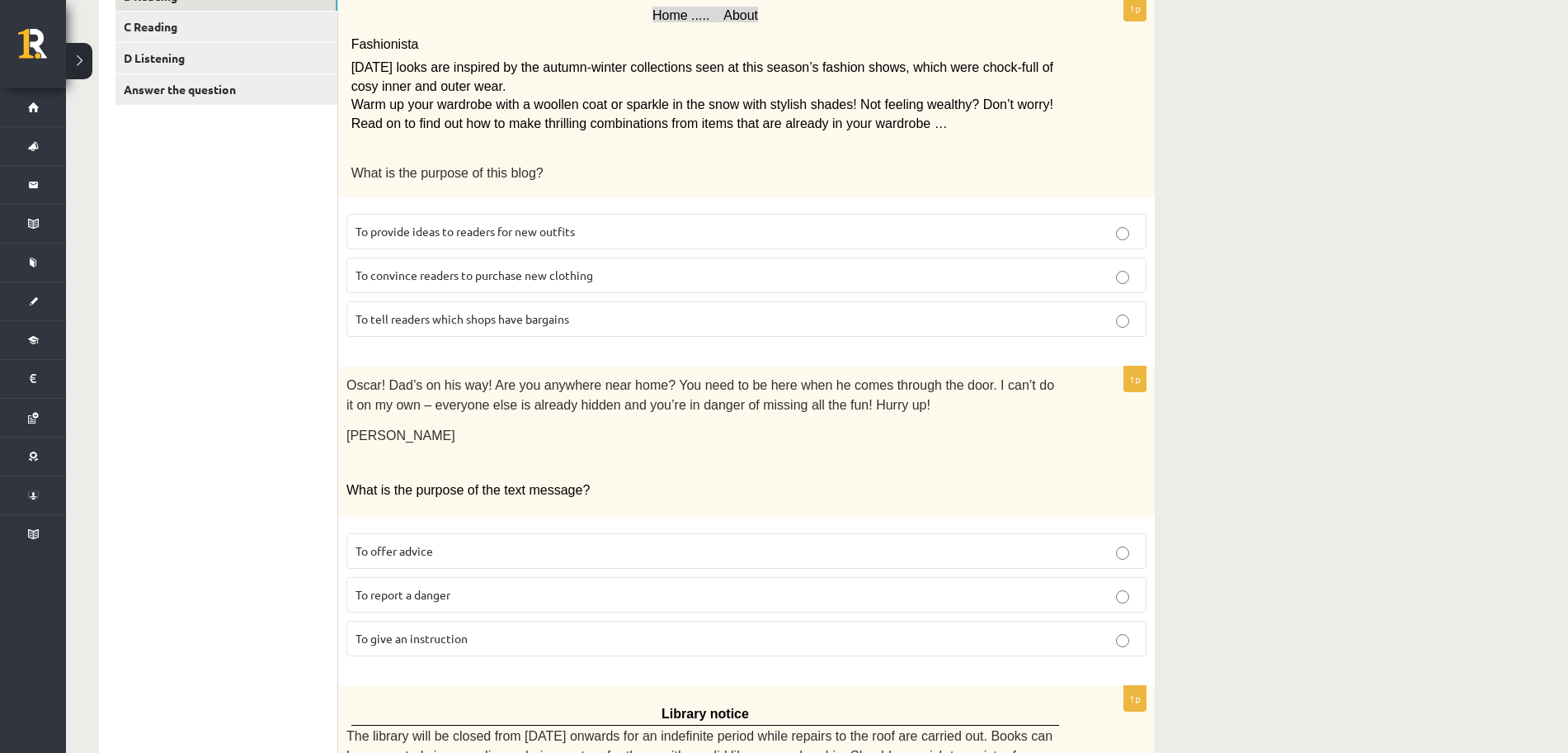
scroll to position [0, 0]
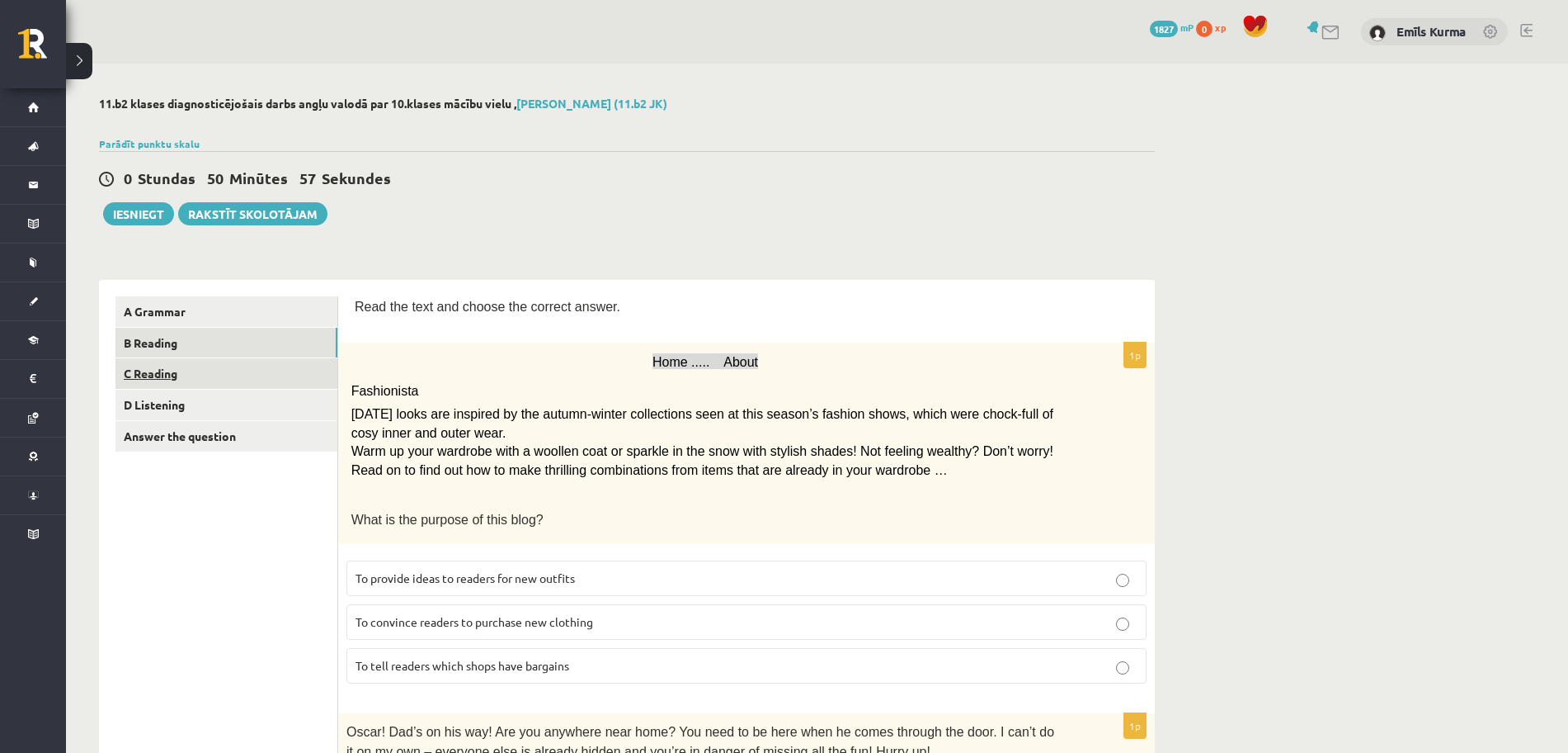
click at [195, 375] on link "C Reading" at bounding box center [226, 373] width 222 height 31
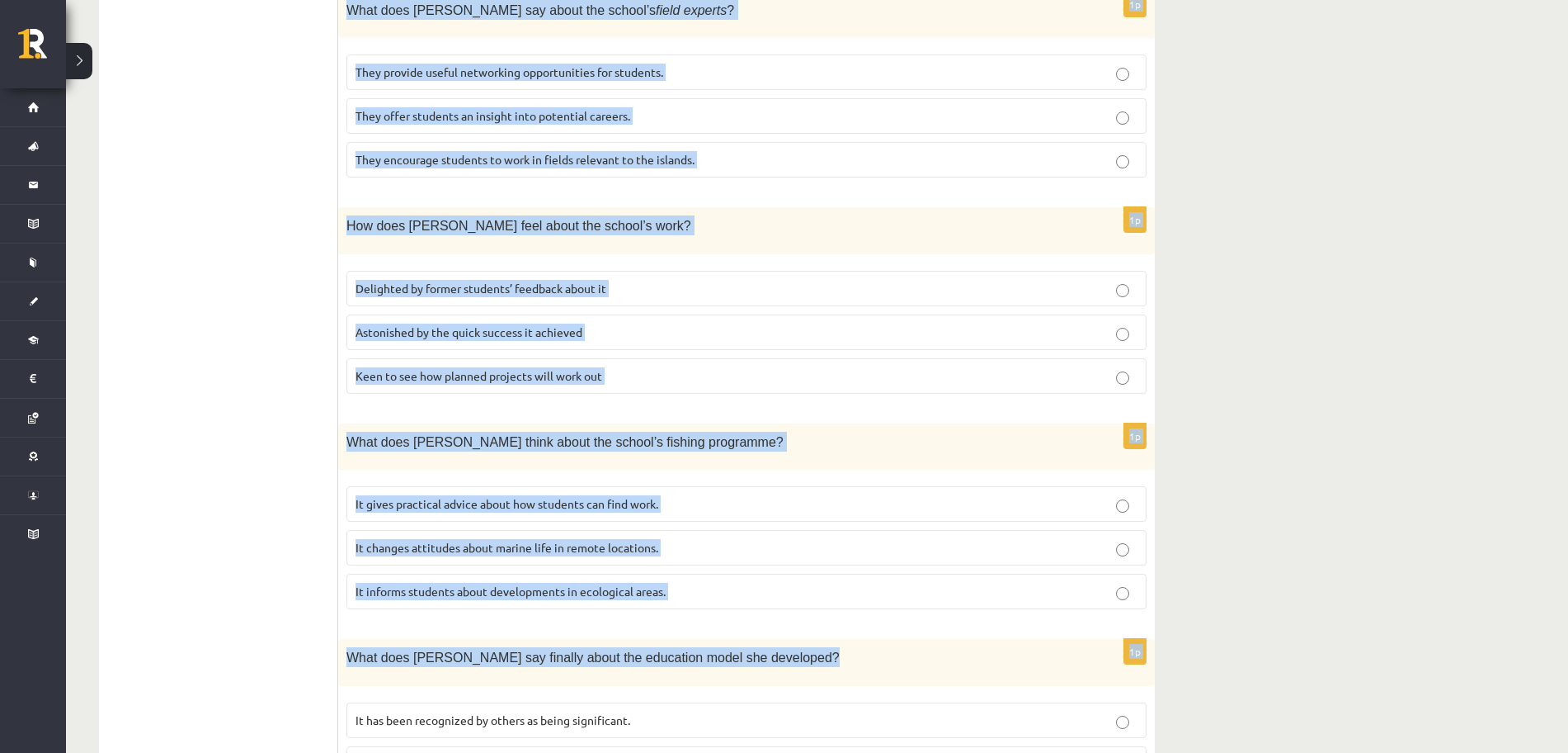
scroll to position [1418, 0]
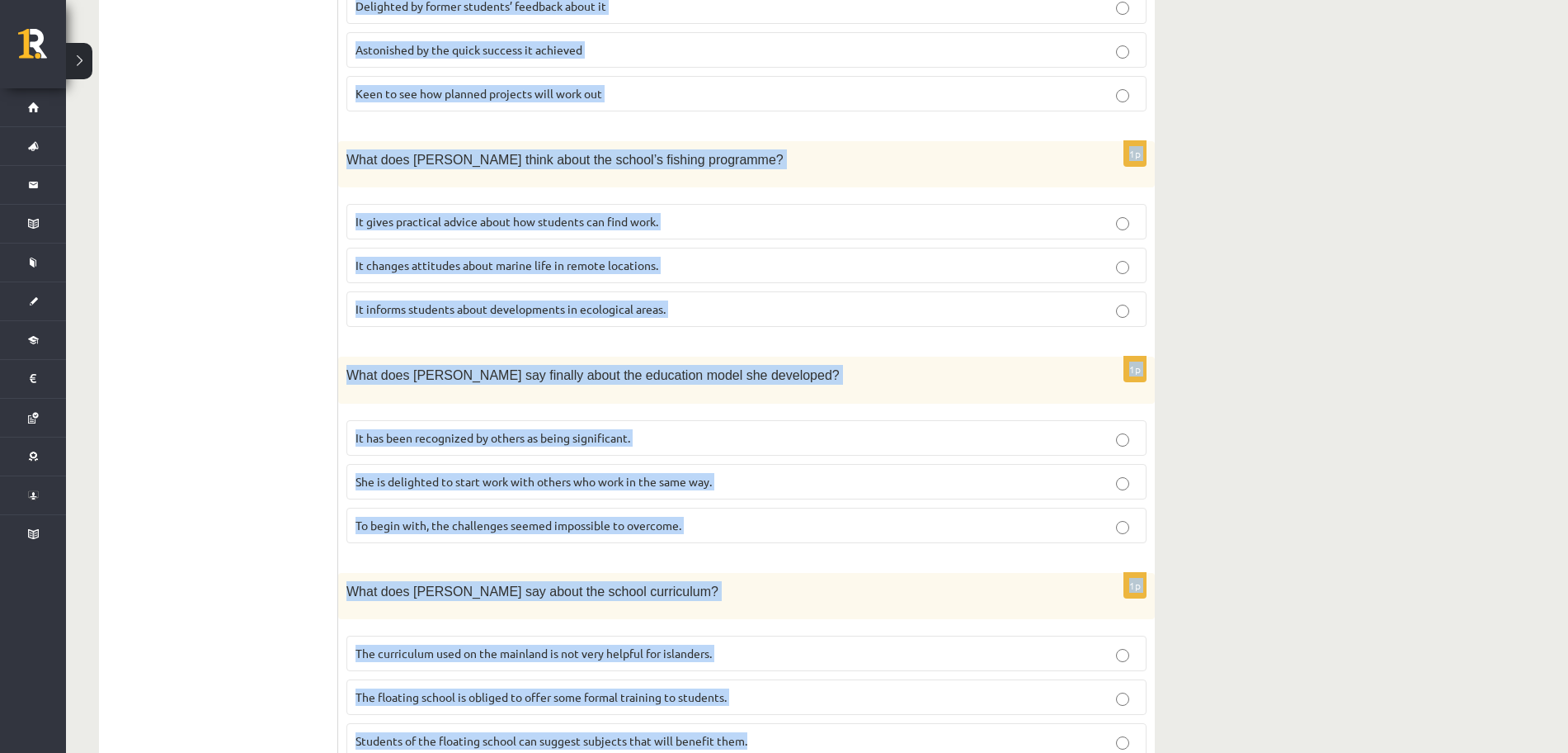
drag, startPoint x: 355, startPoint y: 261, endPoint x: 1105, endPoint y: 689, distance: 863.5
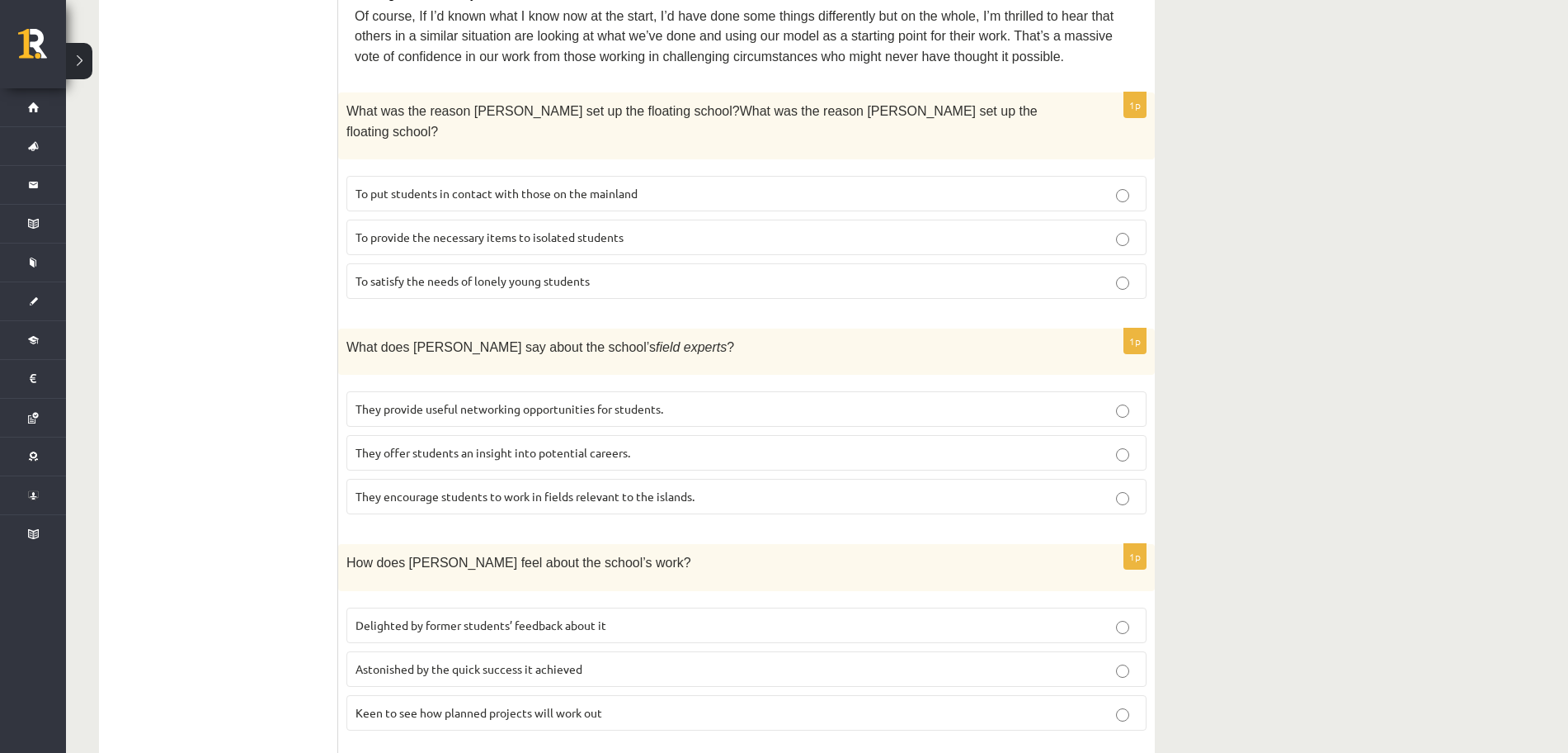
scroll to position [695, 0]
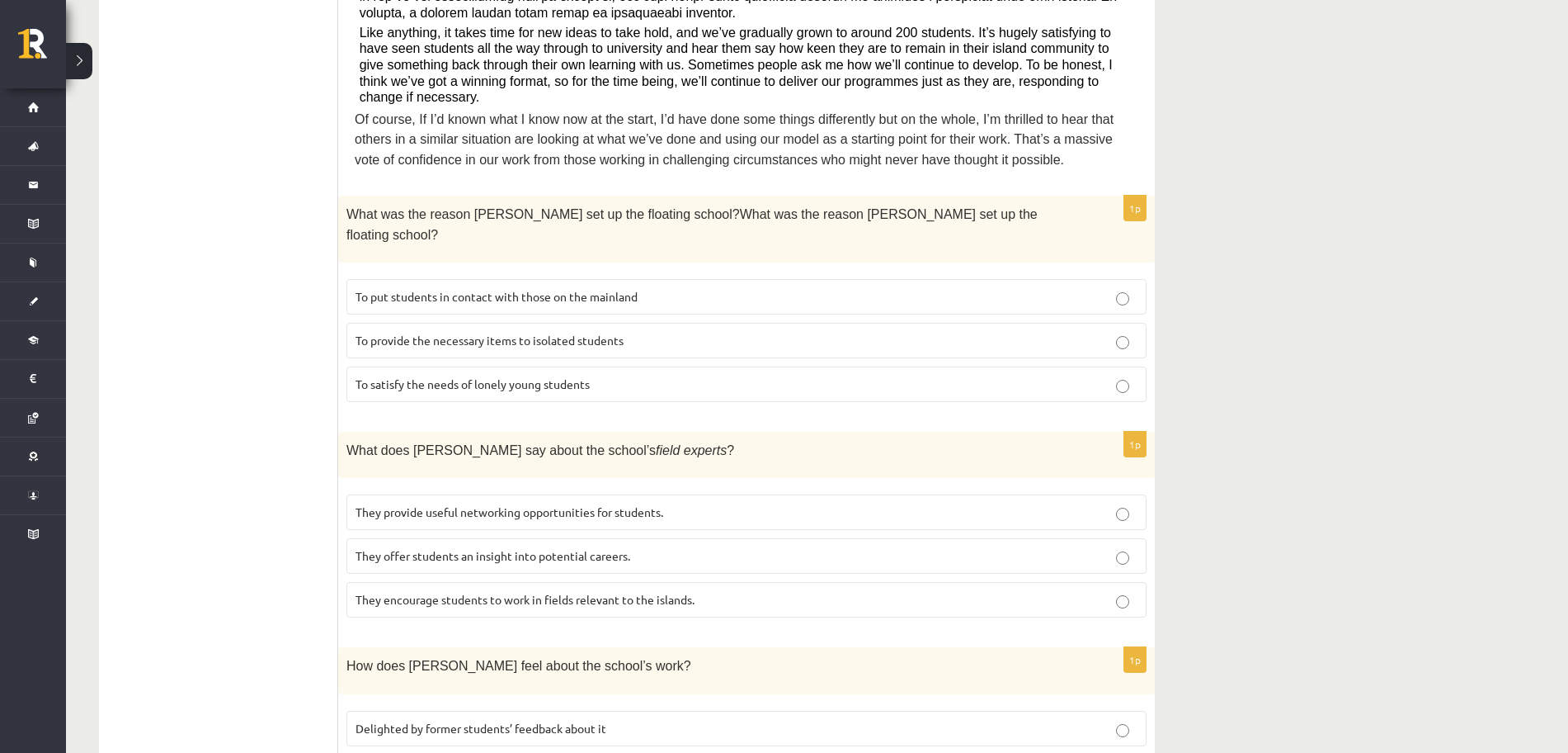
click at [492, 333] on span "To provide the necessary items to isolated students" at bounding box center [489, 340] width 268 height 15
click at [502, 548] on span "They offer students an insight into potential careers." at bounding box center [493, 555] width 275 height 15
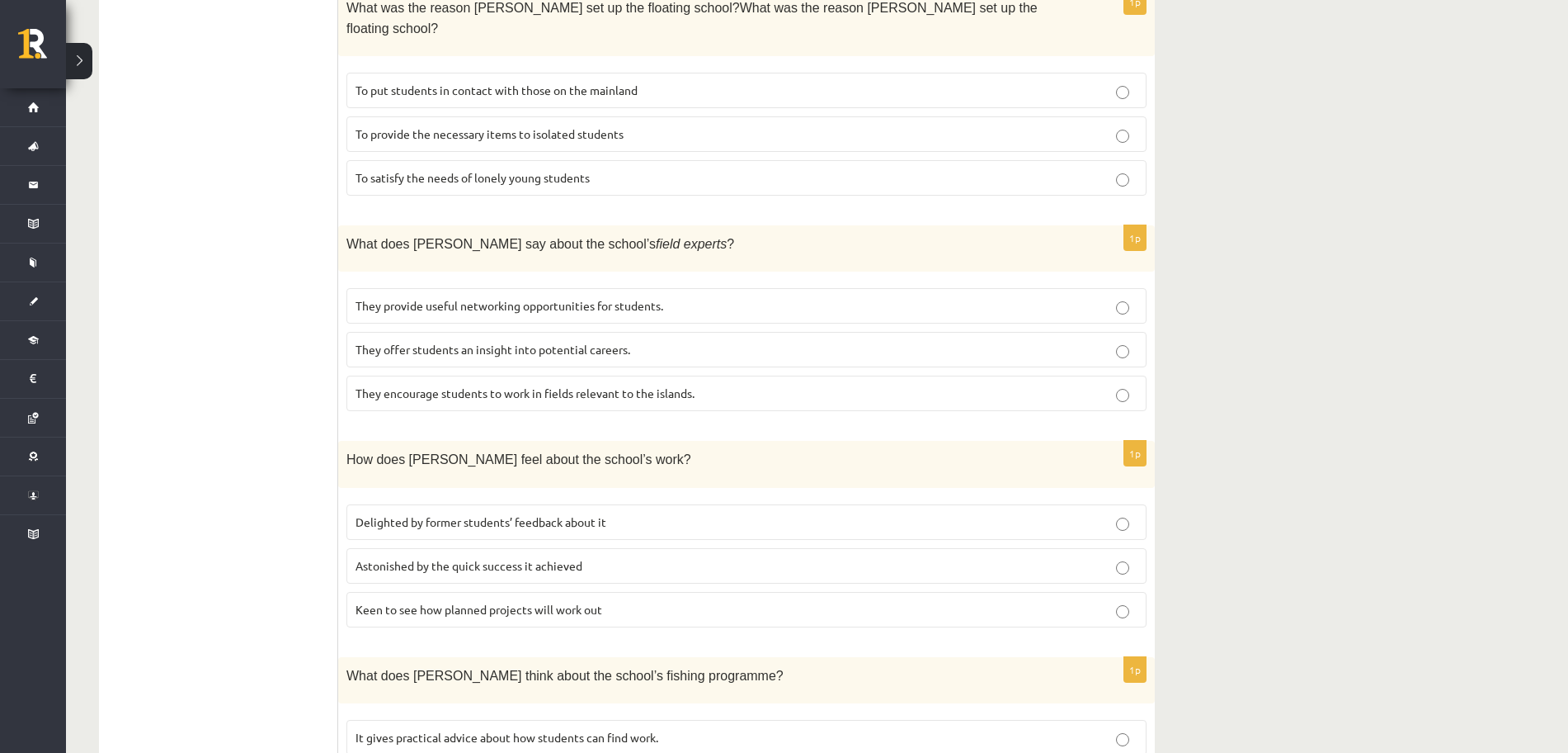
scroll to position [1004, 0]
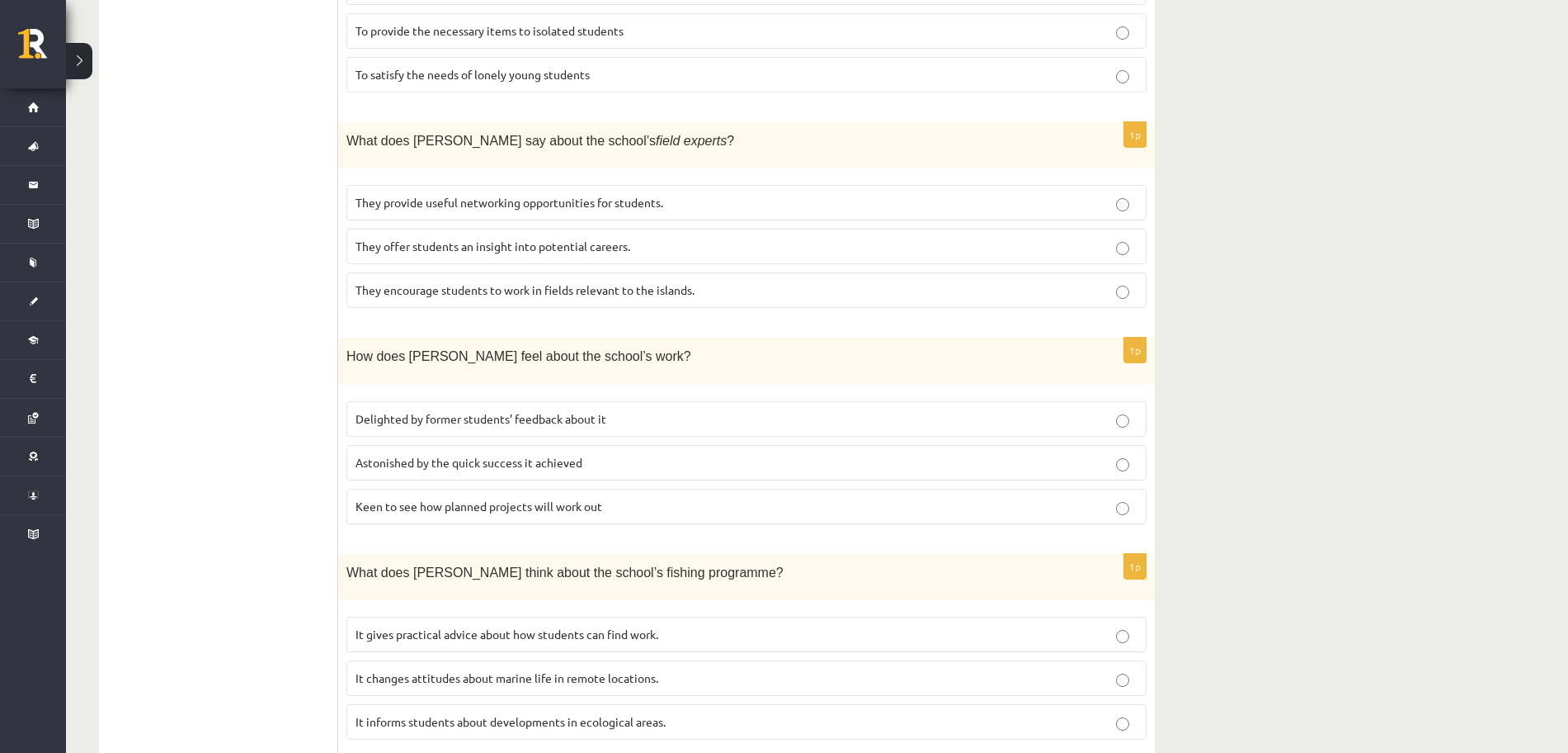
click at [514, 411] on span "Delighted by former students’ feedback about it" at bounding box center [481, 419] width 251 height 15
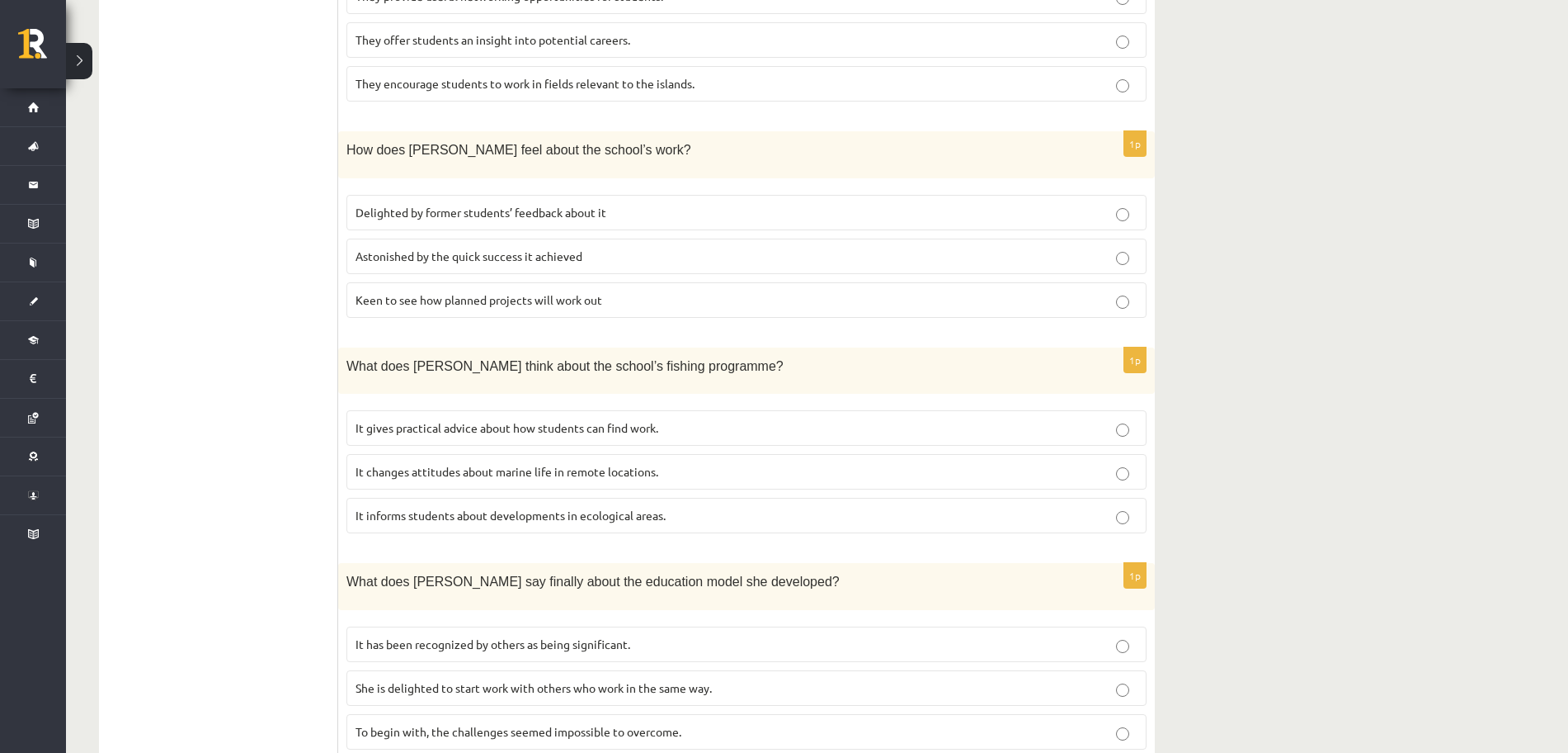
click at [540, 508] on span "It informs students about developments in ecological areas." at bounding box center [510, 515] width 310 height 15
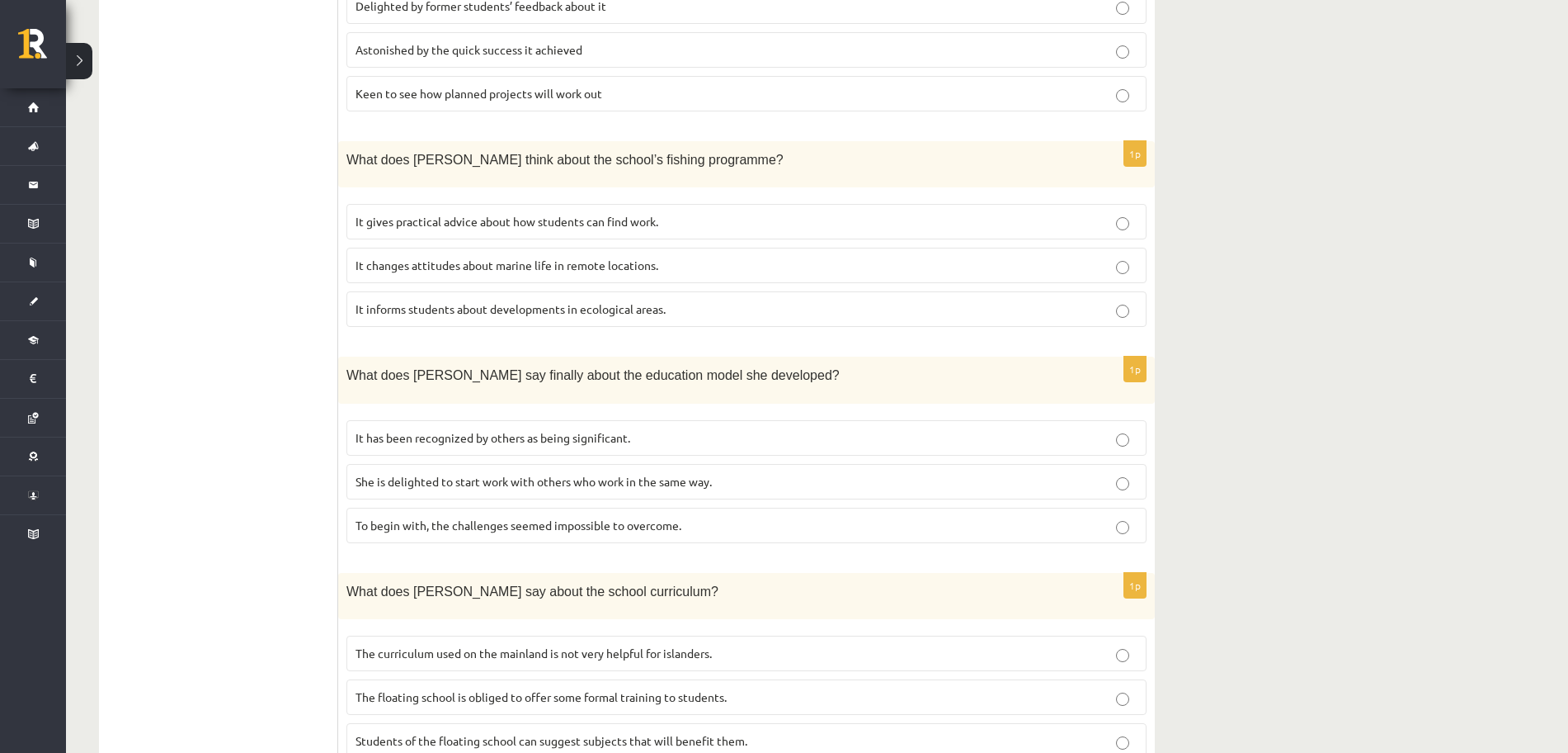
click at [508, 430] on span "It has been recognized by others as being significant." at bounding box center [493, 437] width 275 height 15
click at [472, 645] on span "The curriculum used on the mainland is not very helpful for islanders." at bounding box center [533, 652] width 356 height 15
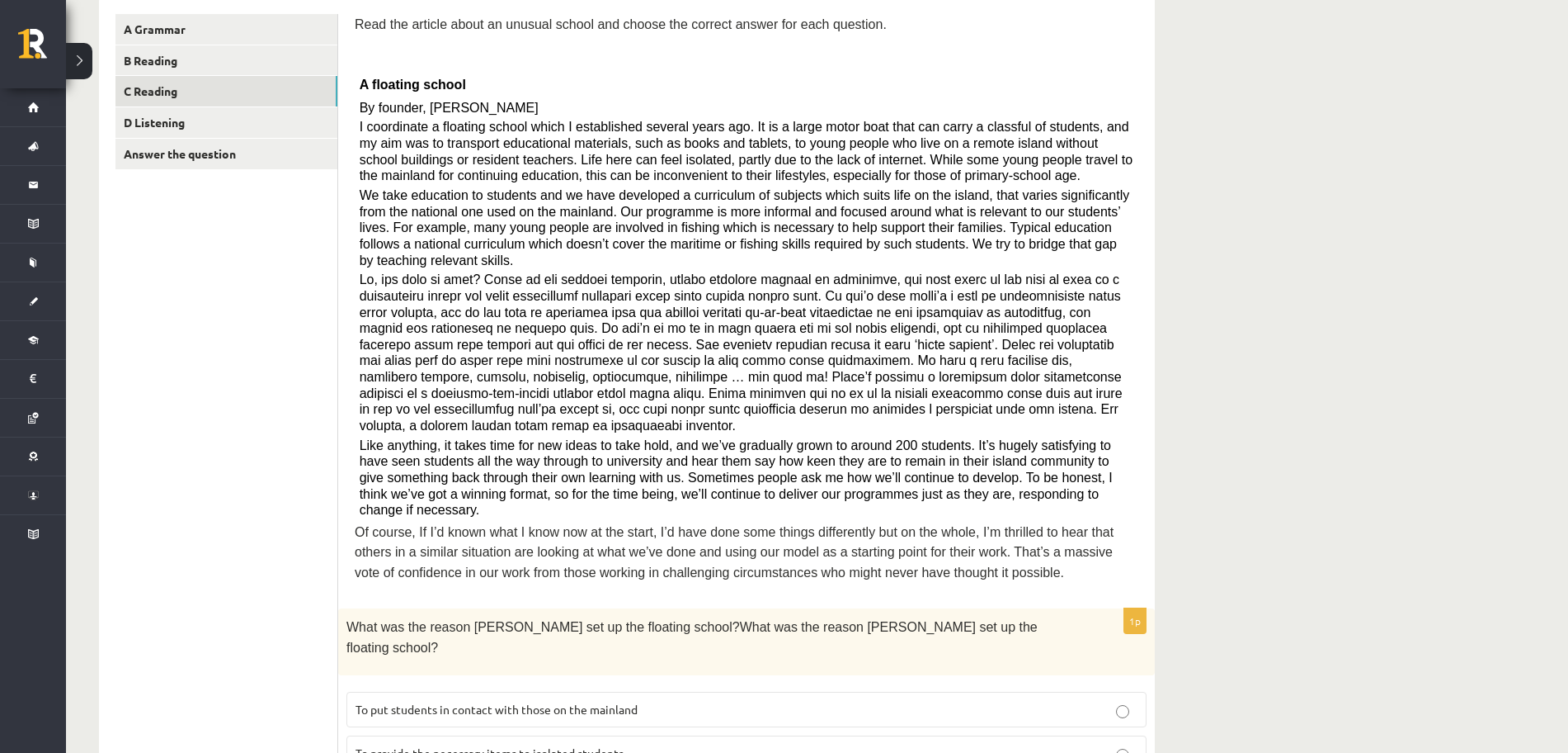
scroll to position [0, 0]
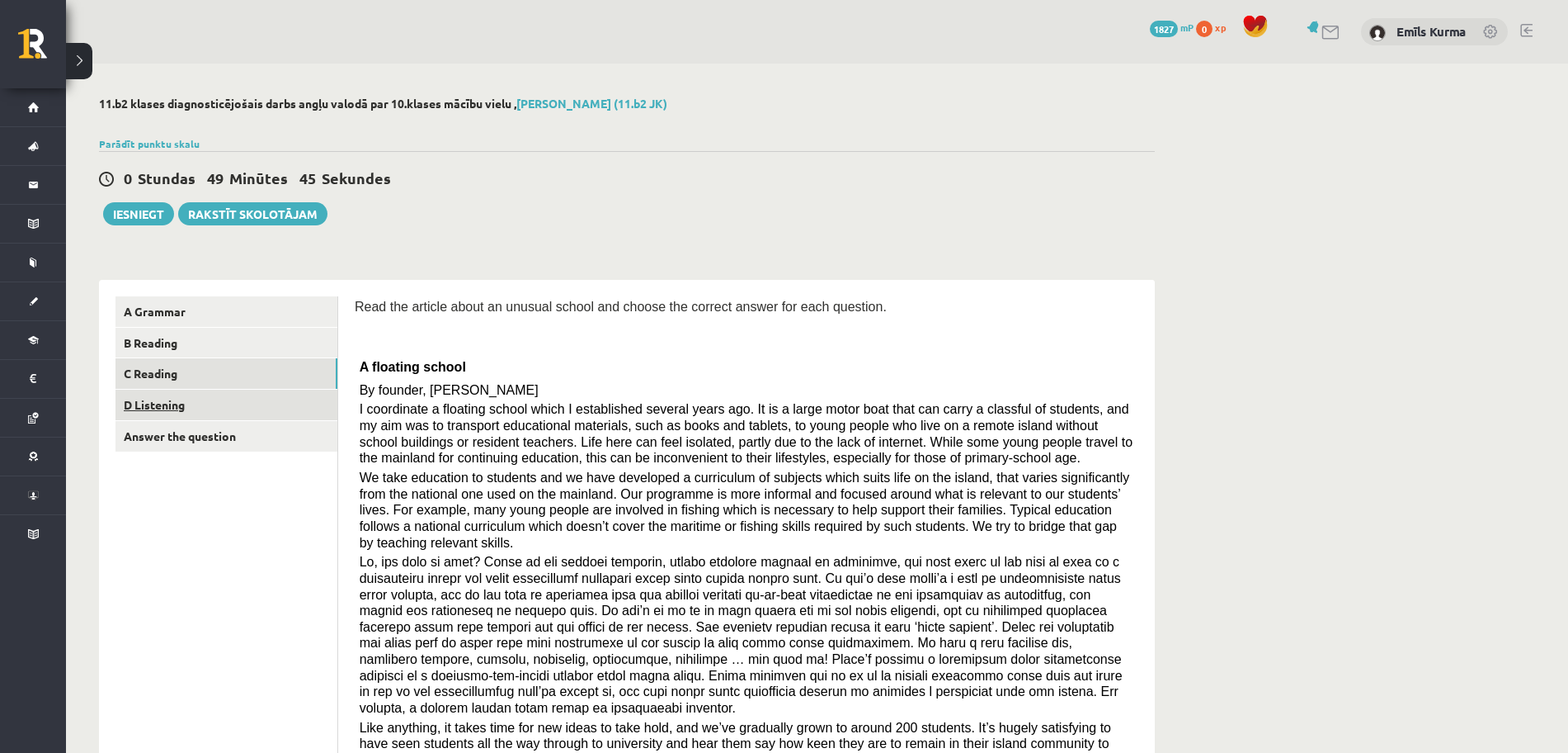
click at [241, 411] on link "D Listening" at bounding box center [226, 404] width 222 height 31
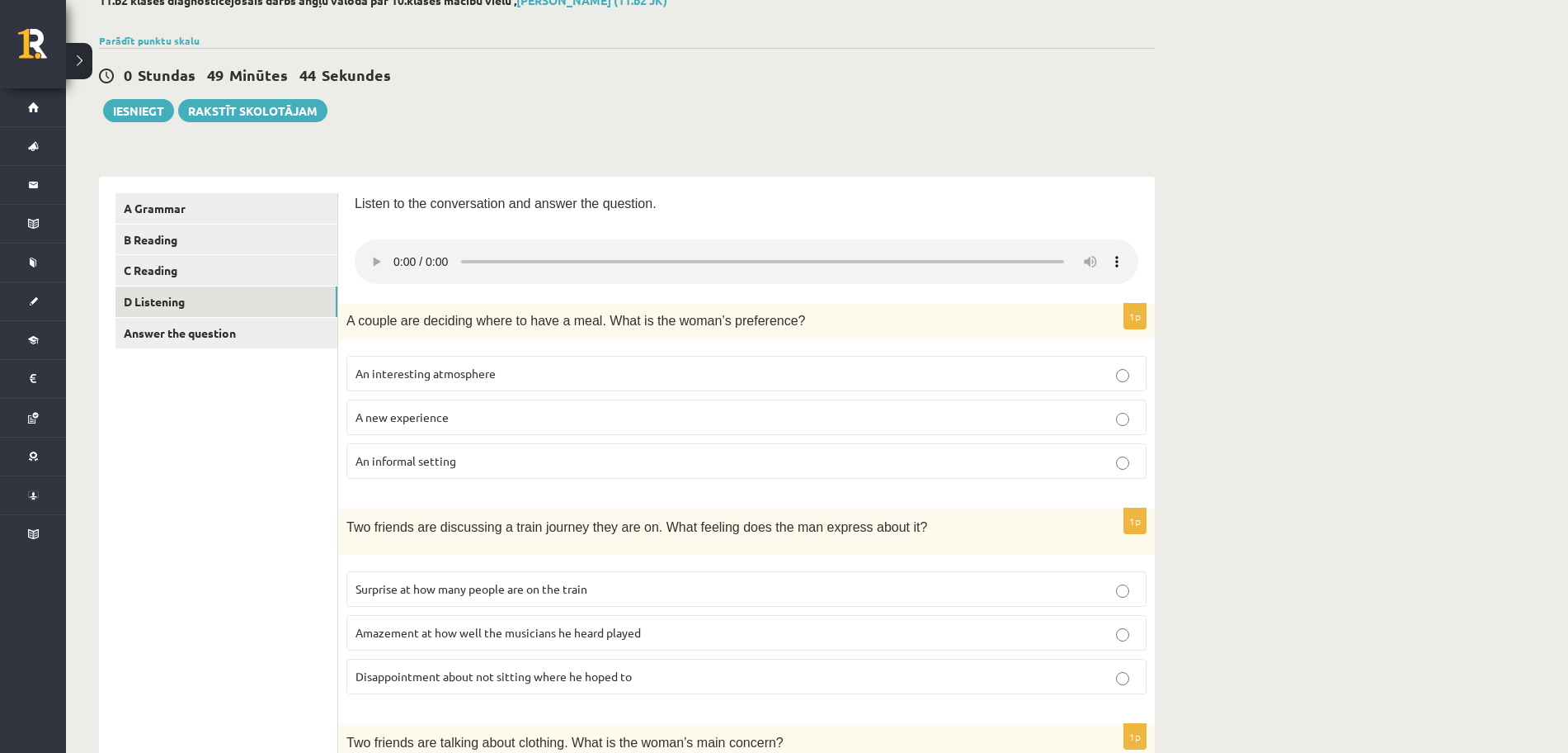
scroll to position [206, 0]
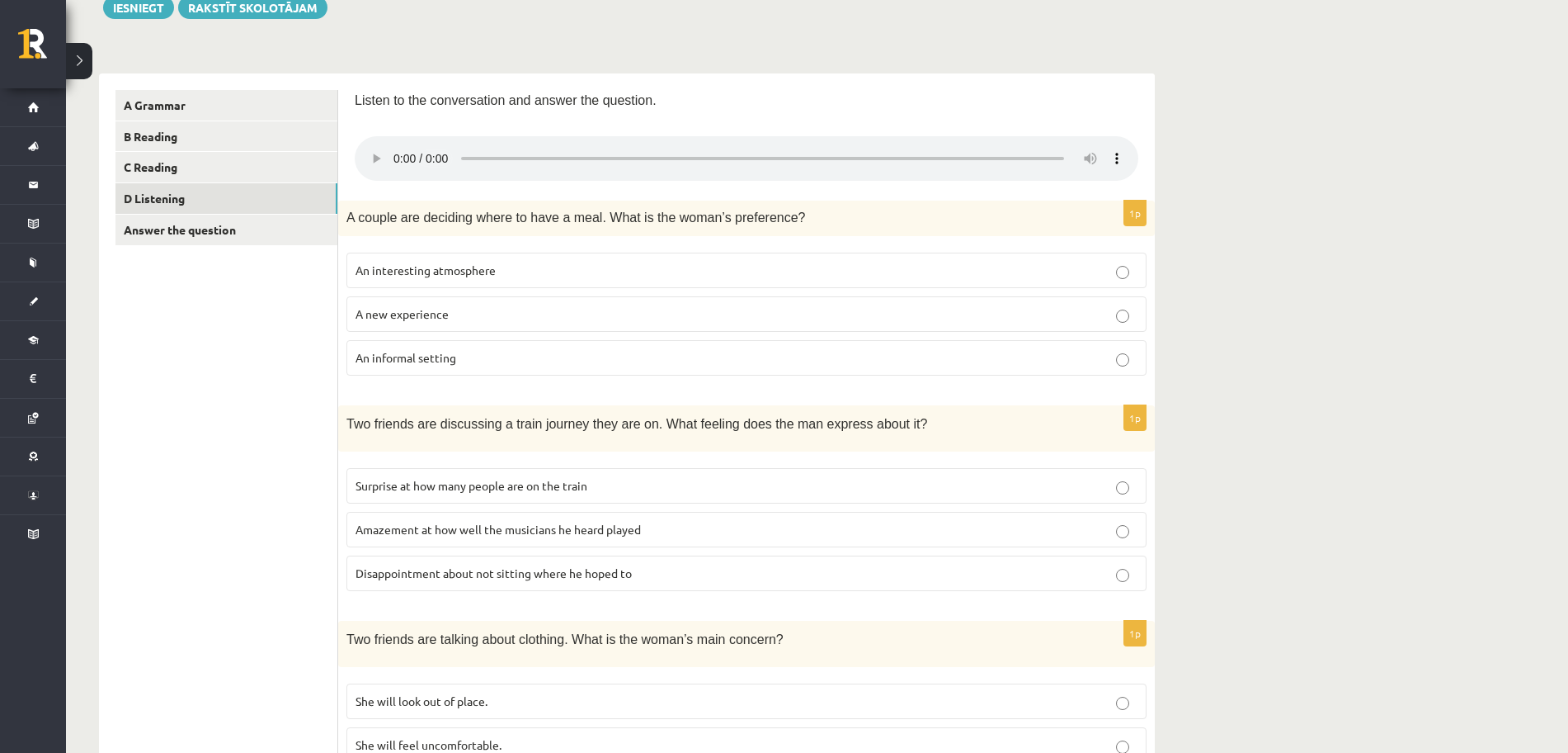
click at [723, 97] on p "Listen to the conversation and answer the question." at bounding box center [746, 100] width 784 height 19
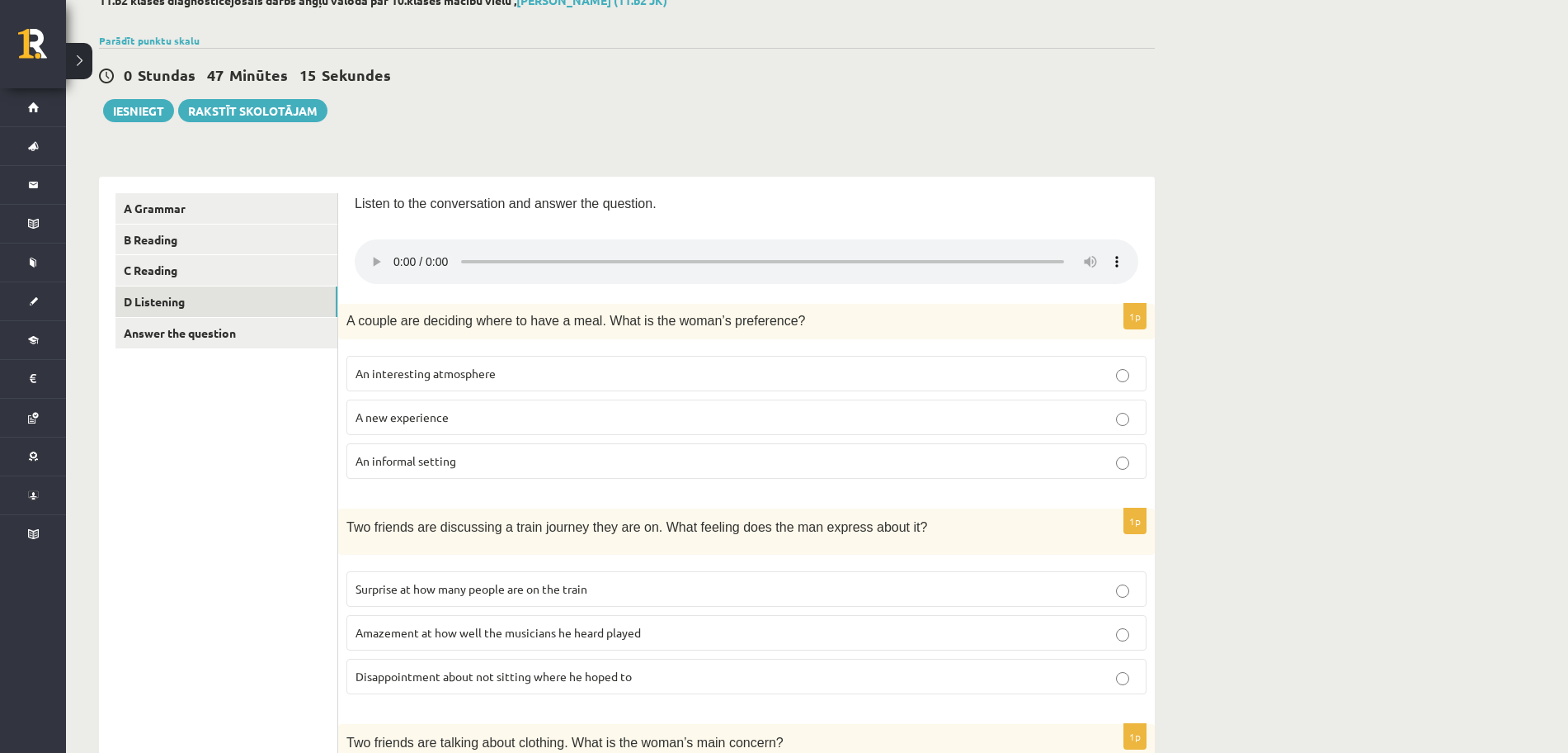
click at [551, 460] on p "An informal setting" at bounding box center [746, 461] width 782 height 18
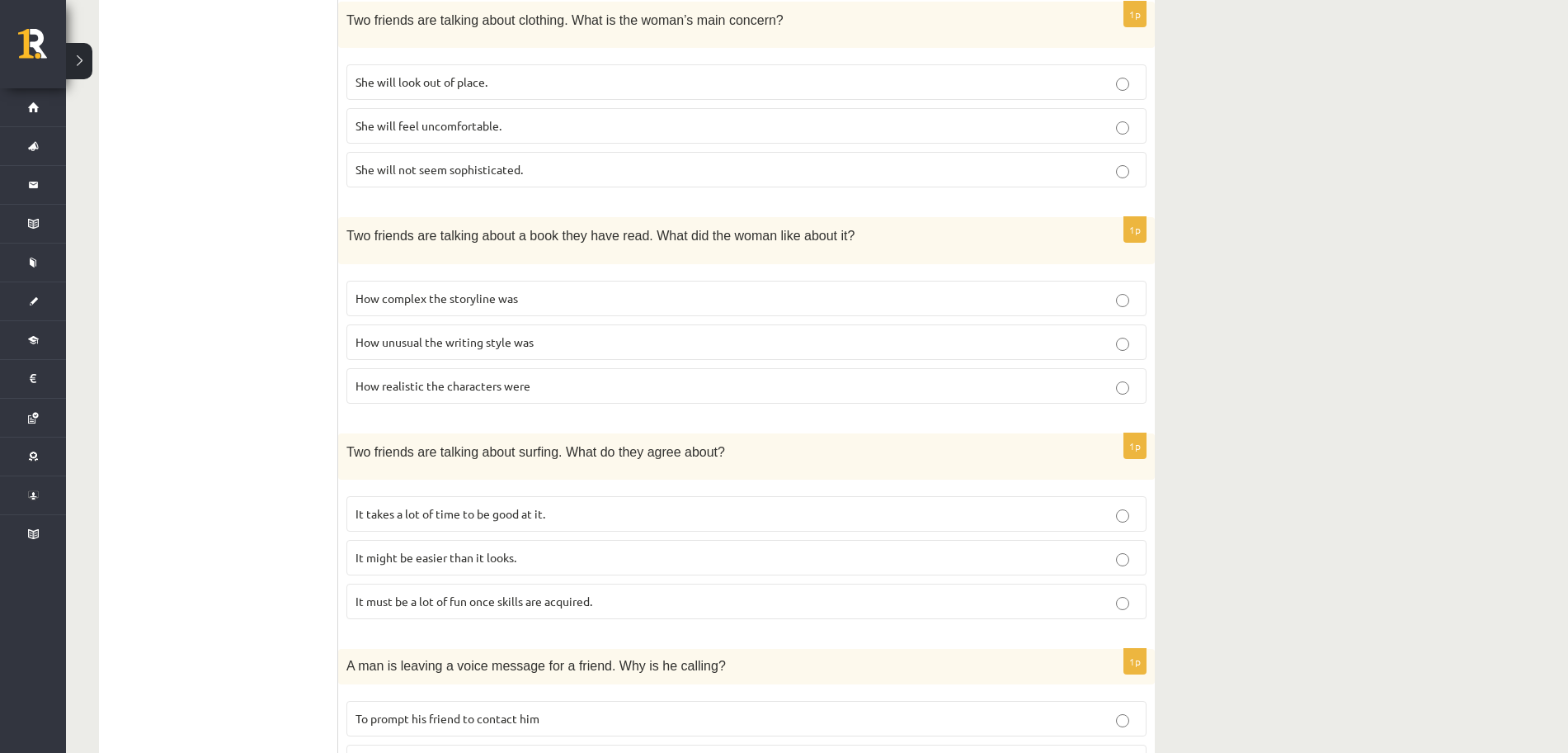
scroll to position [928, 0]
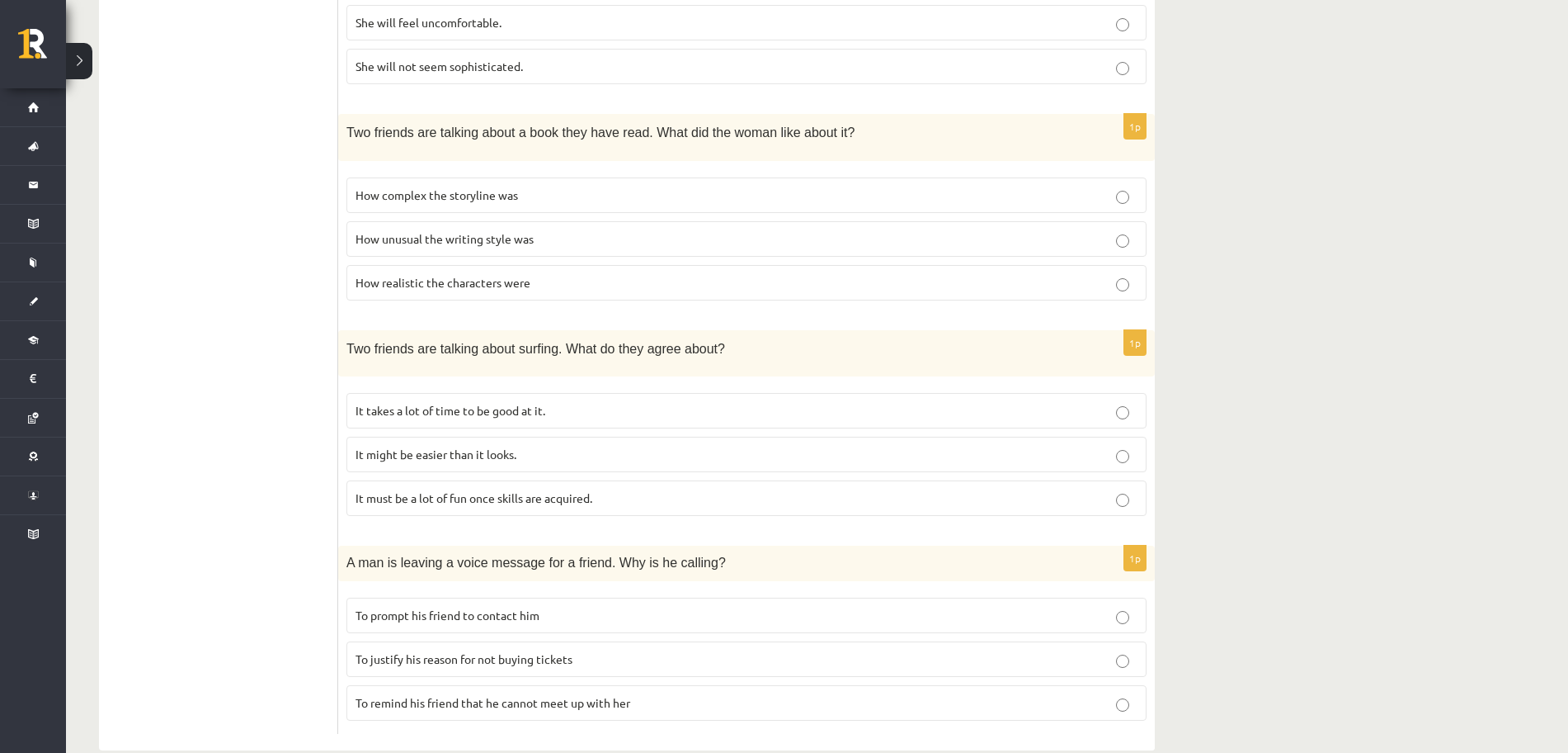
click at [607, 411] on p "It takes a lot of time to be good at it." at bounding box center [746, 411] width 782 height 18
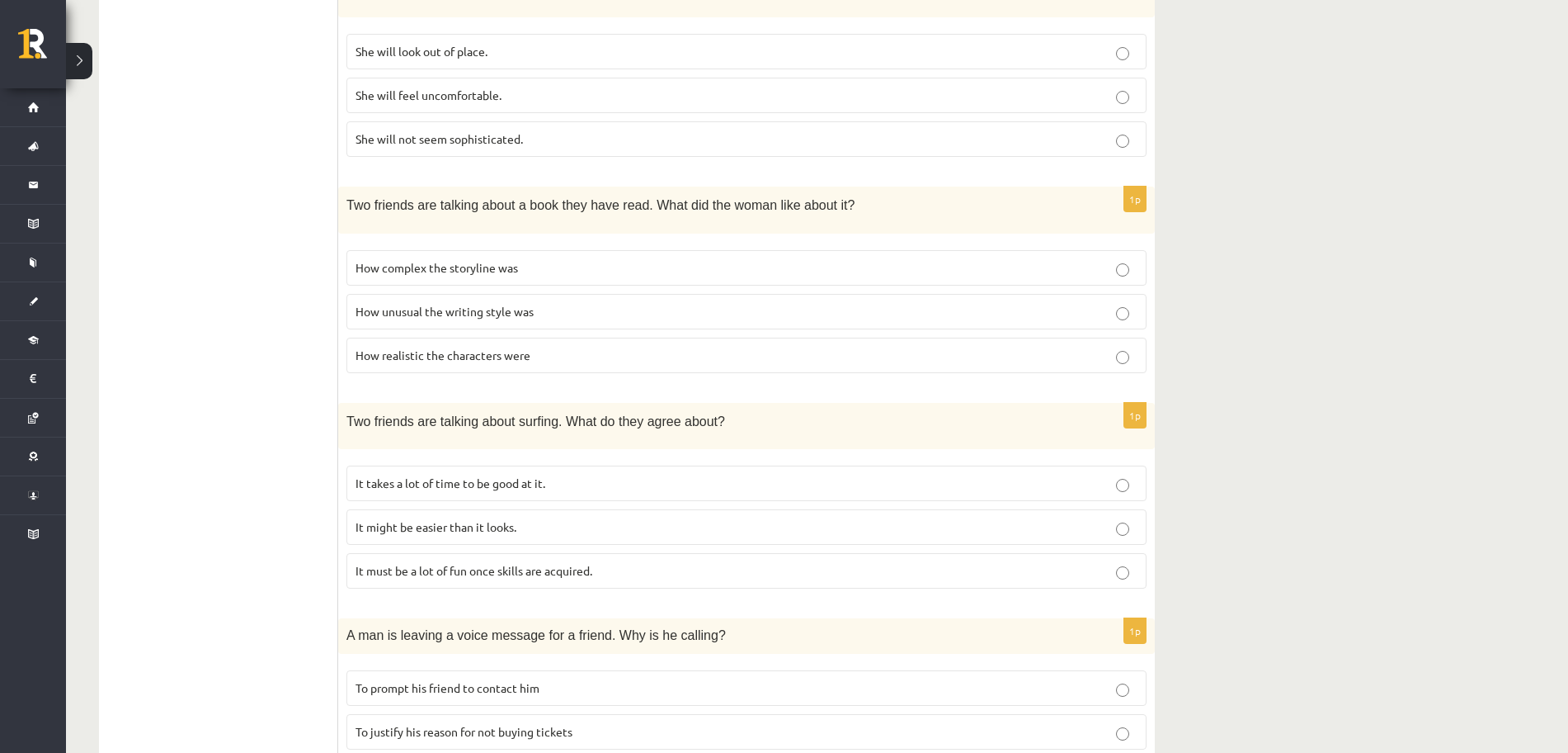
scroll to position [959, 0]
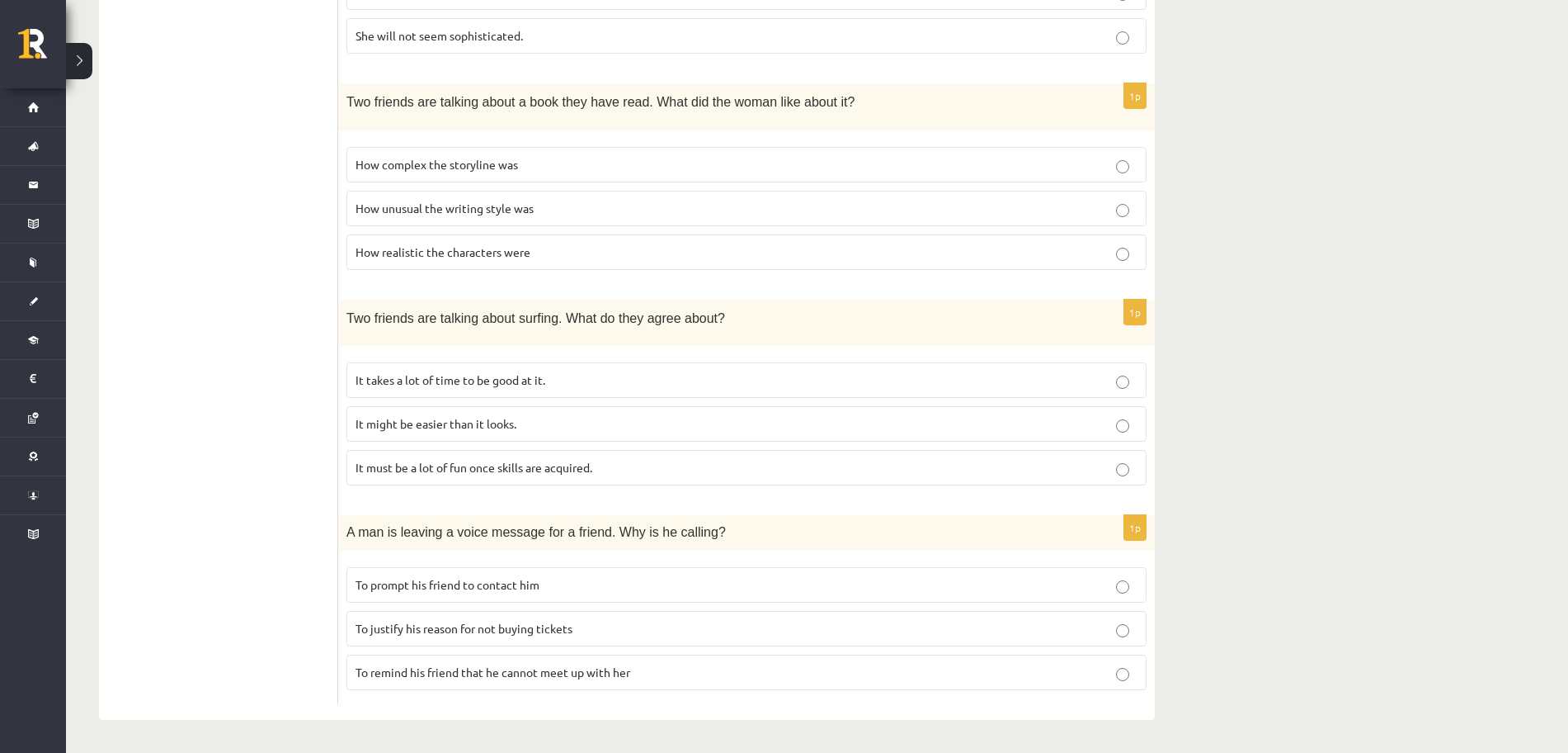
click at [527, 633] on span "To justify his reason for not buying tickets" at bounding box center [463, 627] width 217 height 15
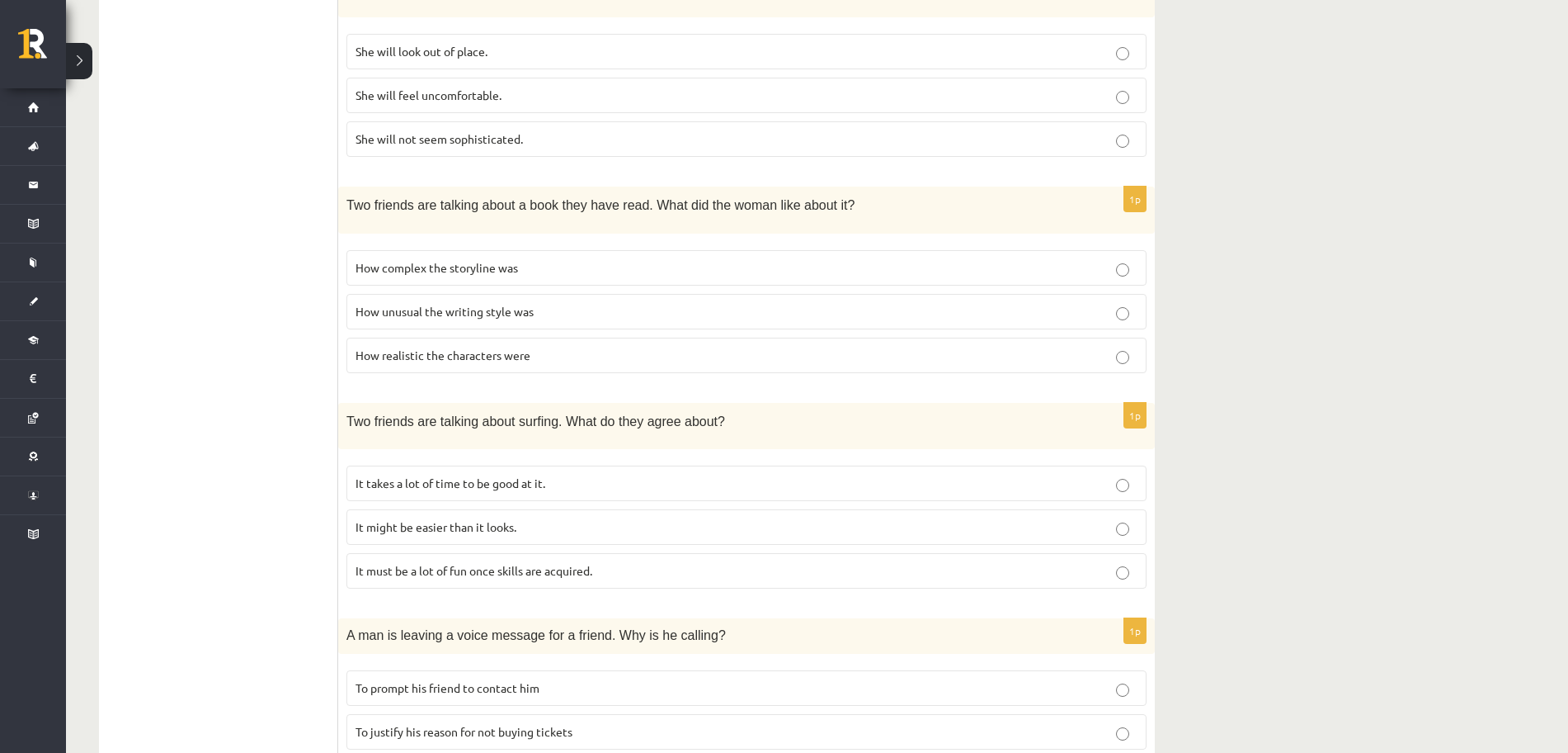
click at [563, 310] on p "How unusual the writing style was" at bounding box center [746, 311] width 782 height 18
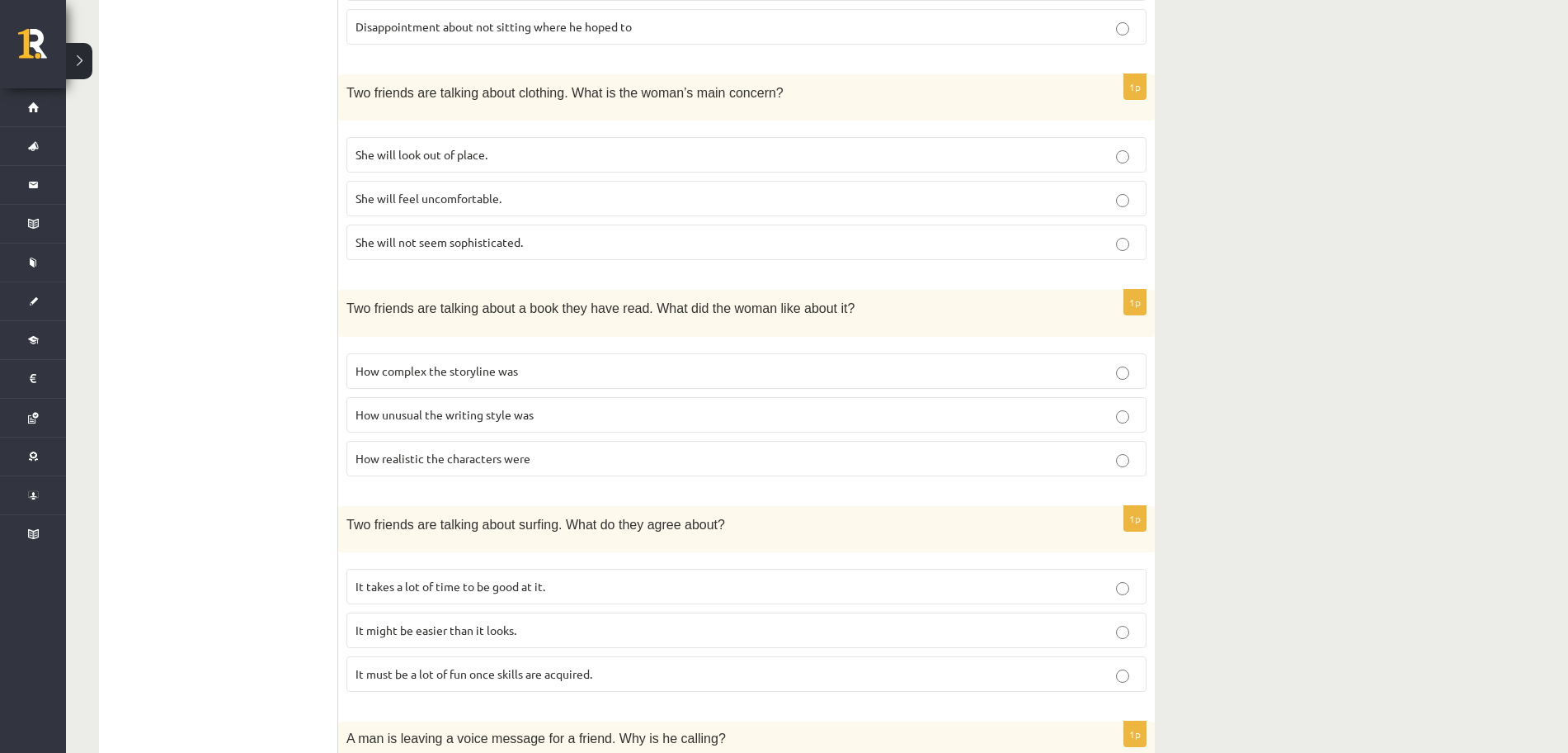
scroll to position [546, 0]
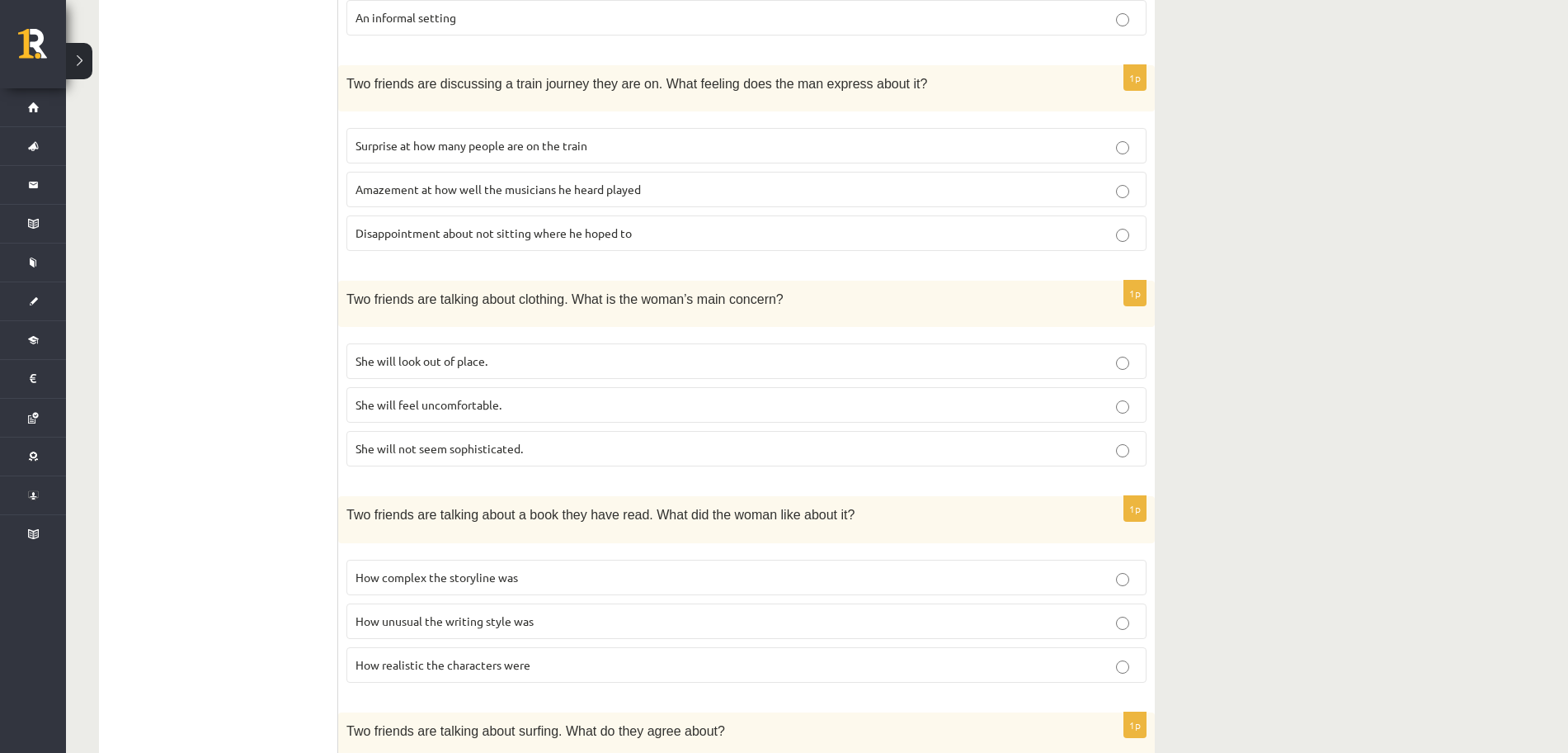
click at [535, 412] on p "She will feel uncomfortable." at bounding box center [746, 405] width 782 height 18
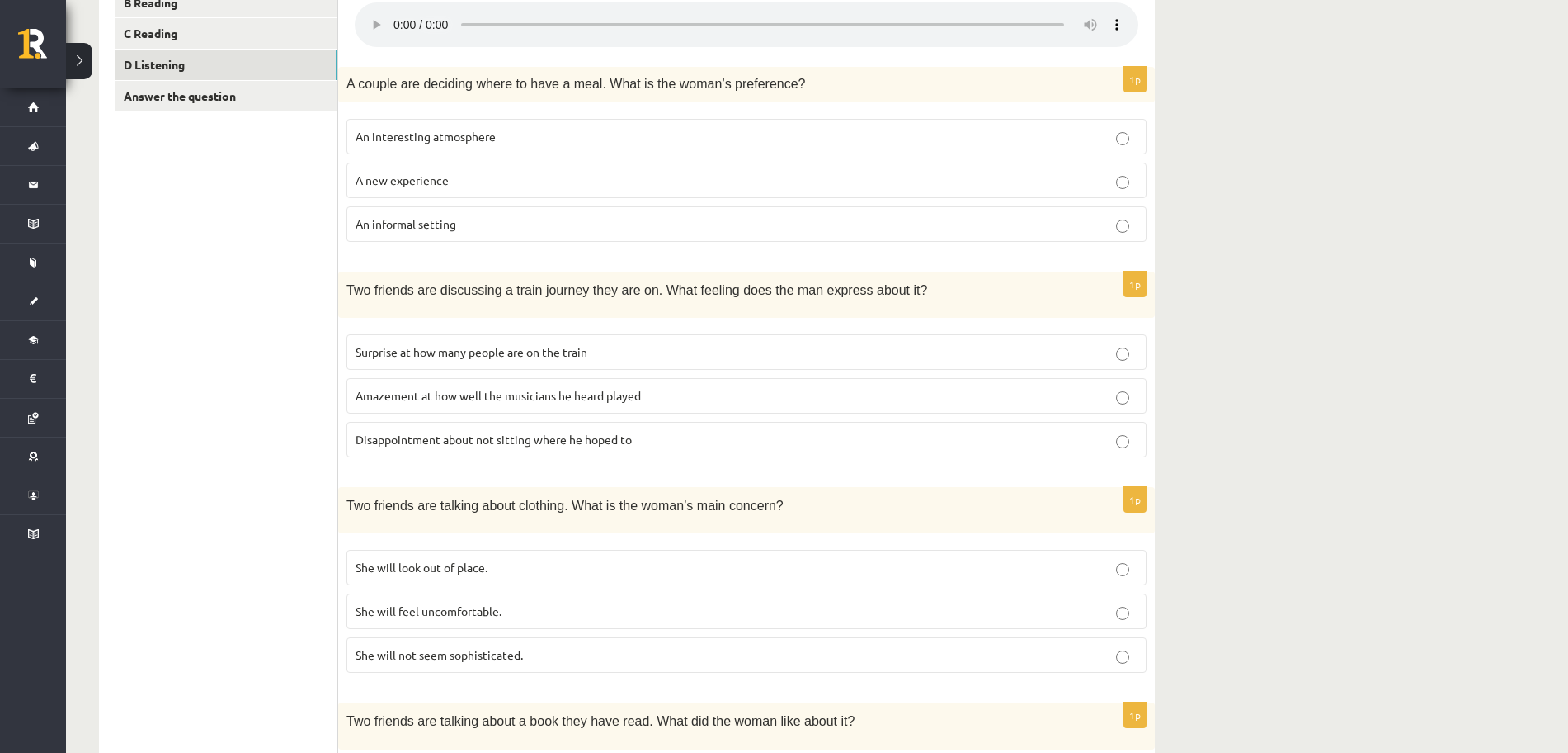
scroll to position [0, 0]
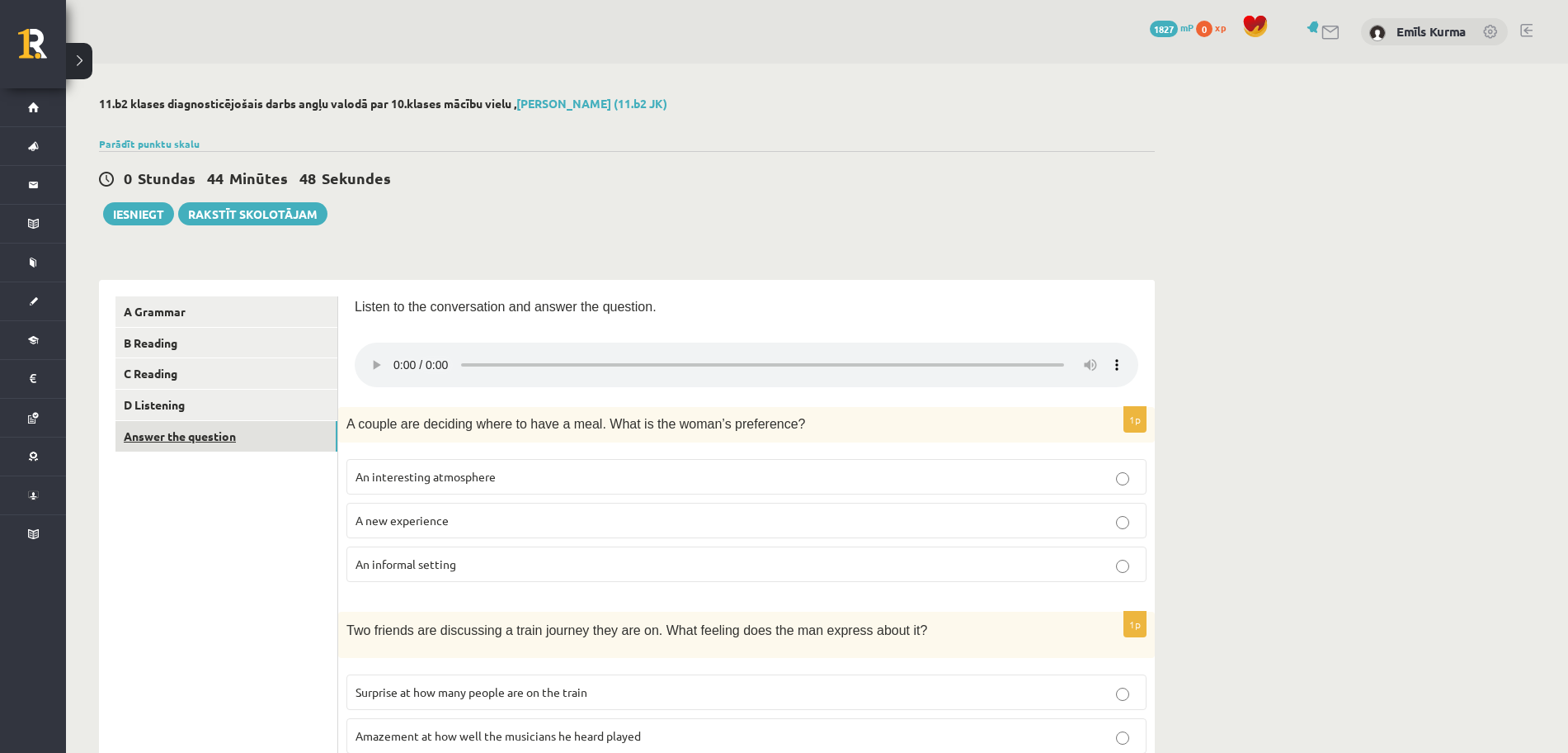
click at [170, 440] on link "Answer the question" at bounding box center [226, 436] width 222 height 31
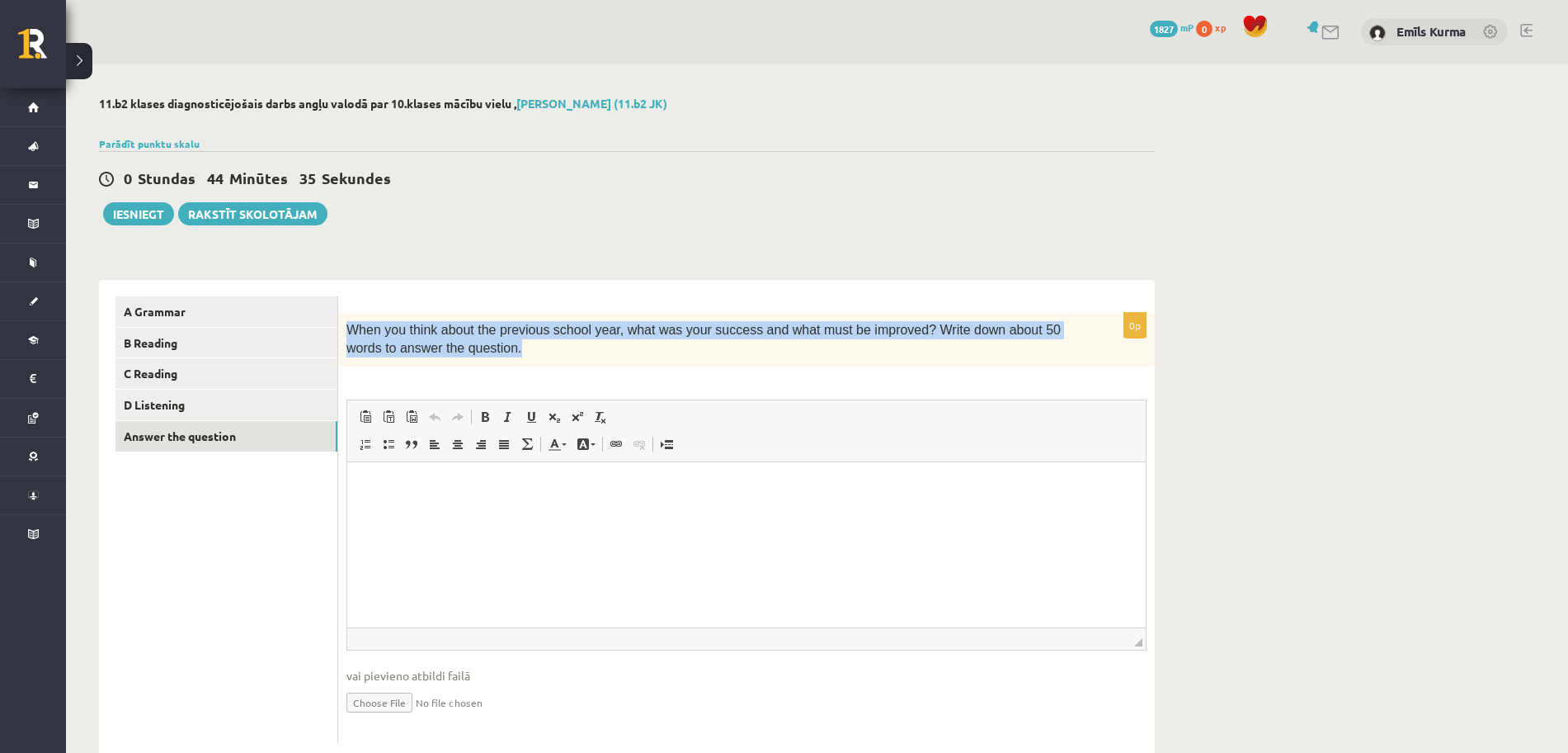
drag, startPoint x: 347, startPoint y: 330, endPoint x: 469, endPoint y: 357, distance: 125.0
click at [469, 357] on p "When you think about the previous school year, what was your success and what m…" at bounding box center [706, 340] width 718 height 37
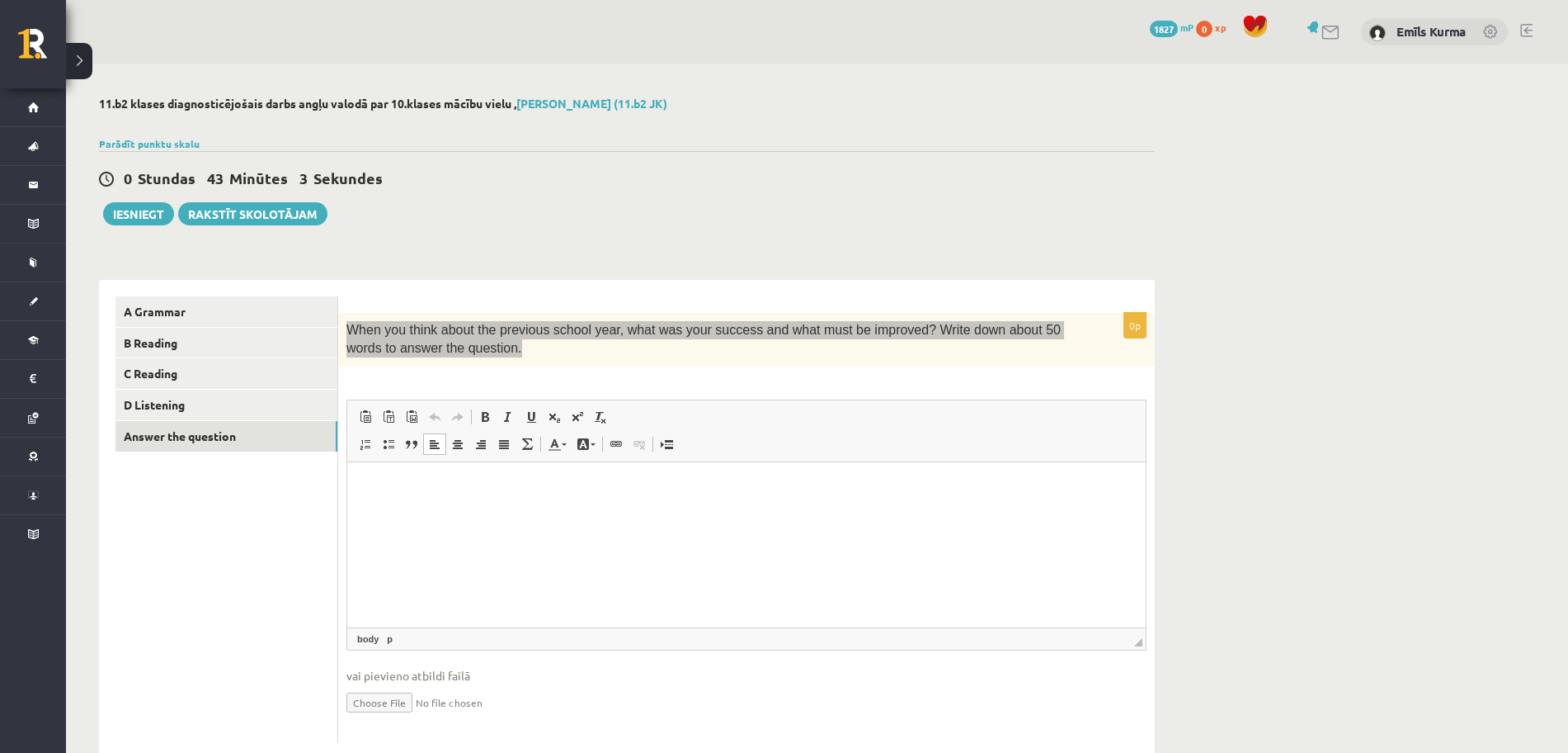
click at [562, 489] on p "Bagātinātā teksta redaktors, wiswyg-editor-user-answer-47024877003840" at bounding box center [746, 487] width 766 height 18
click at [575, 500] on span "Ielīmēt" at bounding box center [573, 503] width 13 height 13
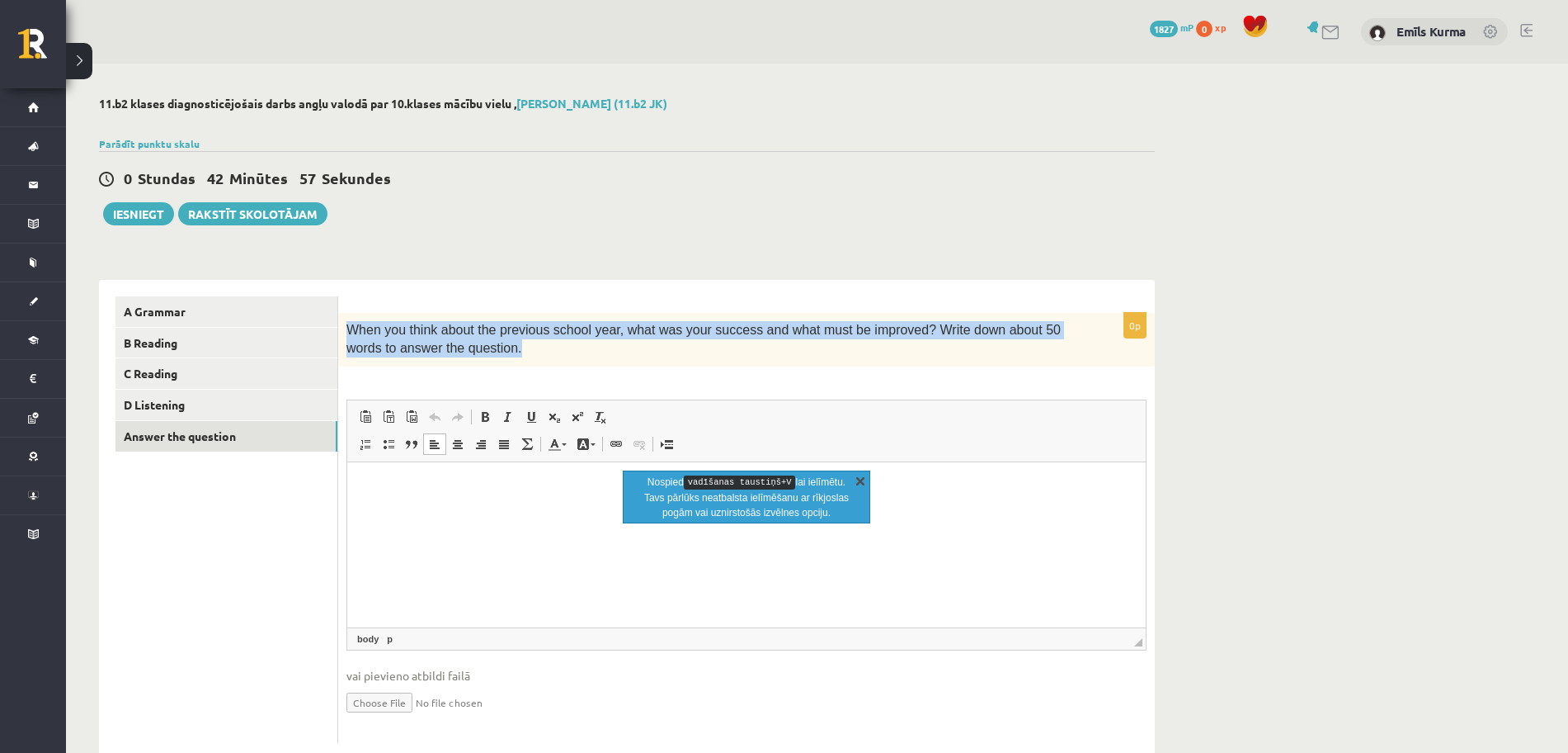
click at [857, 479] on link "X" at bounding box center [860, 480] width 17 height 17
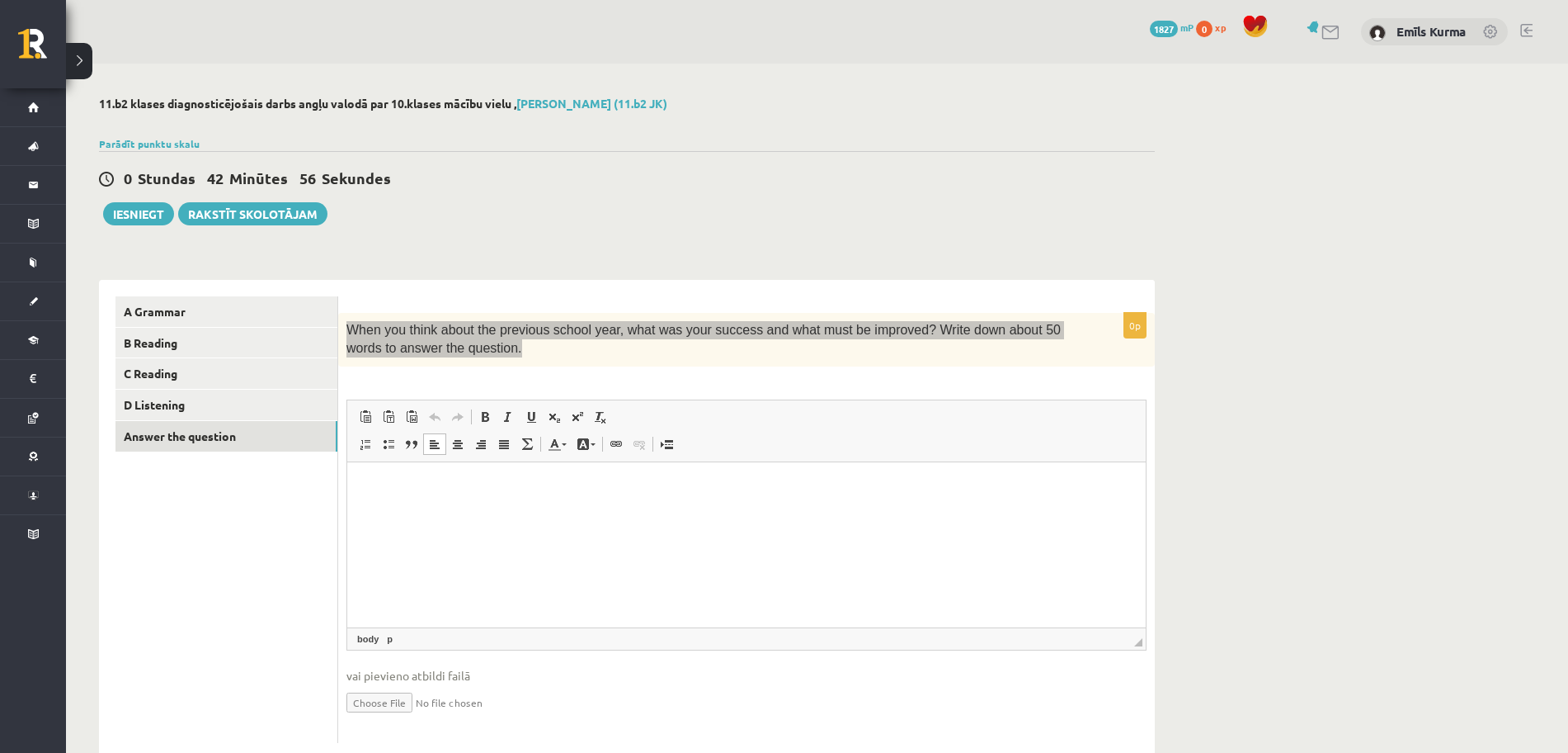
click at [394, 488] on p "Bagātinātā teksta redaktors, wiswyg-editor-user-answer-47024877003840" at bounding box center [746, 487] width 766 height 18
click at [394, 489] on p "Bagātinātā teksta redaktors, wiswyg-editor-user-answer-47024877003840" at bounding box center [746, 487] width 766 height 18
paste body "Bagātinātā teksta redaktors, wiswyg-editor-user-answer-47024877003840"
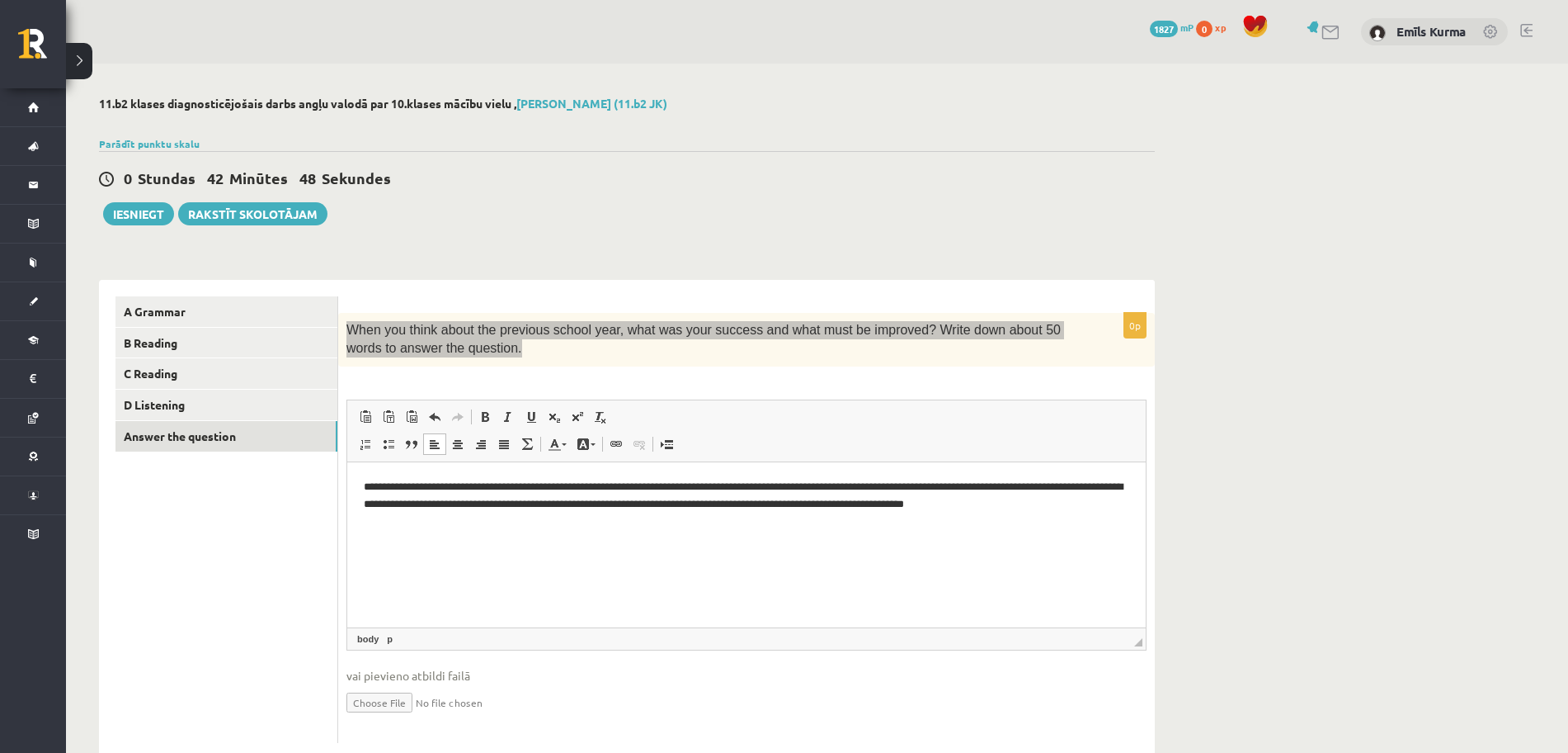
scroll to position [42, 0]
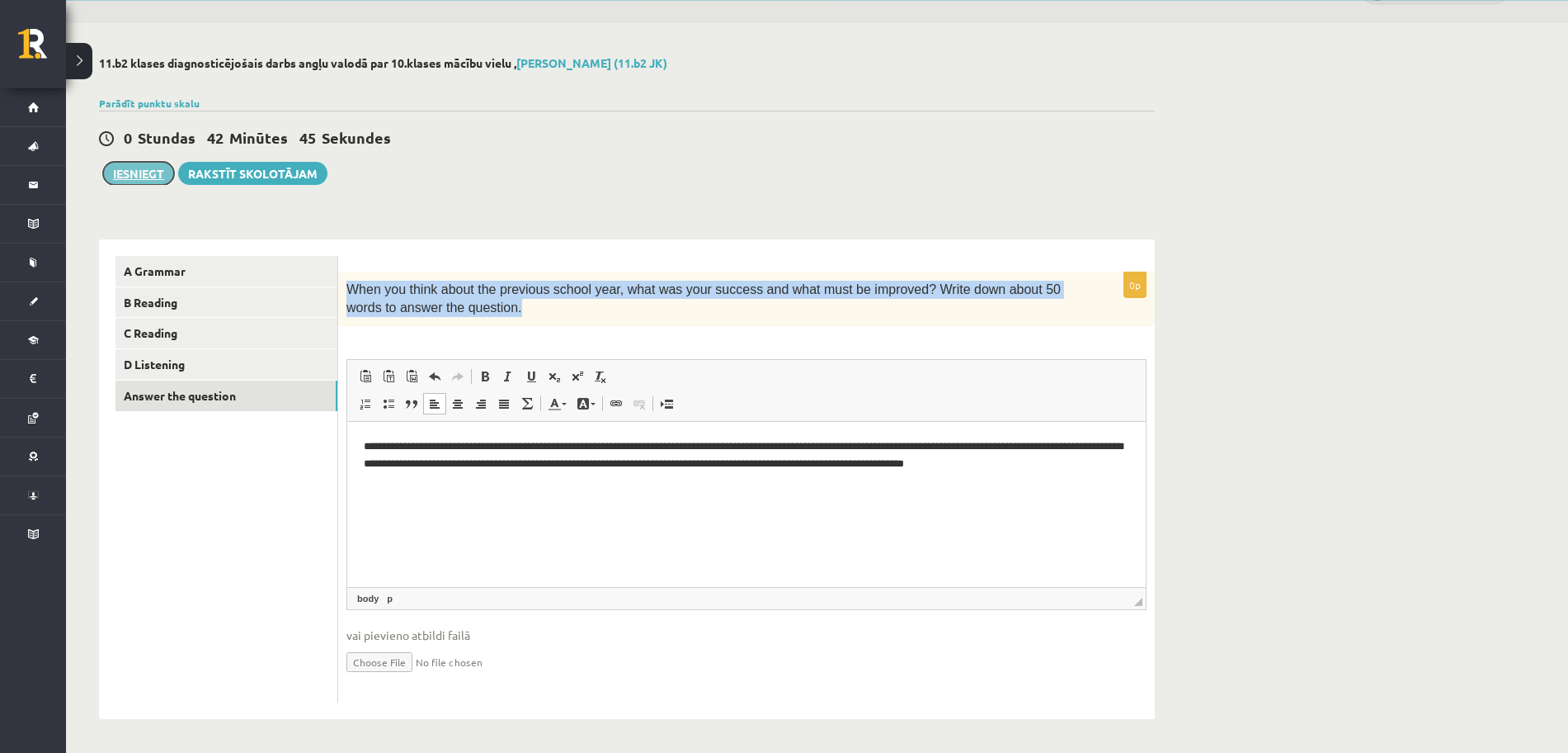
click at [139, 169] on button "Iesniegt" at bounding box center [139, 173] width 71 height 23
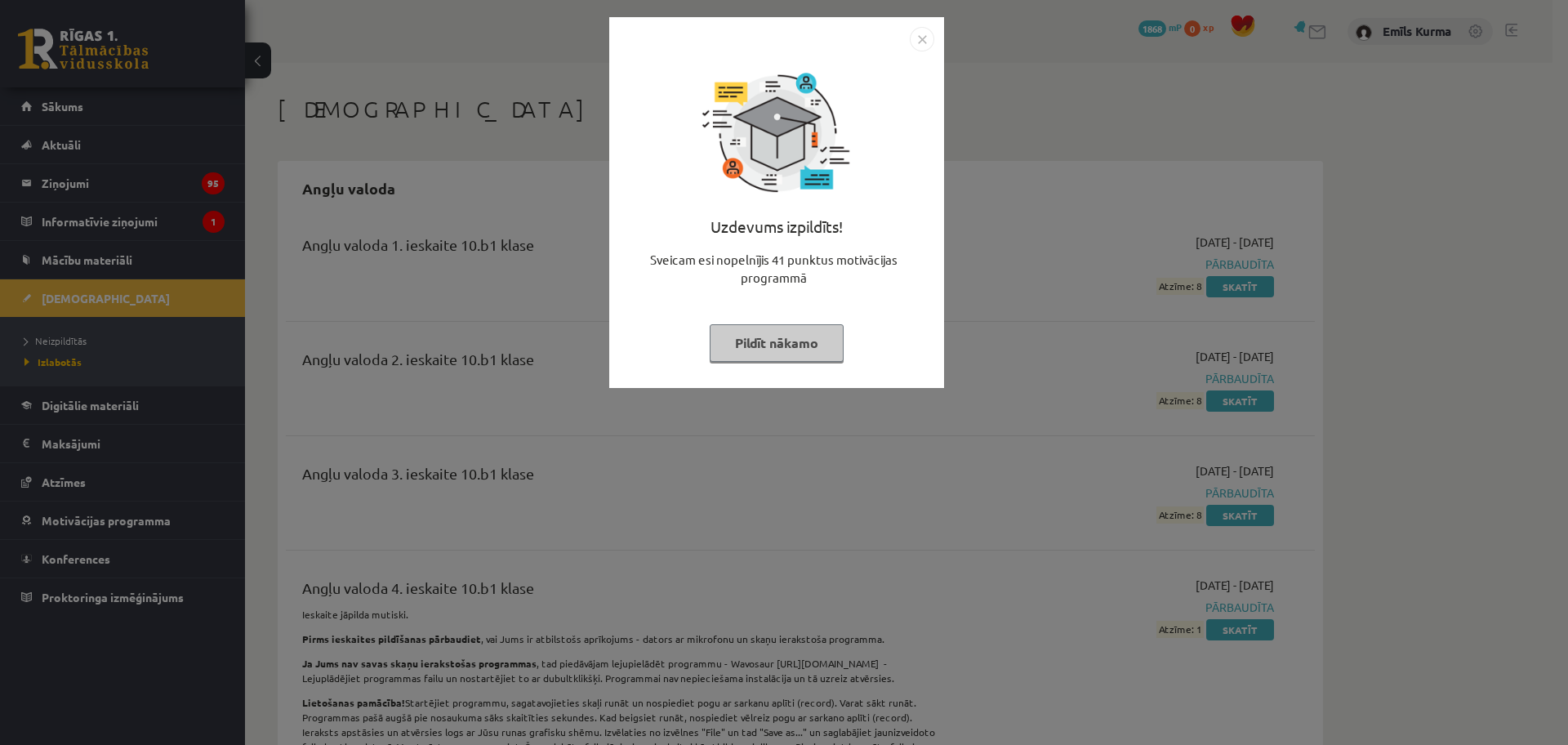
click at [789, 329] on button "Pildīt nākamo" at bounding box center [777, 342] width 134 height 38
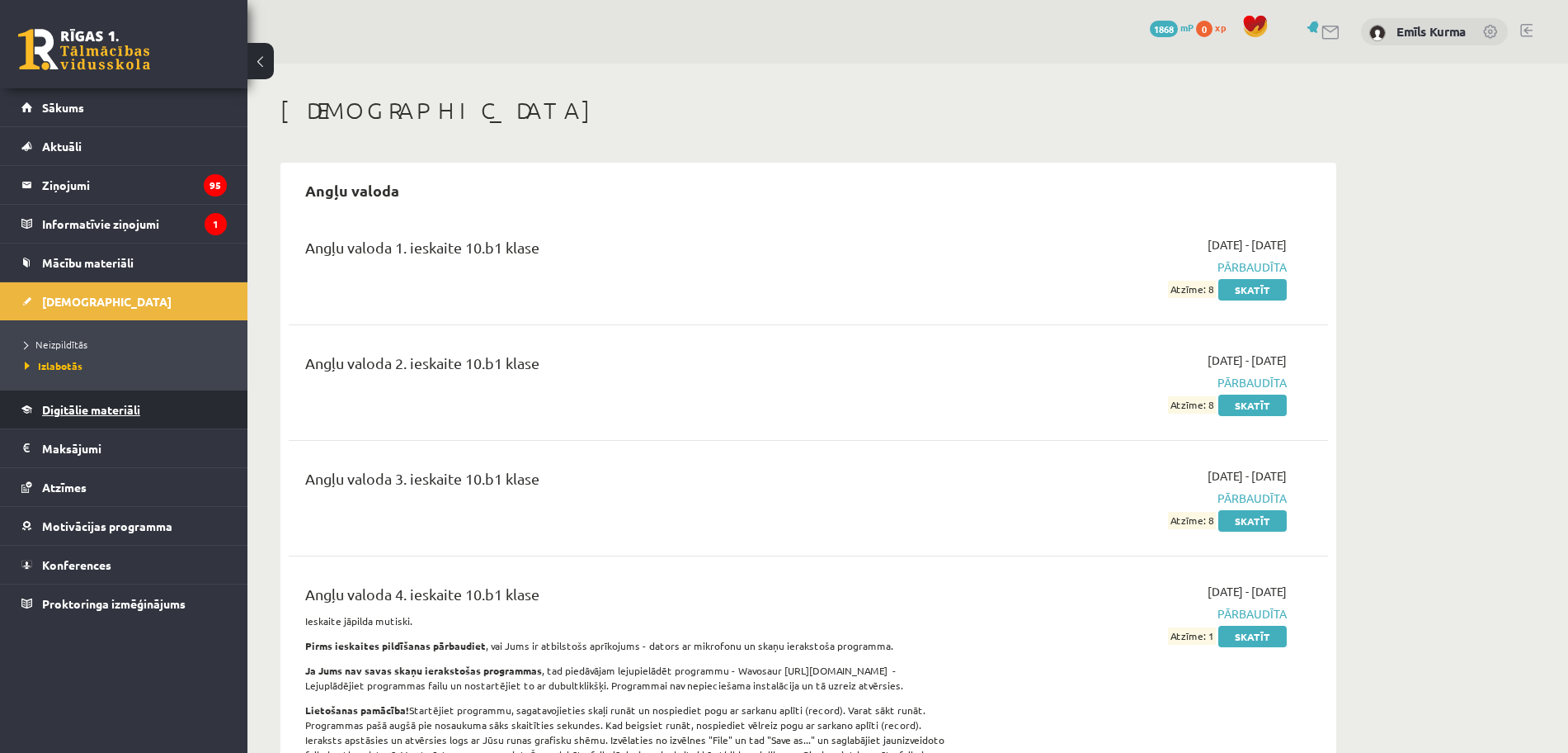
click at [110, 408] on span "Digitālie materiāli" at bounding box center [91, 409] width 98 height 15
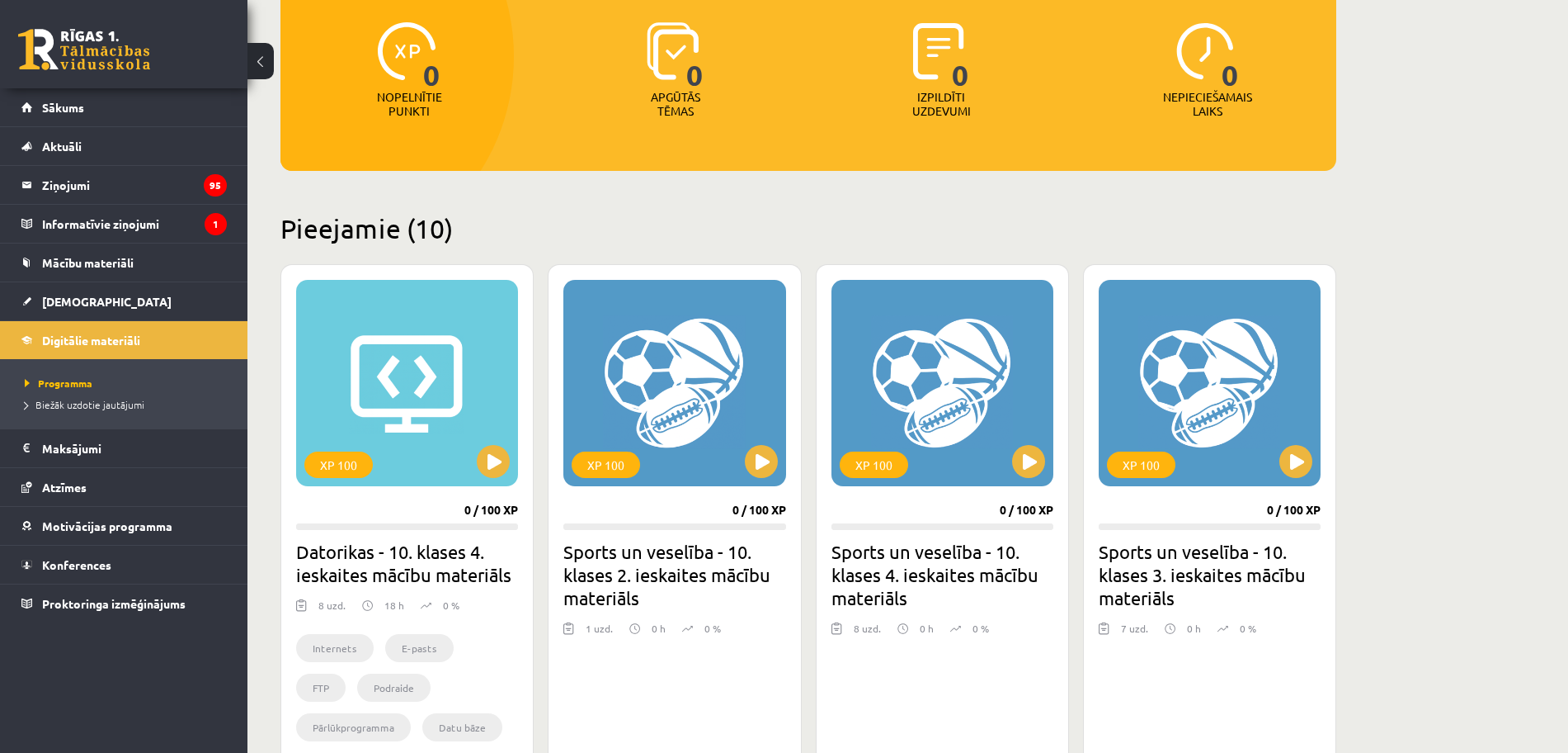
scroll to position [310, 0]
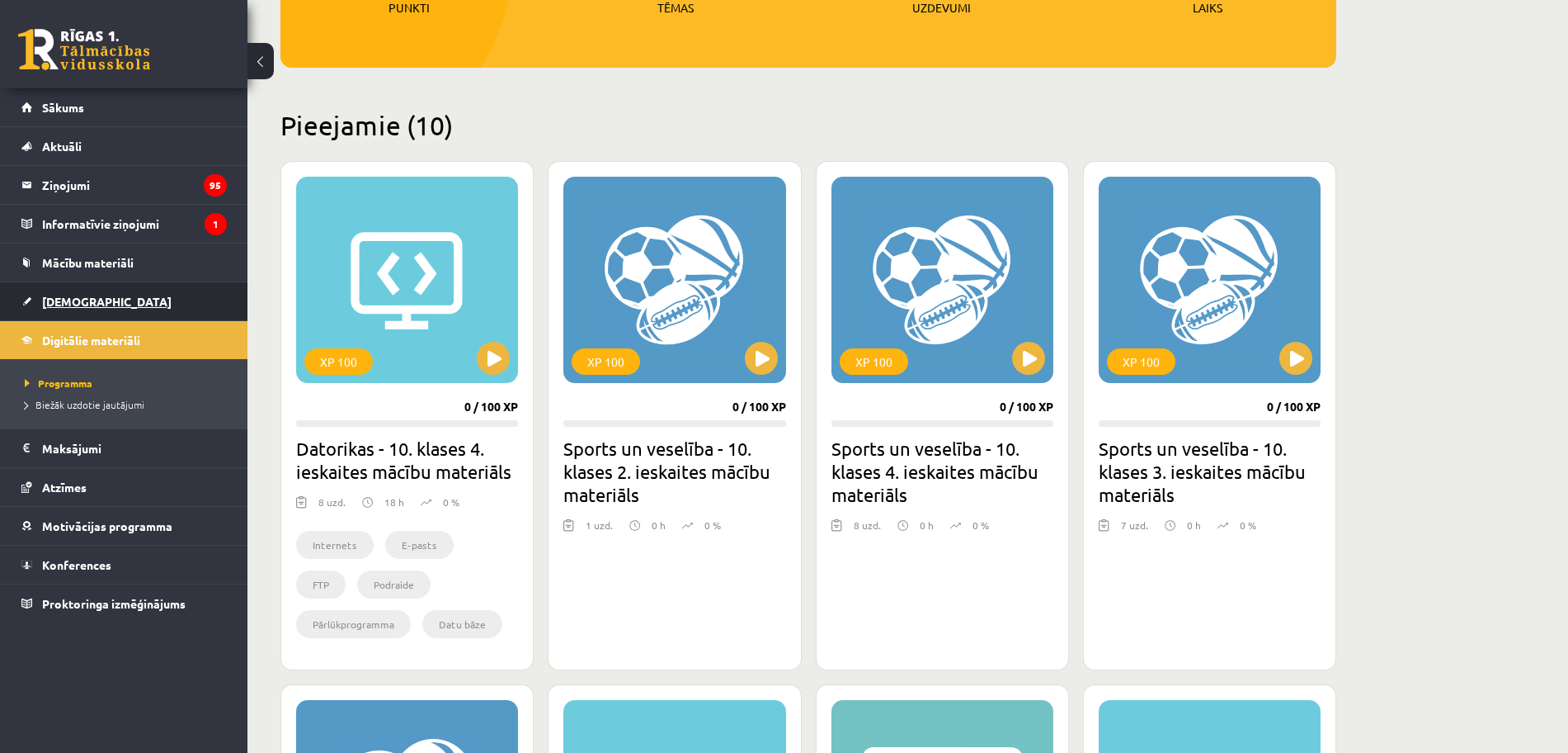
click at [78, 299] on span "[DEMOGRAPHIC_DATA]" at bounding box center [107, 301] width 129 height 15
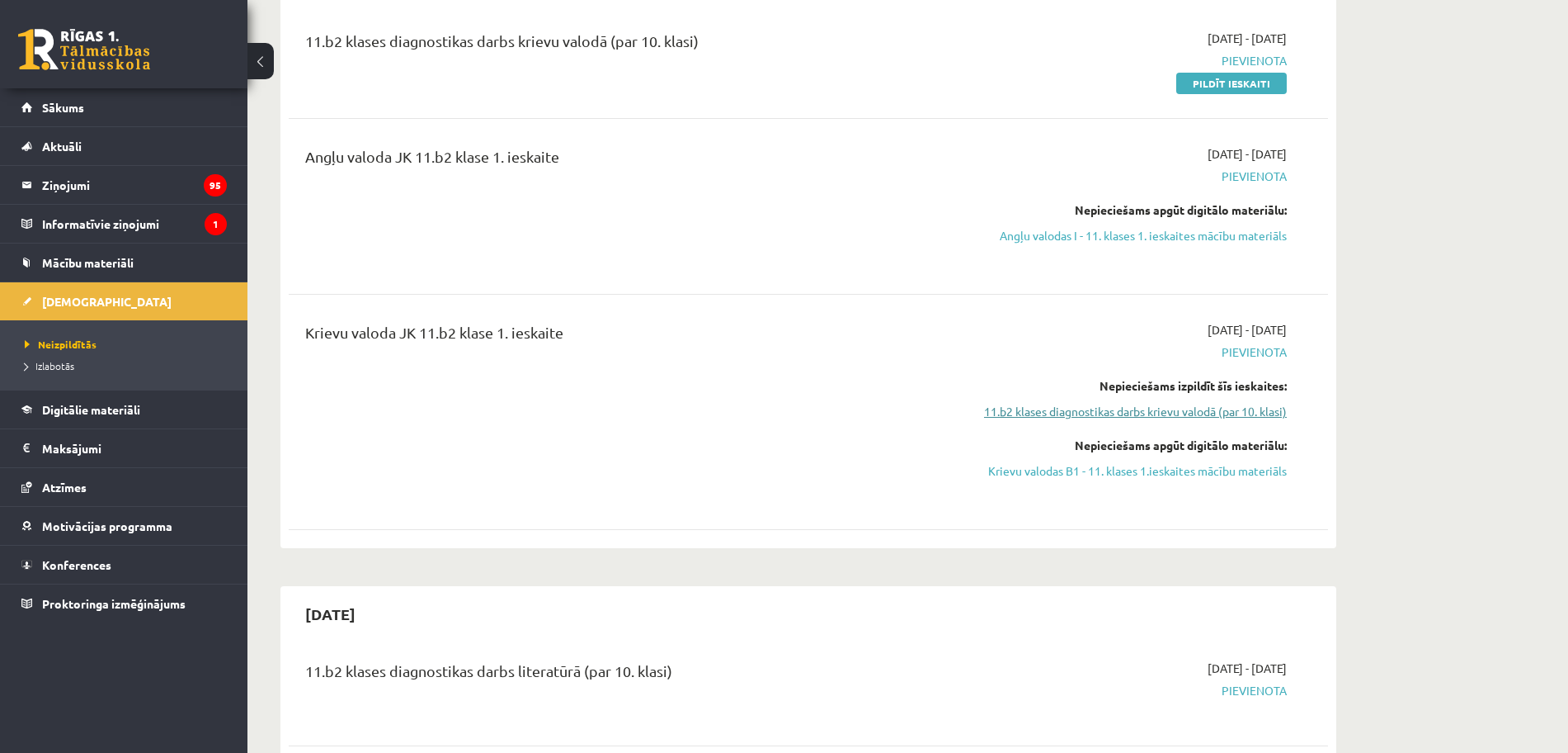
scroll to position [104, 0]
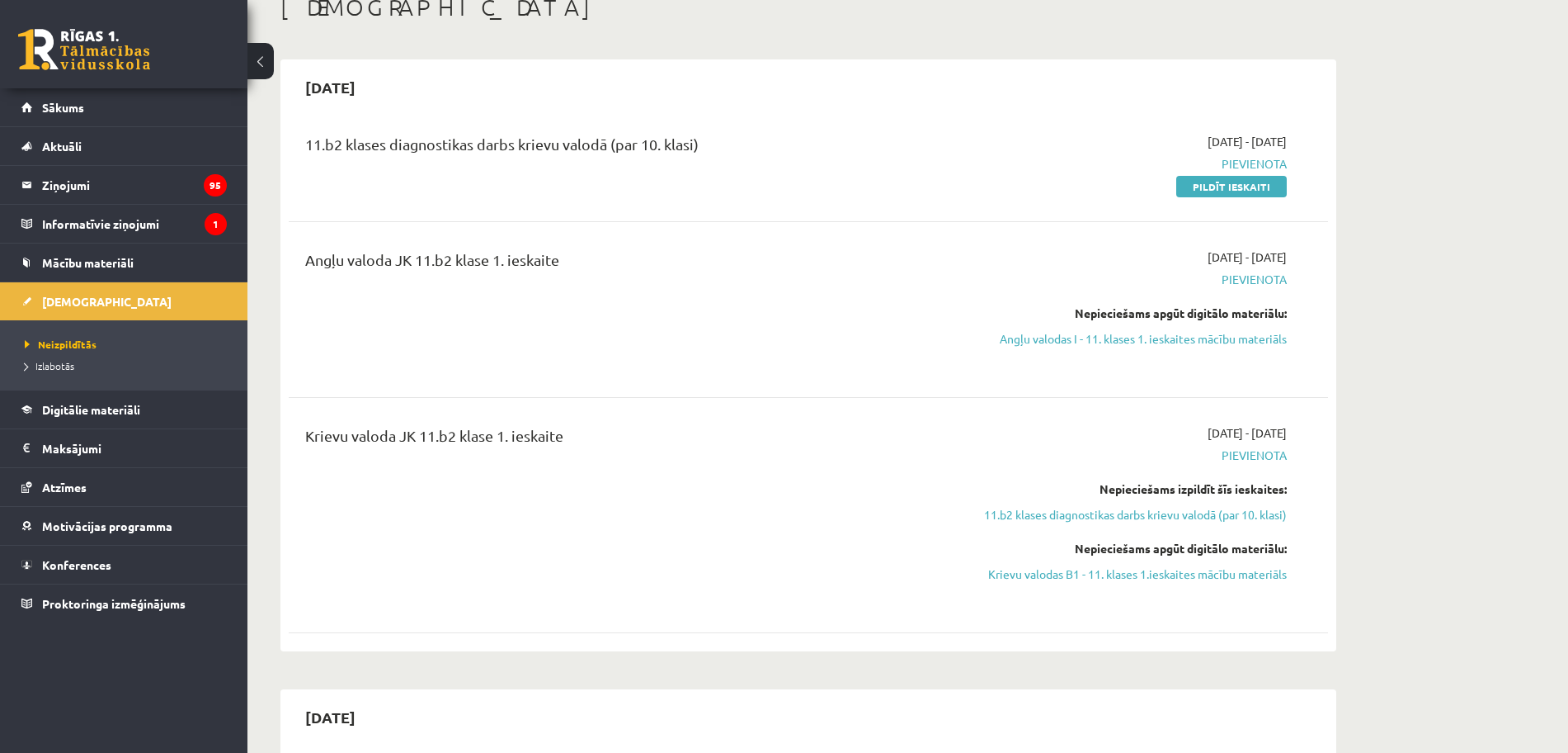
drag, startPoint x: 1224, startPoint y: 342, endPoint x: 870, endPoint y: 101, distance: 428.2
click at [1224, 342] on link "Angļu valodas I - 11. klases 1. ieskaites mācību materiāls" at bounding box center [1131, 339] width 311 height 18
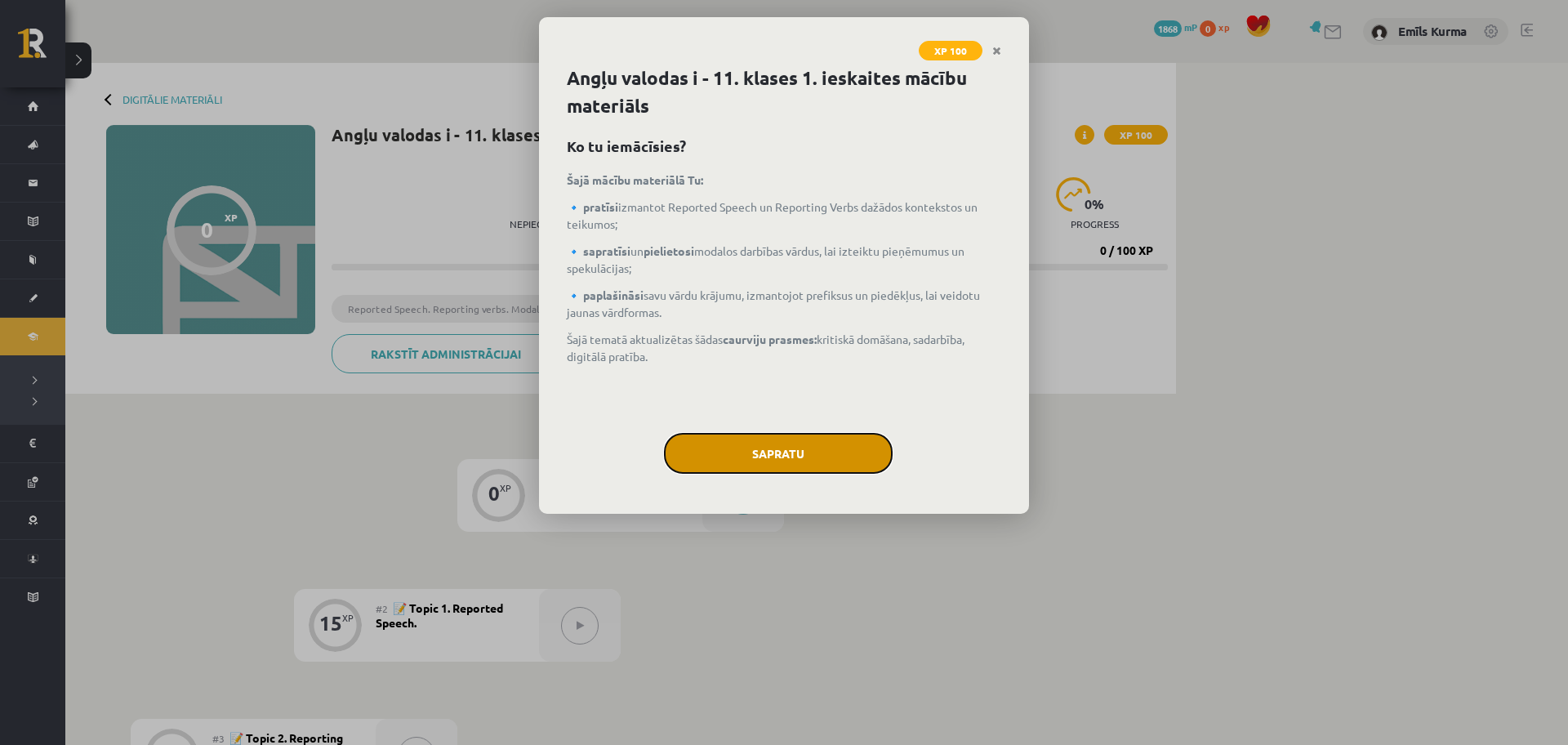
click at [805, 452] on button "Sapratu" at bounding box center [777, 453] width 229 height 41
